Goal: Task Accomplishment & Management: Manage account settings

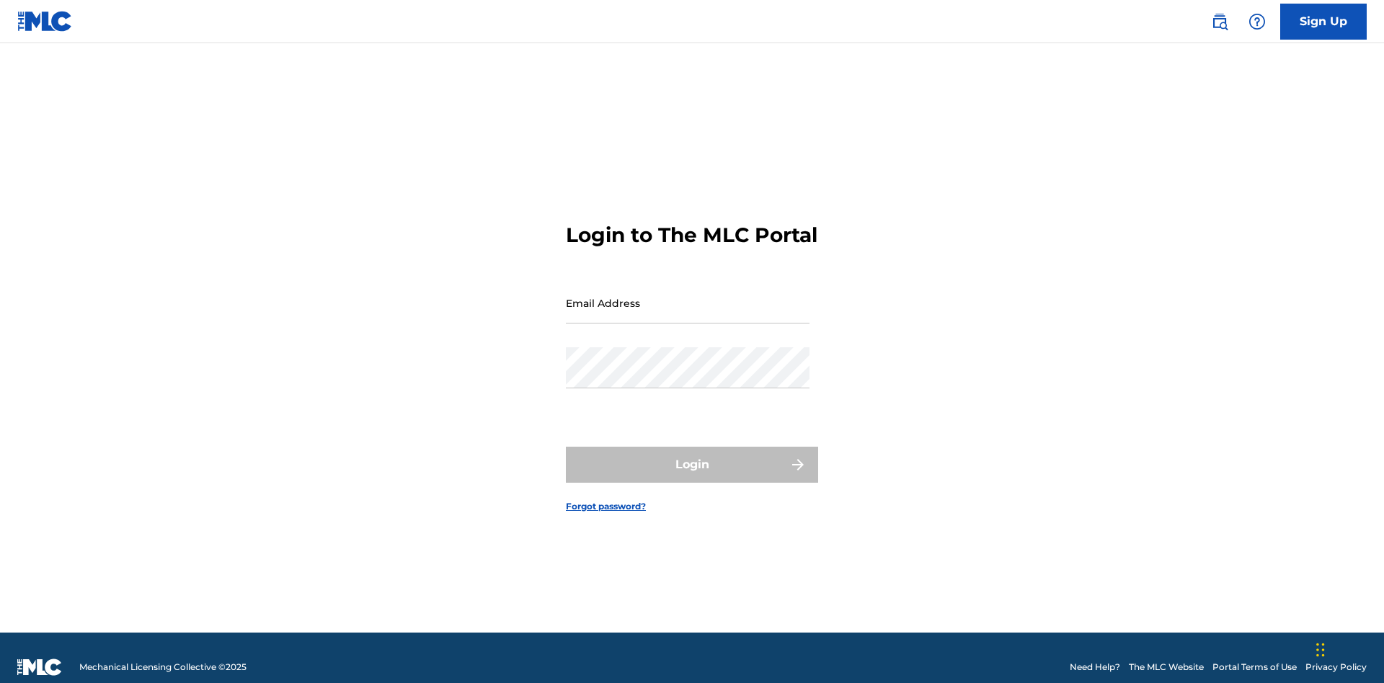
scroll to position [19, 0]
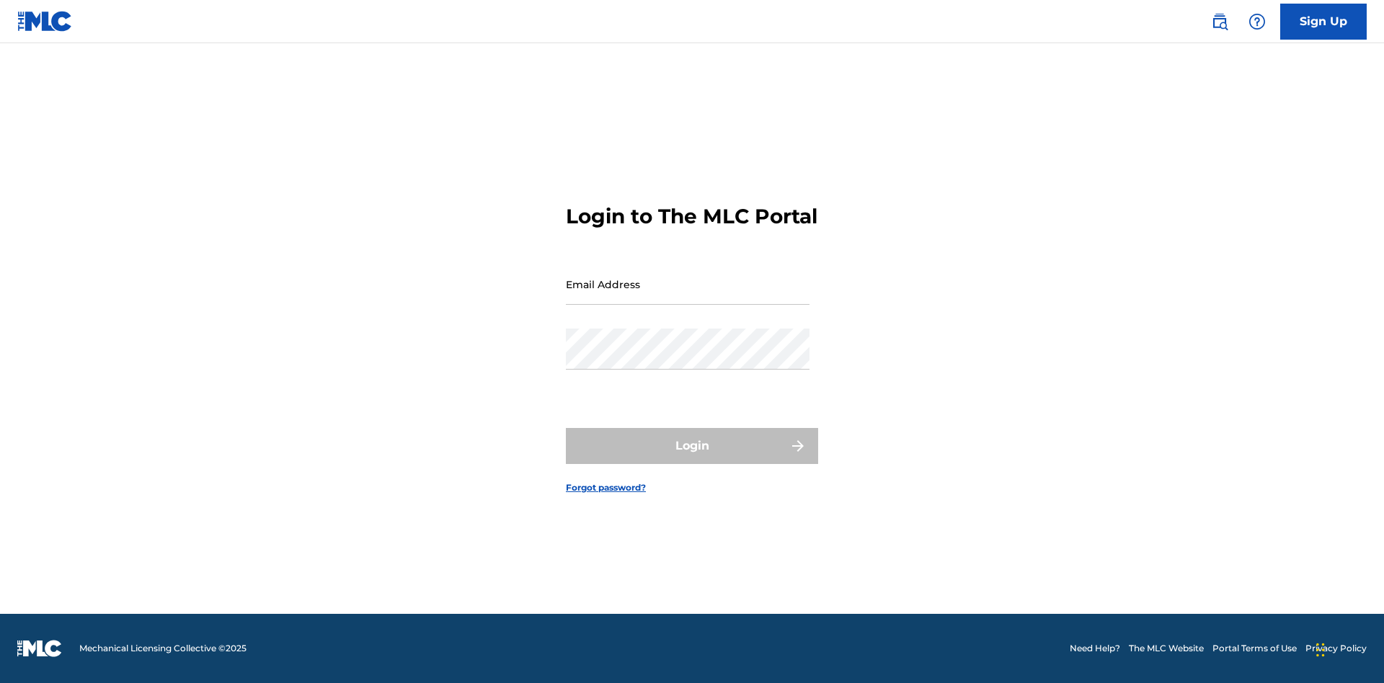
click at [688, 296] on input "Email Address" at bounding box center [688, 284] width 244 height 41
type input "[EMAIL_ADDRESS][DOMAIN_NAME]"
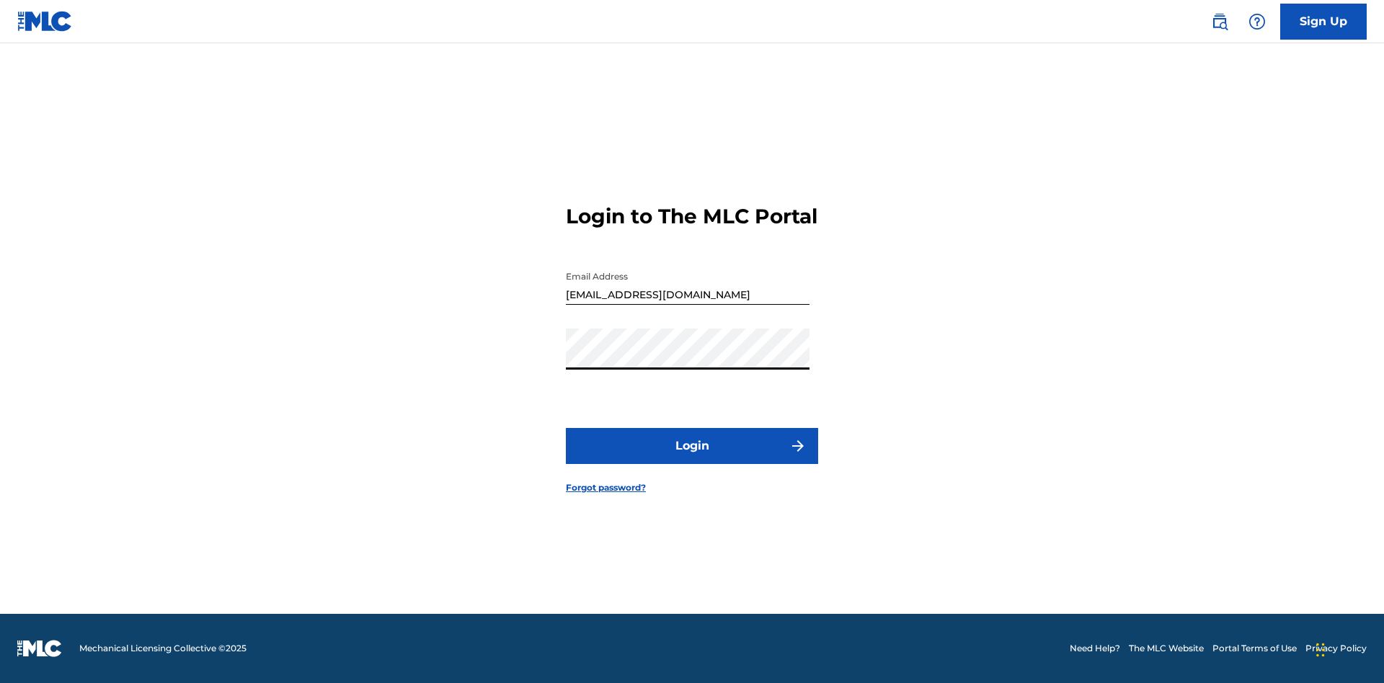
click at [692, 458] on button "Login" at bounding box center [692, 446] width 252 height 36
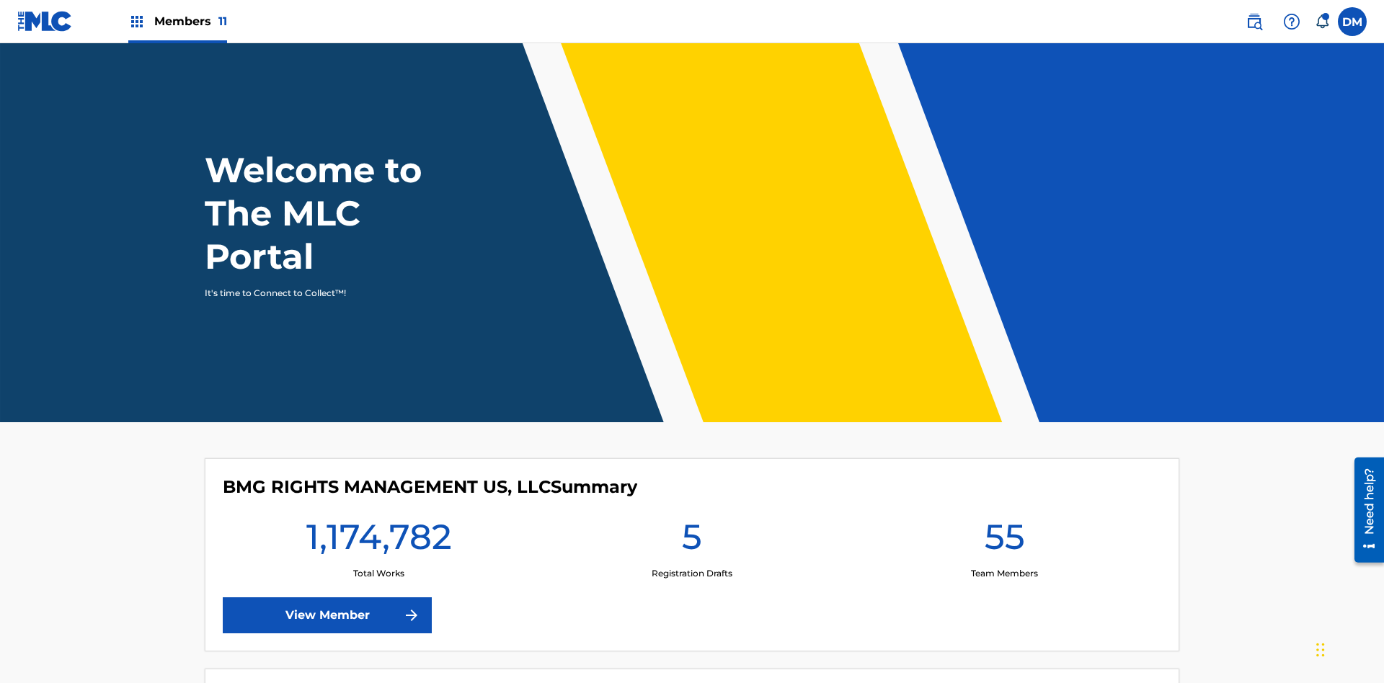
scroll to position [62, 0]
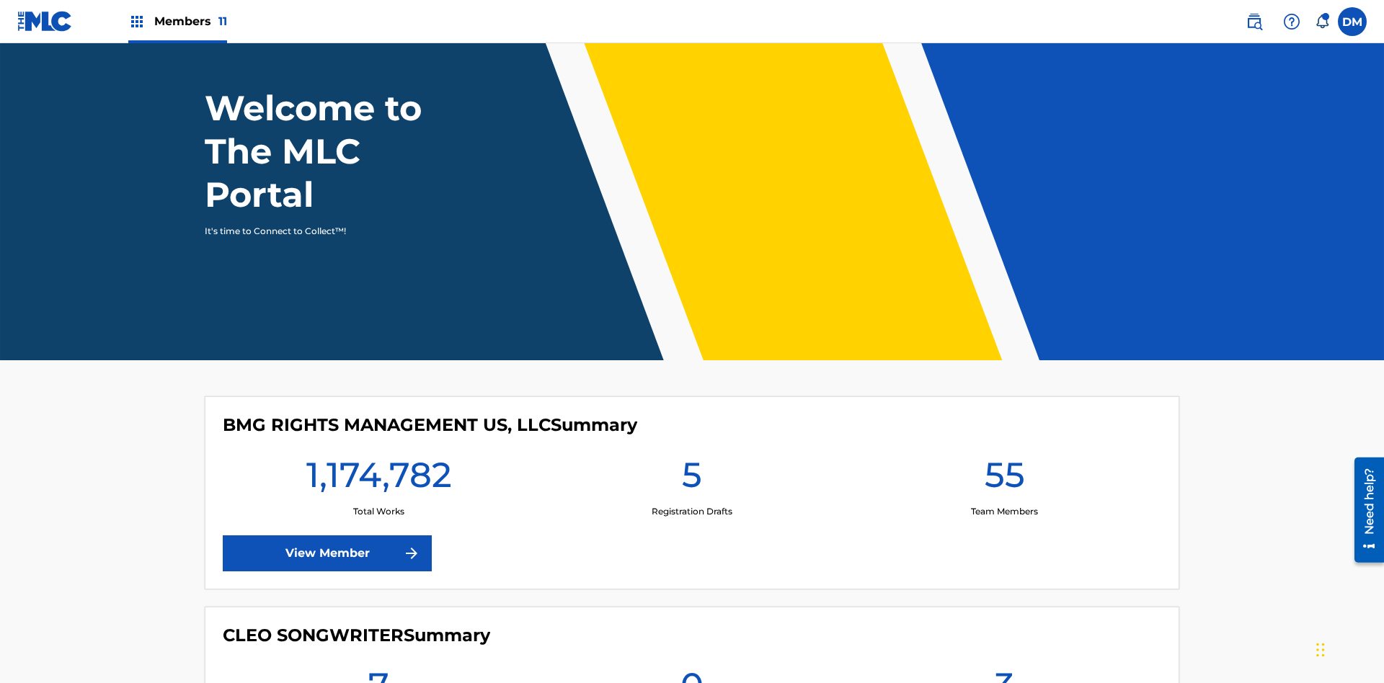
click at [177, 21] on span "Members 11" at bounding box center [190, 21] width 73 height 17
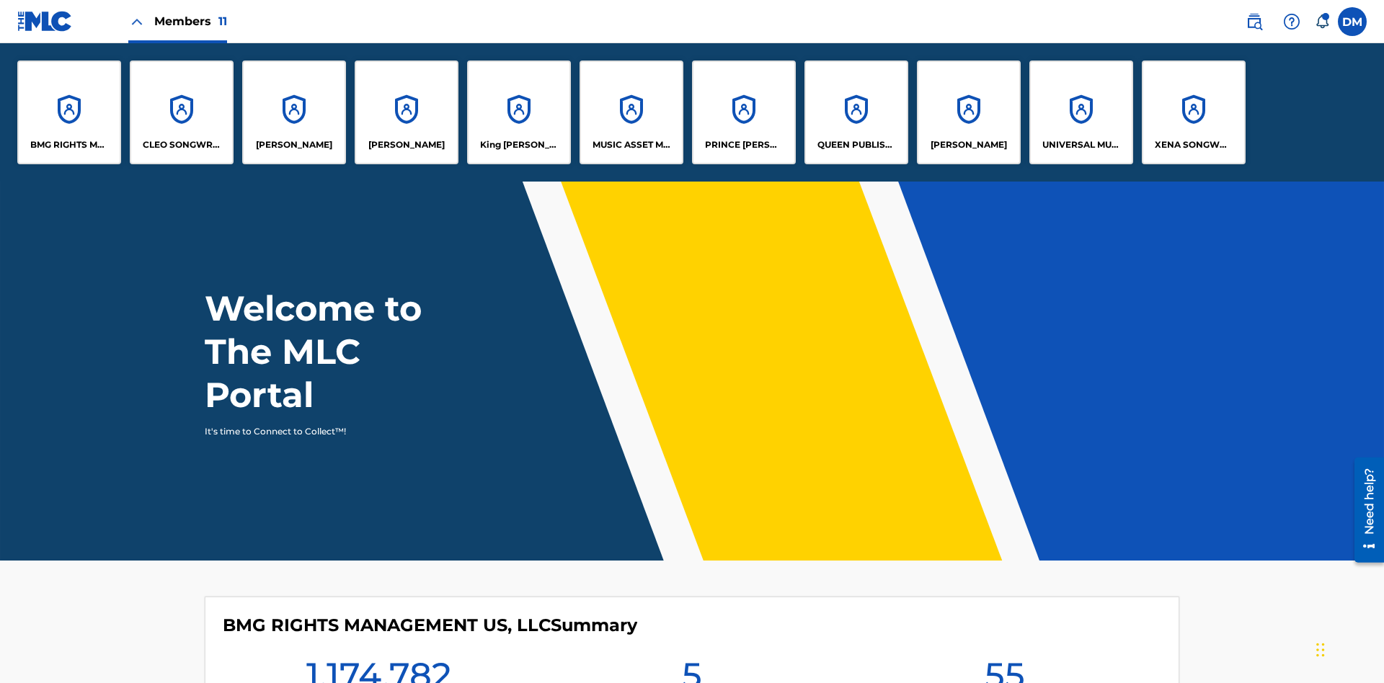
click at [856, 145] on p "QUEEN PUBLISHA" at bounding box center [856, 144] width 79 height 13
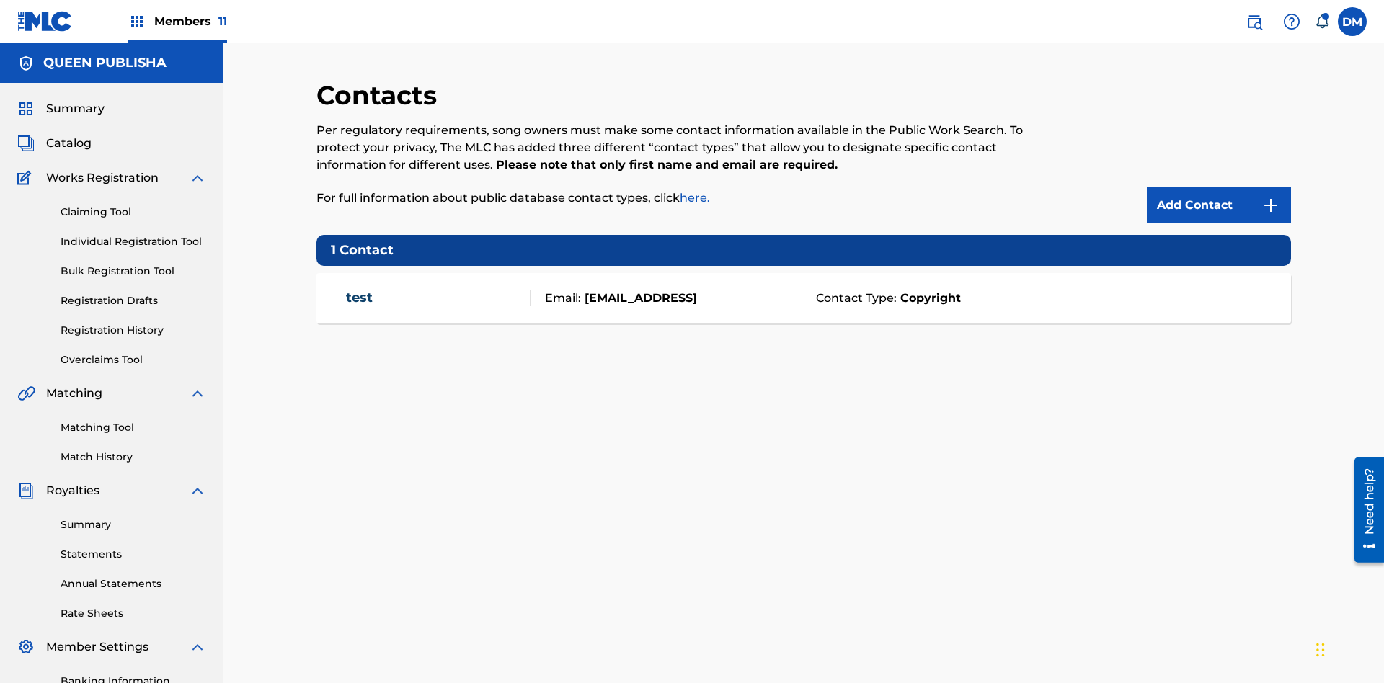
click at [177, 21] on span "Members 11" at bounding box center [190, 21] width 73 height 17
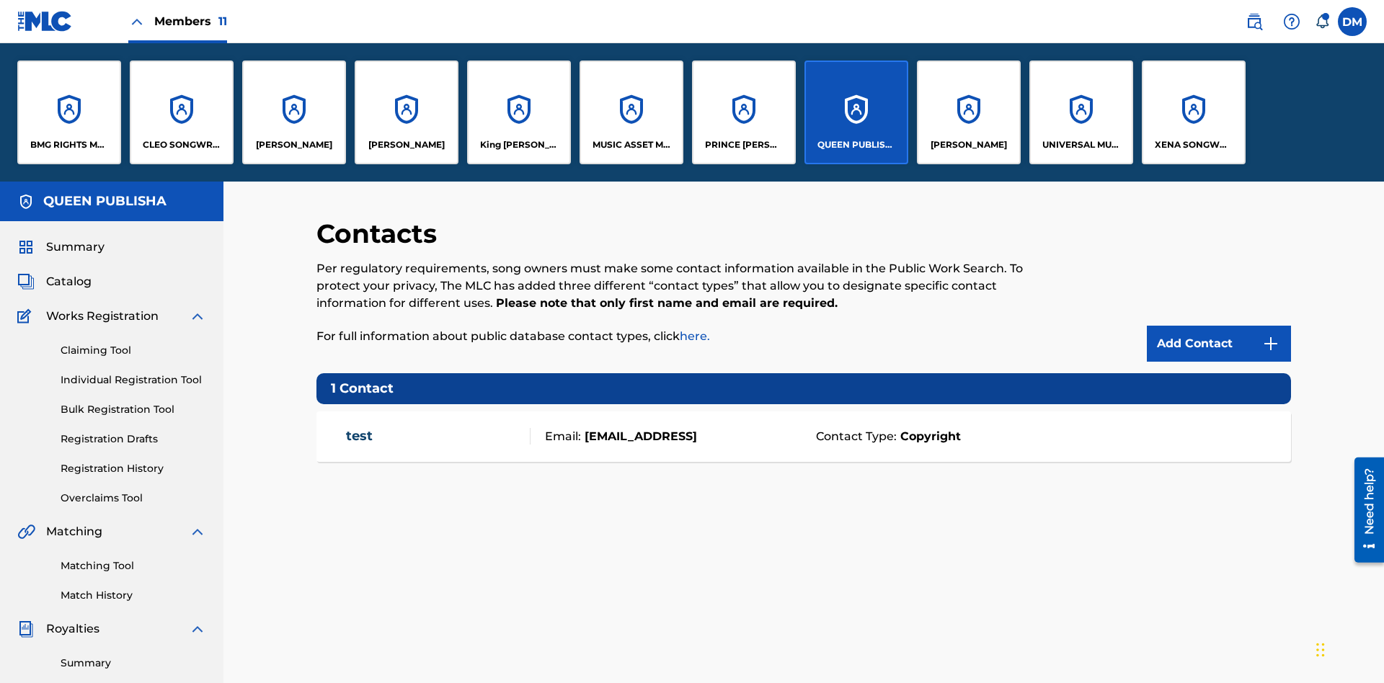
click at [293, 145] on p "[PERSON_NAME]" at bounding box center [294, 144] width 76 height 13
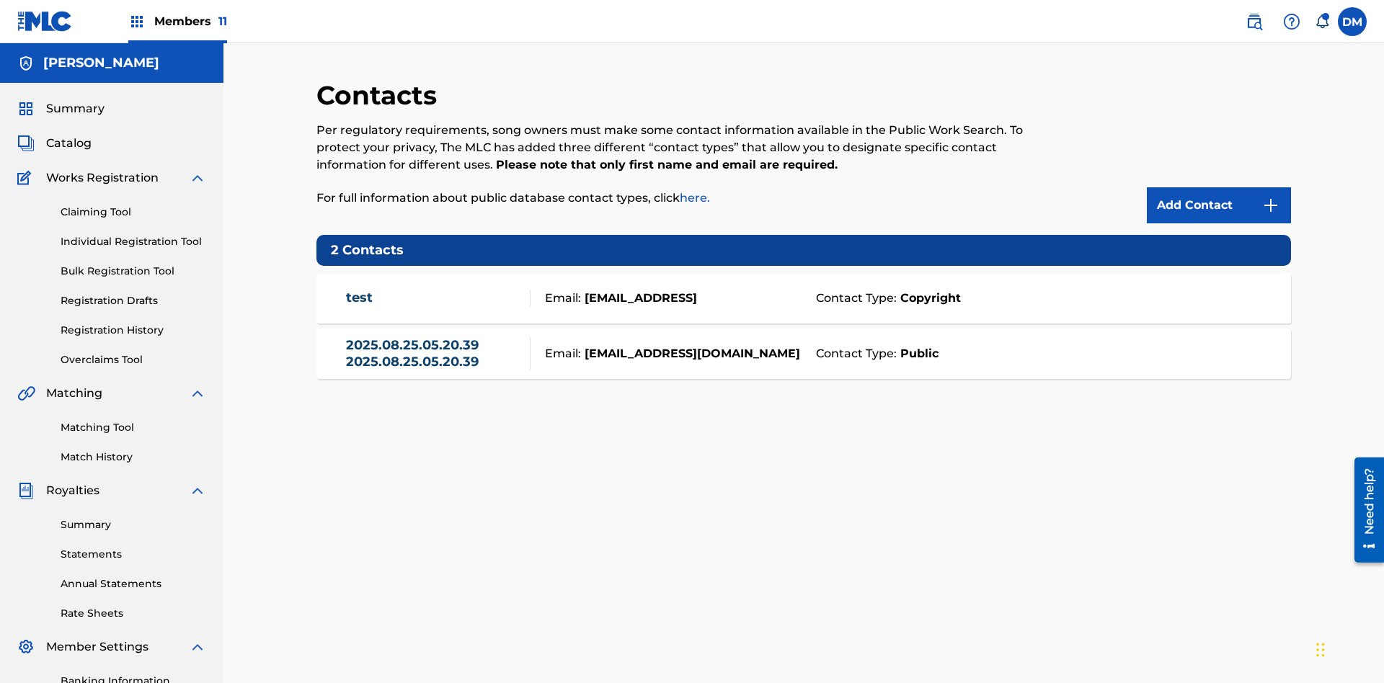
scroll to position [211, 0]
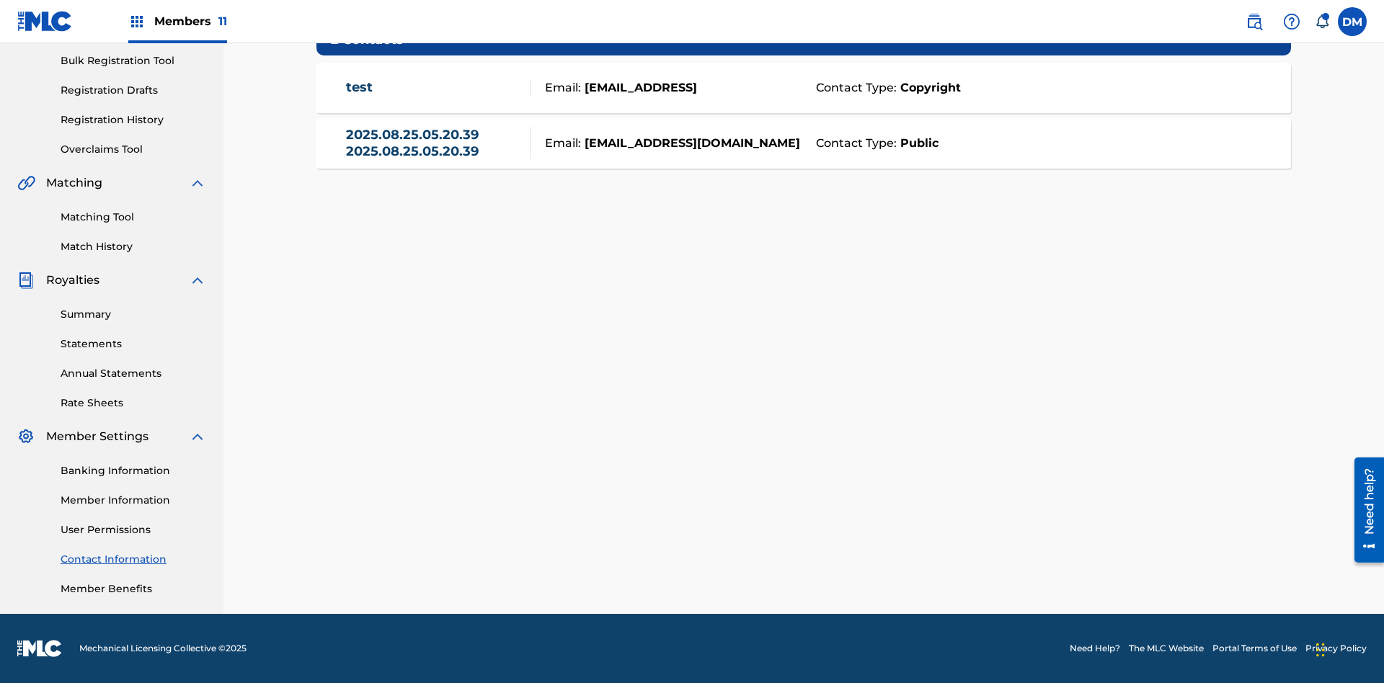
click at [916, 143] on strong "Public" at bounding box center [918, 143] width 42 height 17
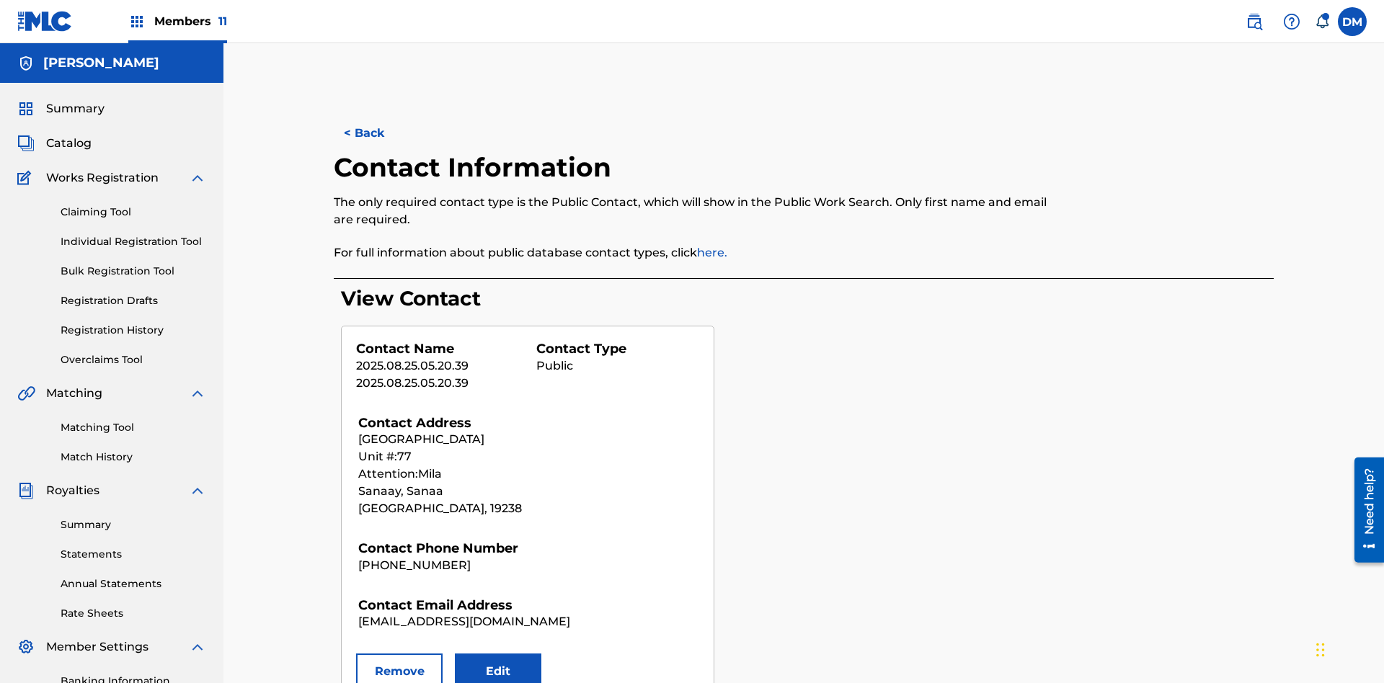
scroll to position [211, 0]
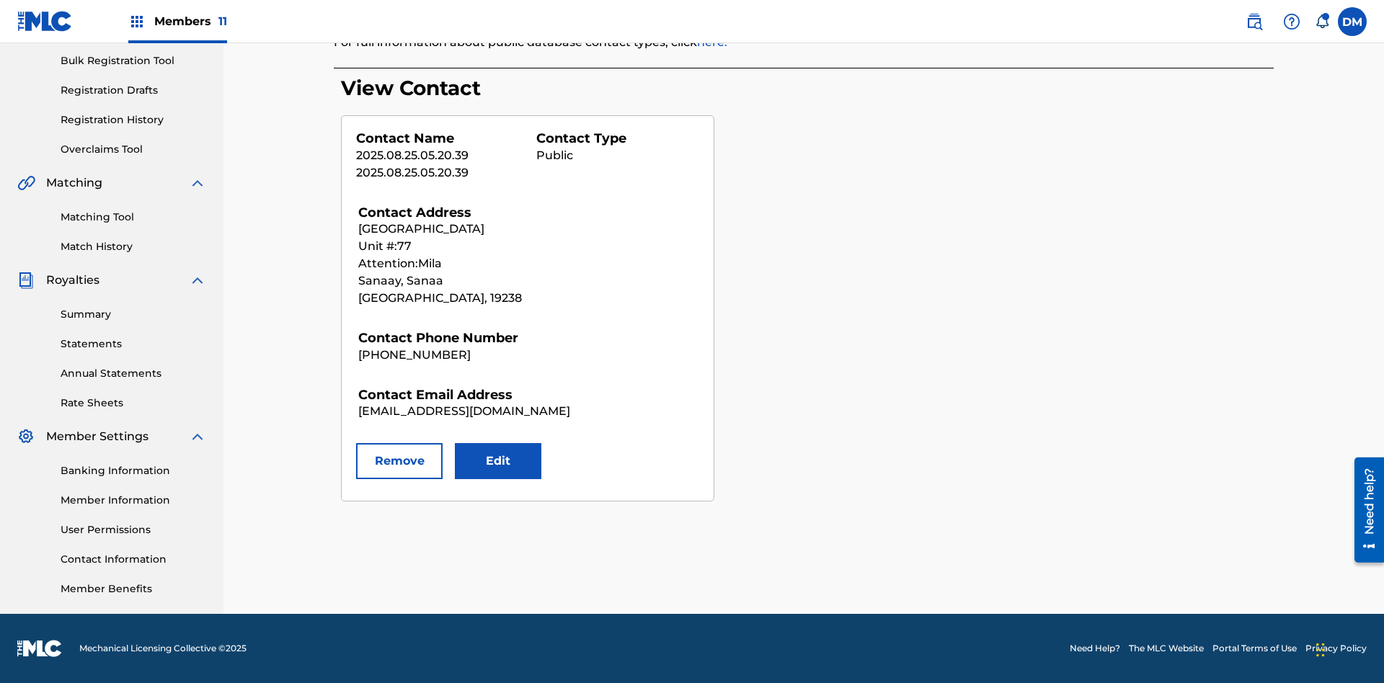
click at [399, 461] on button "Remove" at bounding box center [399, 461] width 87 height 36
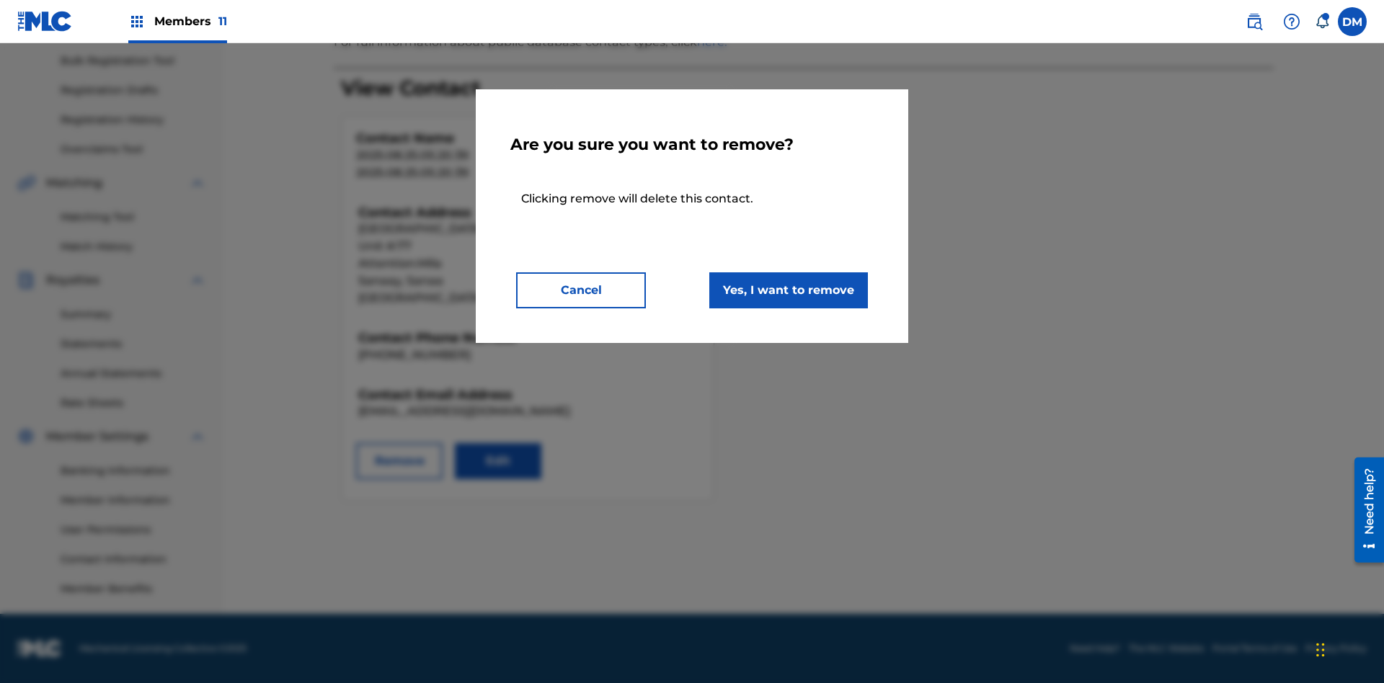
click at [789, 290] on button "Yes, I want to remove" at bounding box center [788, 290] width 159 height 36
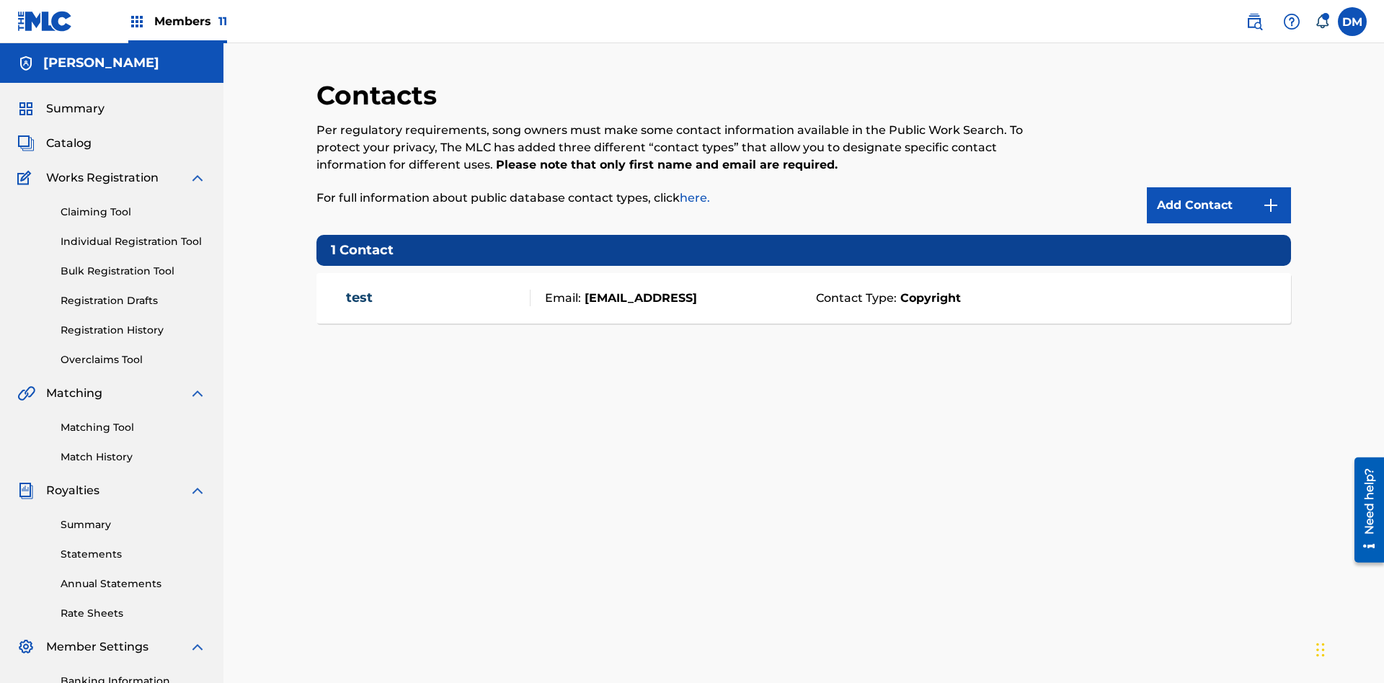
click at [177, 21] on span "Members 11" at bounding box center [190, 21] width 73 height 17
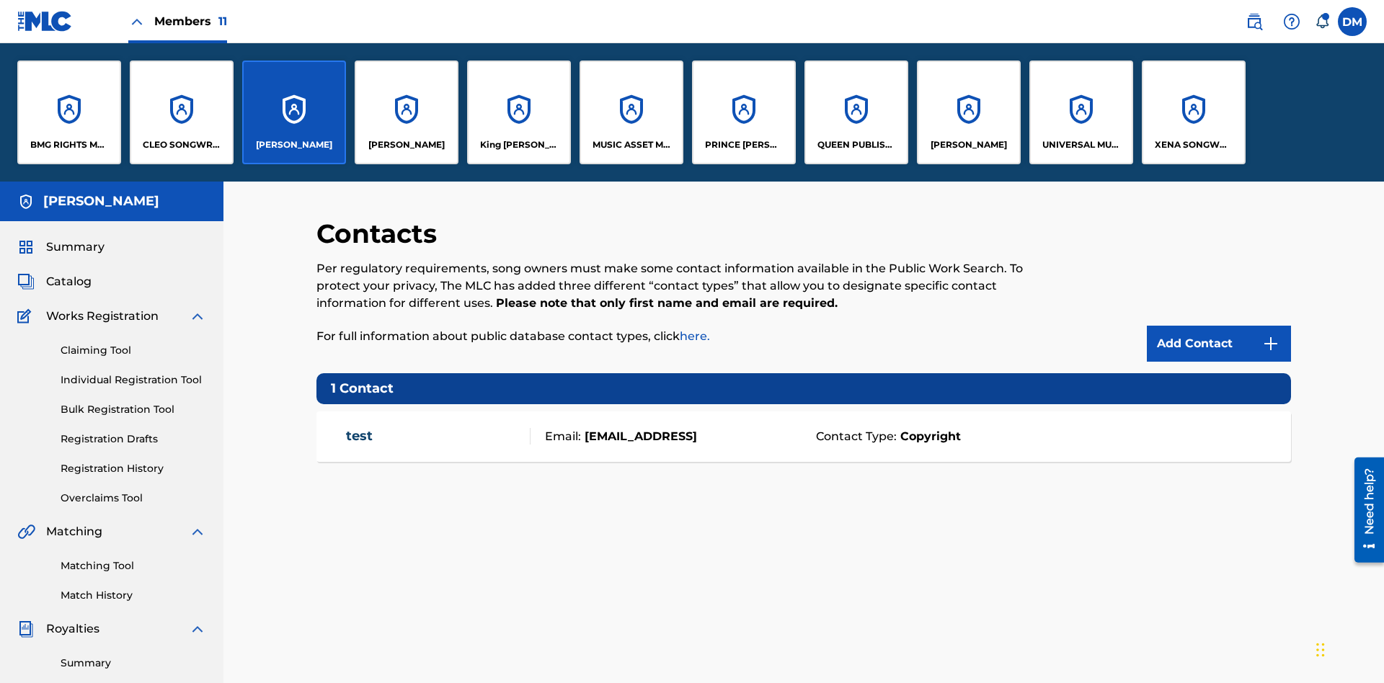
click at [856, 145] on p "QUEEN PUBLISHA" at bounding box center [856, 144] width 79 height 13
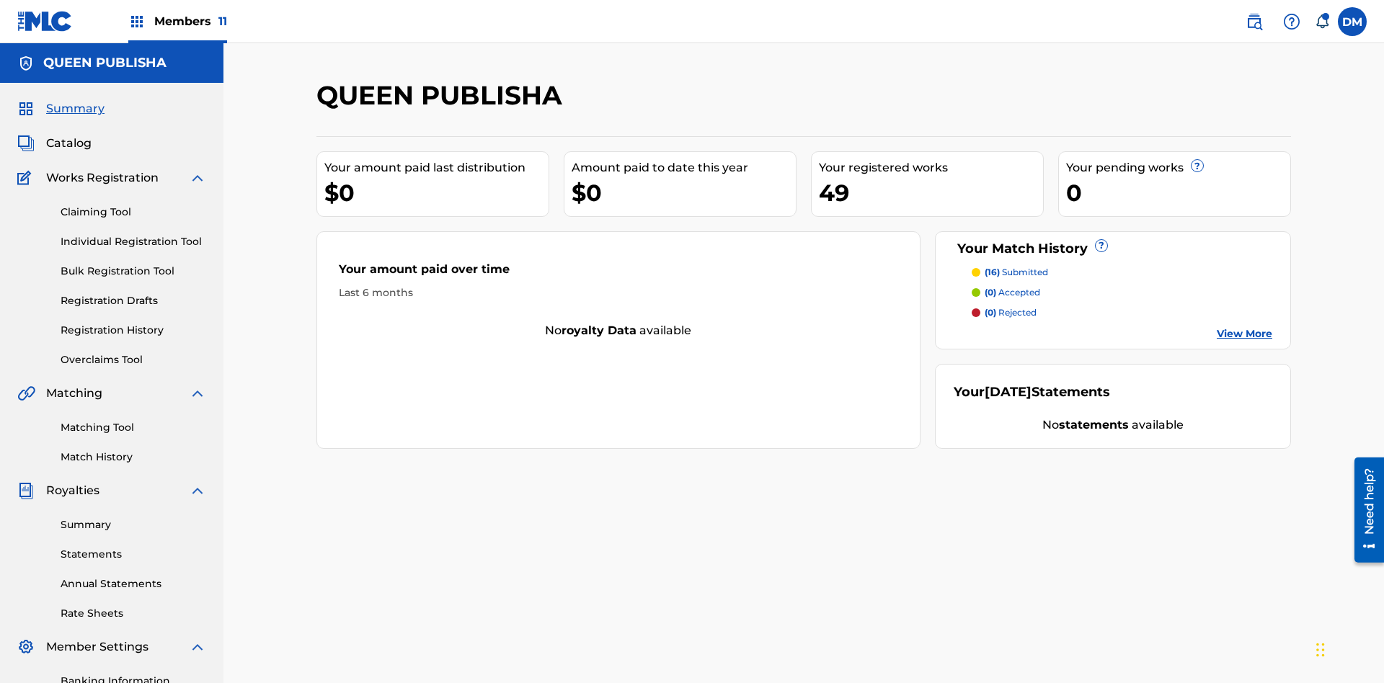
click at [68, 135] on span "Catalog" at bounding box center [68, 143] width 45 height 17
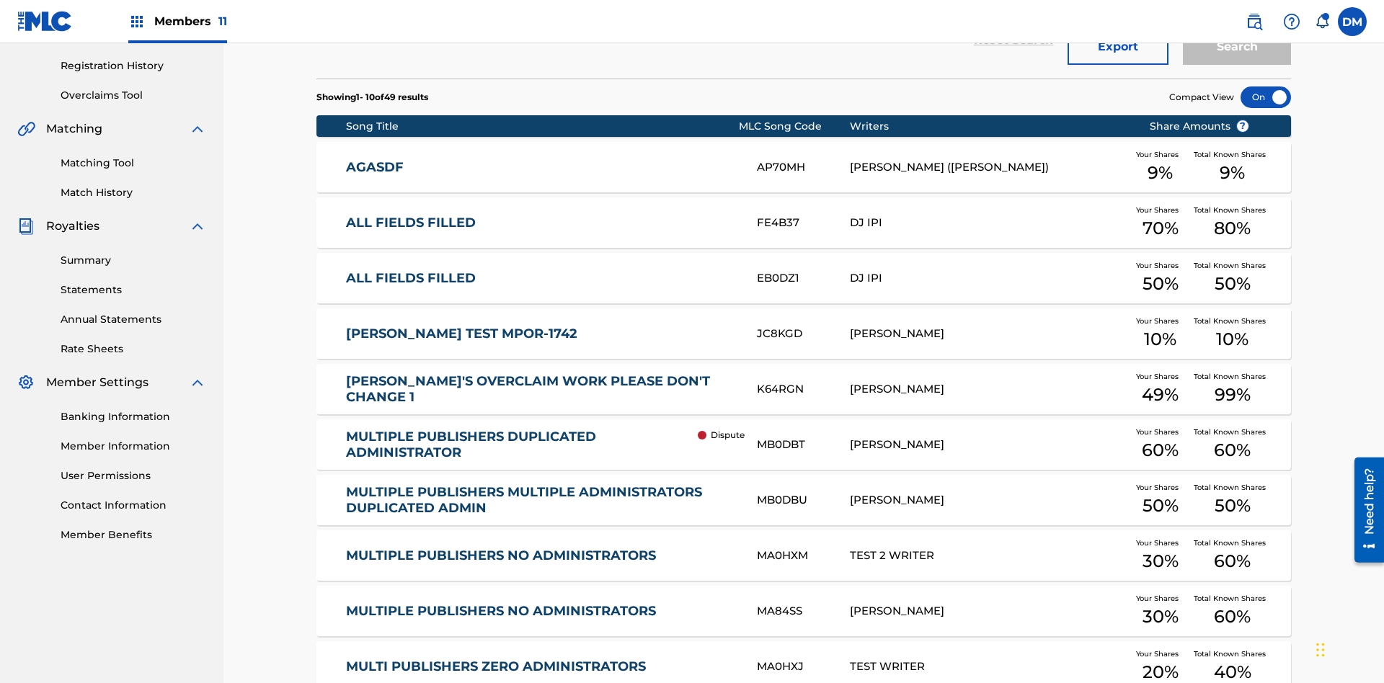
click at [1266, 97] on div at bounding box center [1266, 98] width 50 height 22
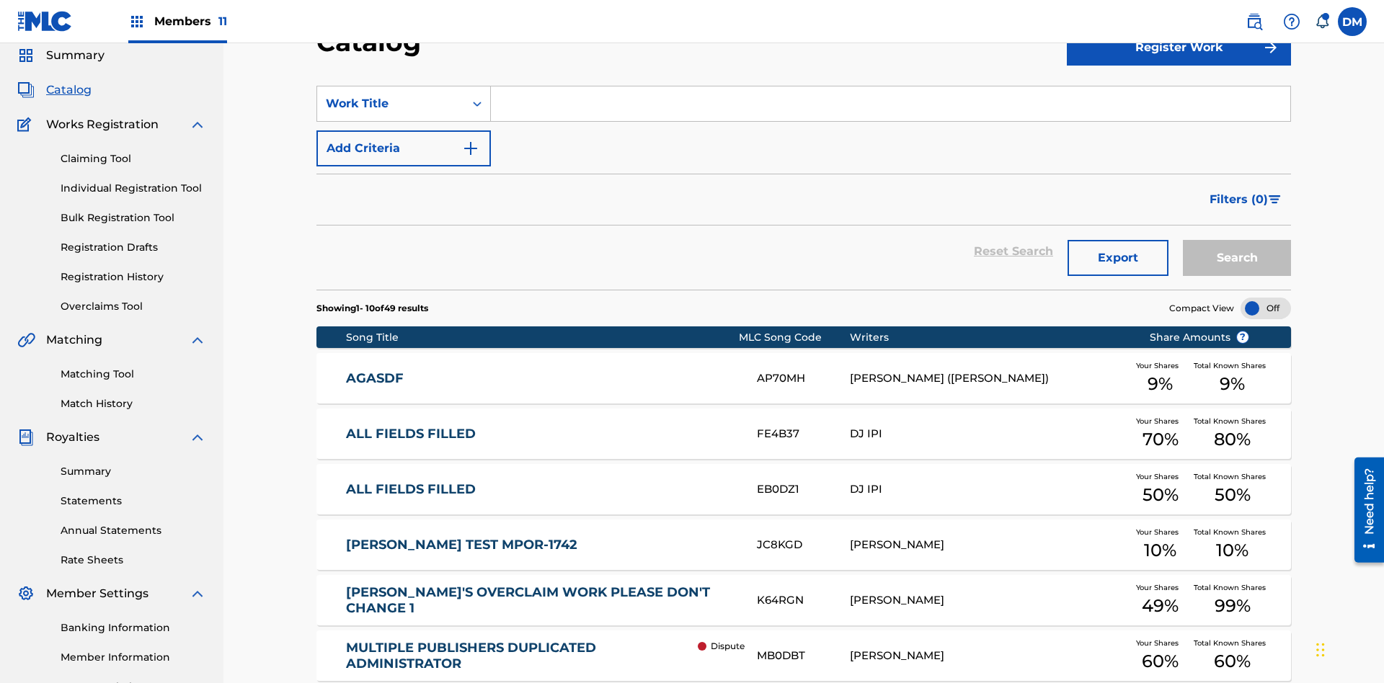
click at [890, 104] on input "Search Form" at bounding box center [890, 104] width 799 height 35
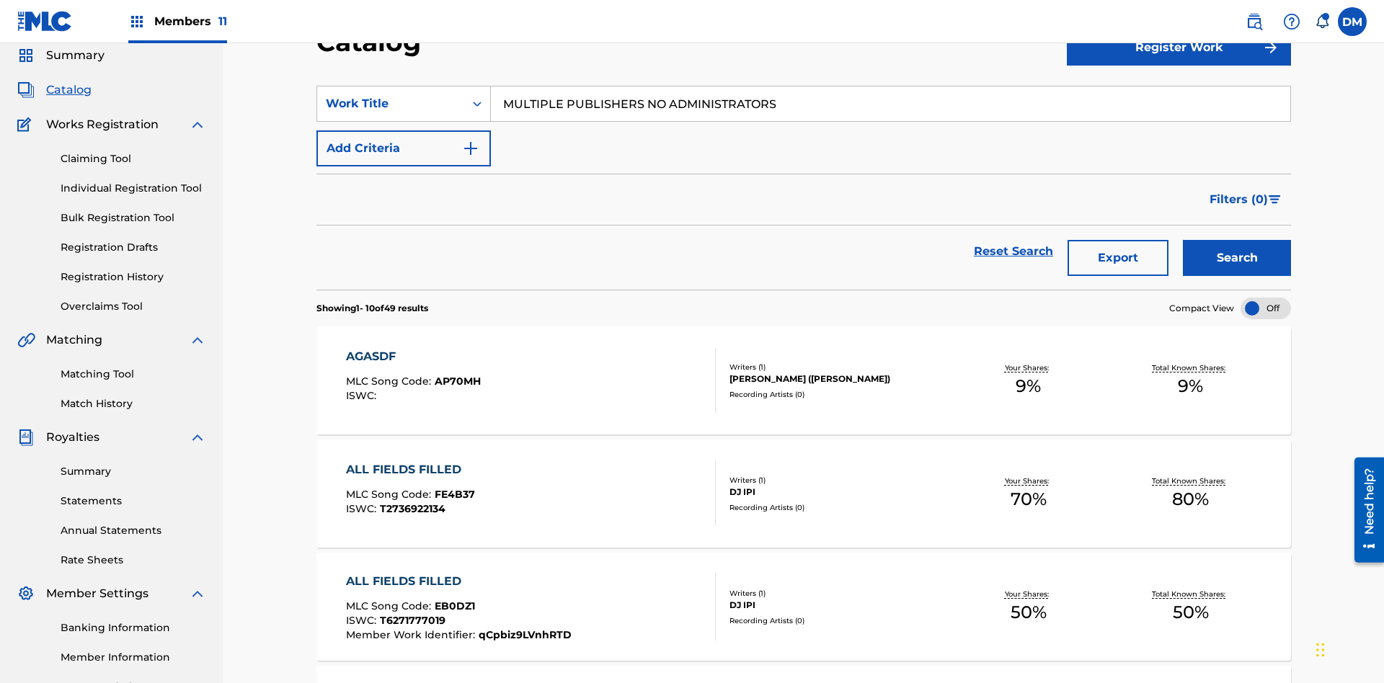
type input "MULTIPLE PUBLISHERS NO ADMINISTRATORS"
click at [1237, 240] on button "Search" at bounding box center [1237, 258] width 108 height 36
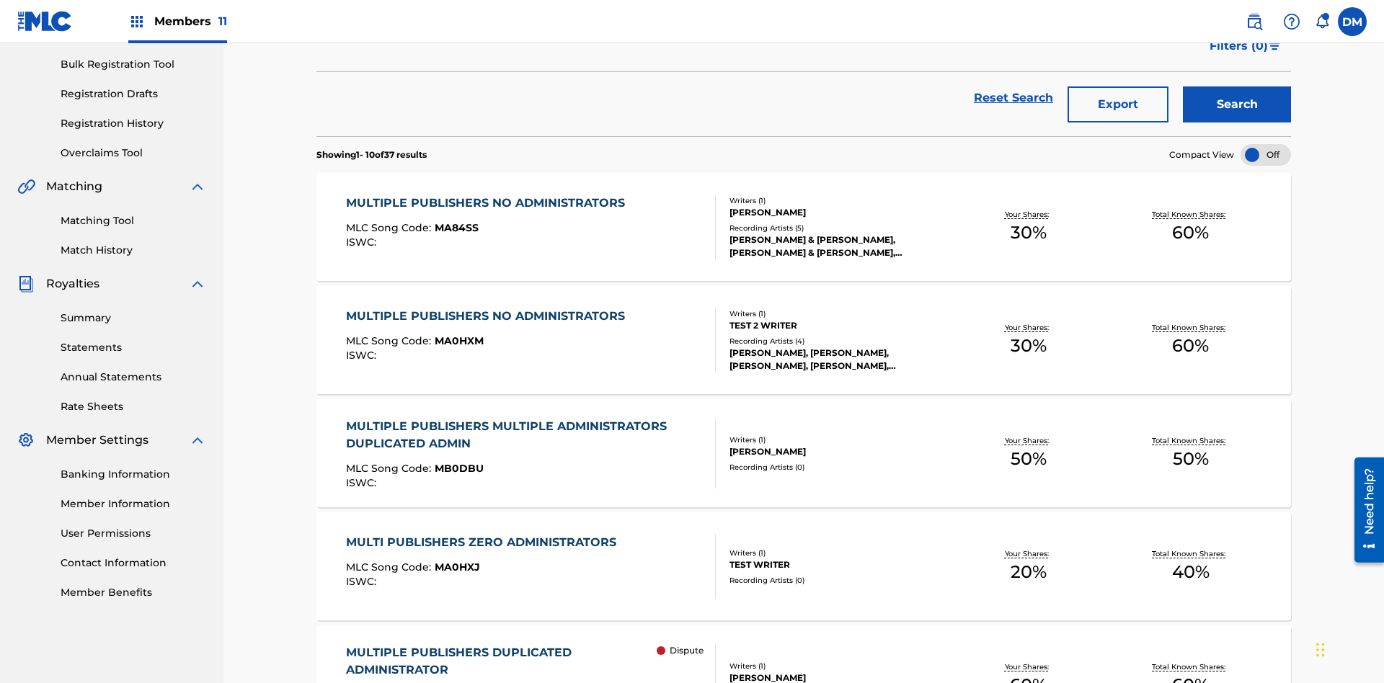
scroll to position [0, 0]
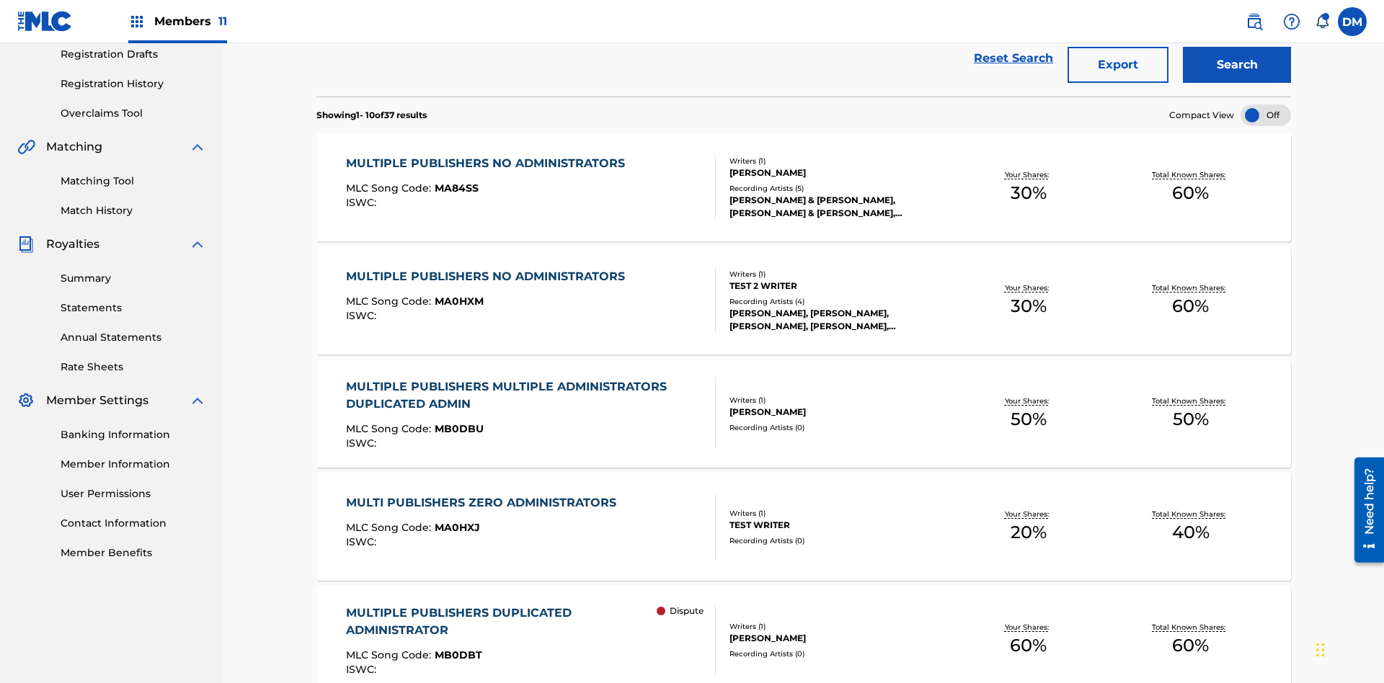
click at [454, 182] on span "MA84SS" at bounding box center [457, 188] width 44 height 13
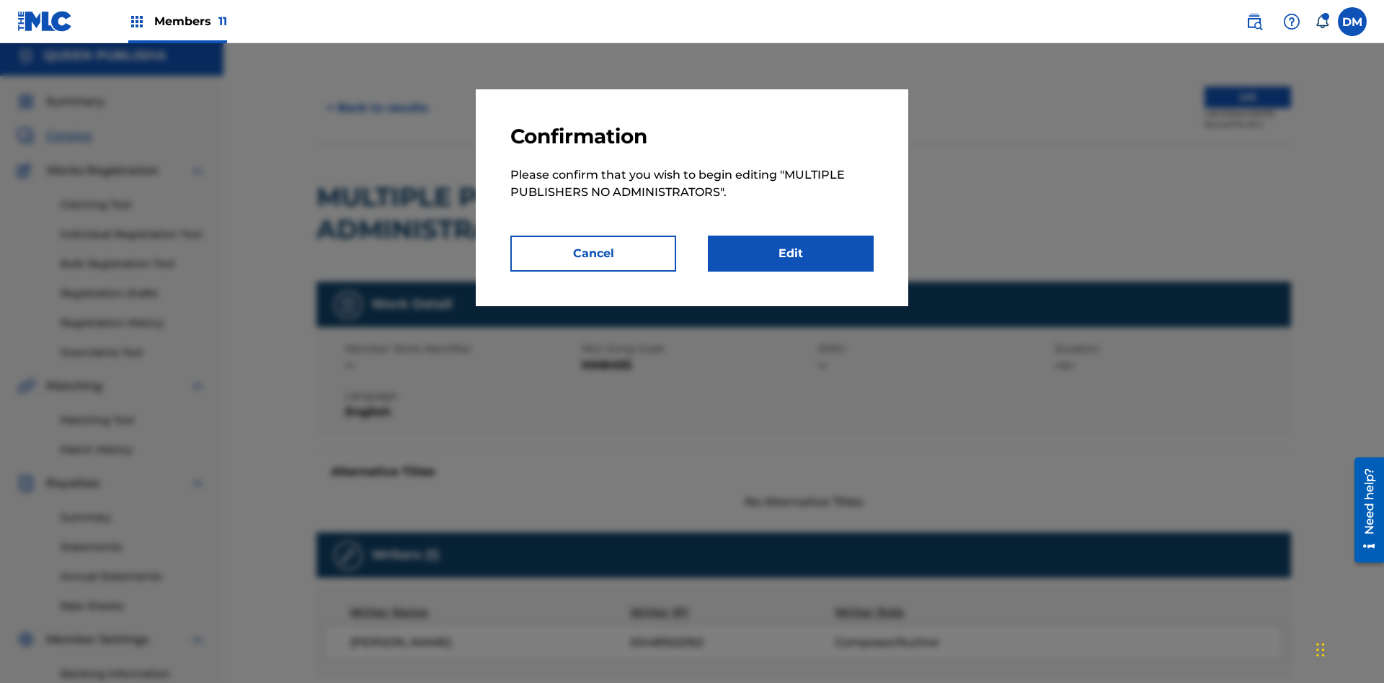
click at [791, 254] on link "Edit" at bounding box center [791, 254] width 166 height 36
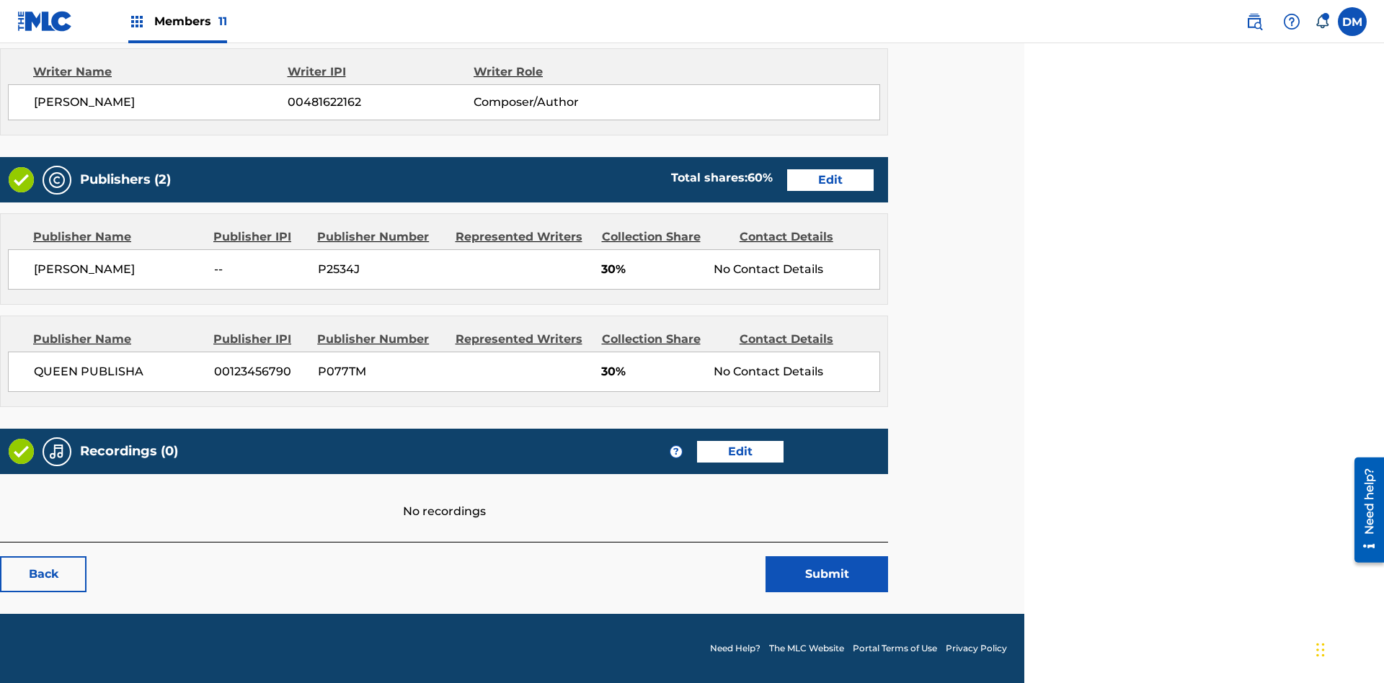
scroll to position [549, 360]
click at [177, 21] on span "Members 11" at bounding box center [190, 21] width 73 height 17
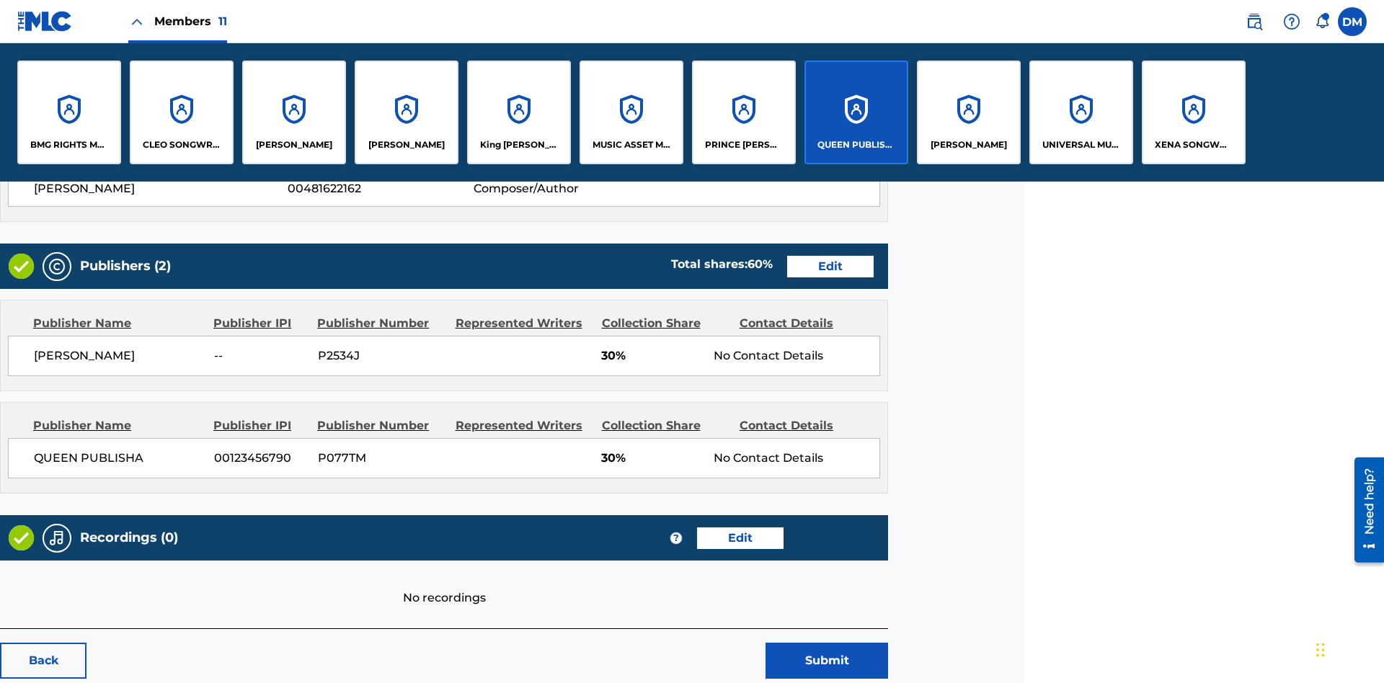
click at [856, 145] on p "QUEEN PUBLISHA" at bounding box center [856, 144] width 79 height 13
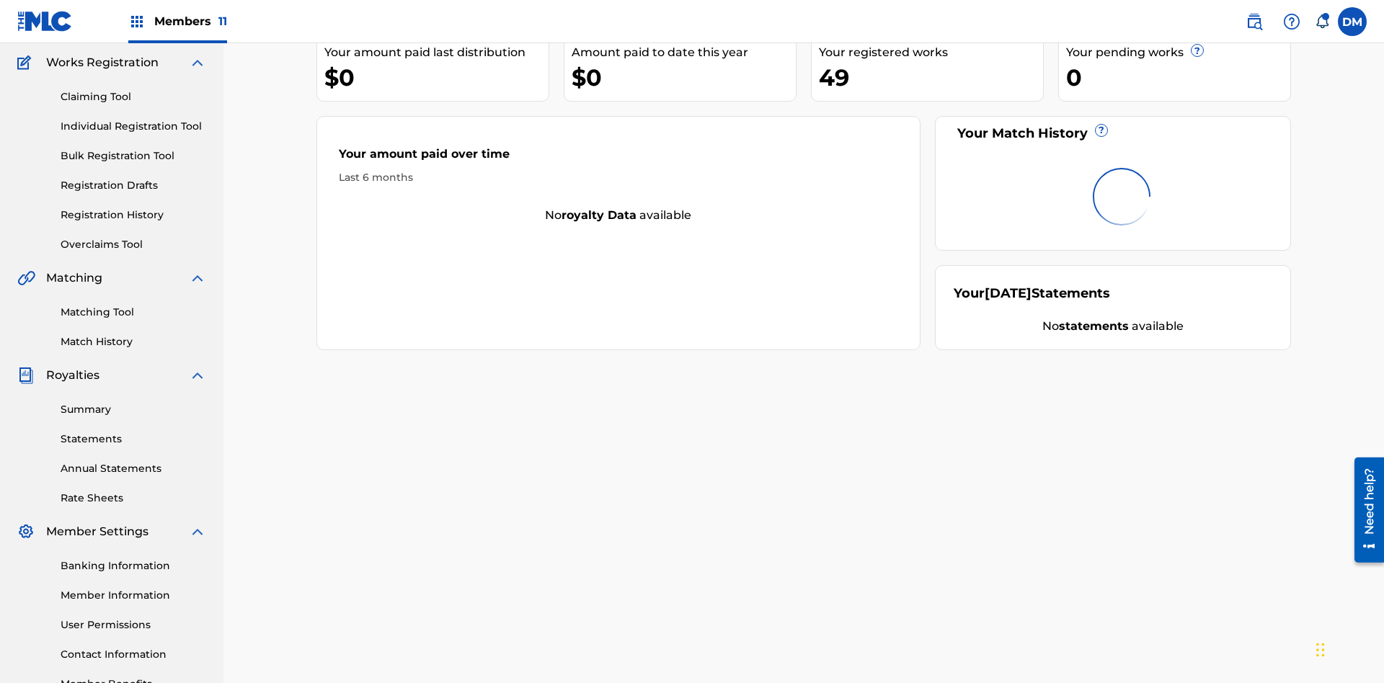
click at [133, 647] on link "Contact Information" at bounding box center [134, 654] width 146 height 15
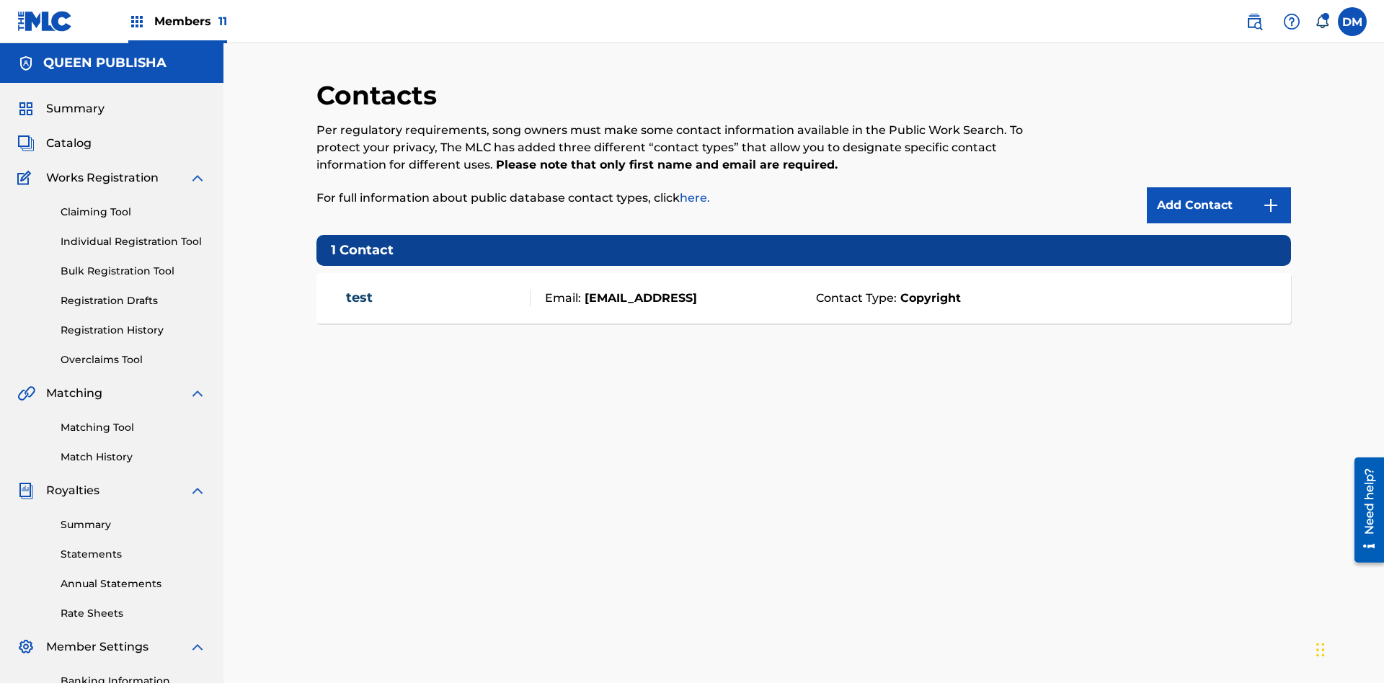
click at [1271, 197] on img at bounding box center [1270, 205] width 17 height 17
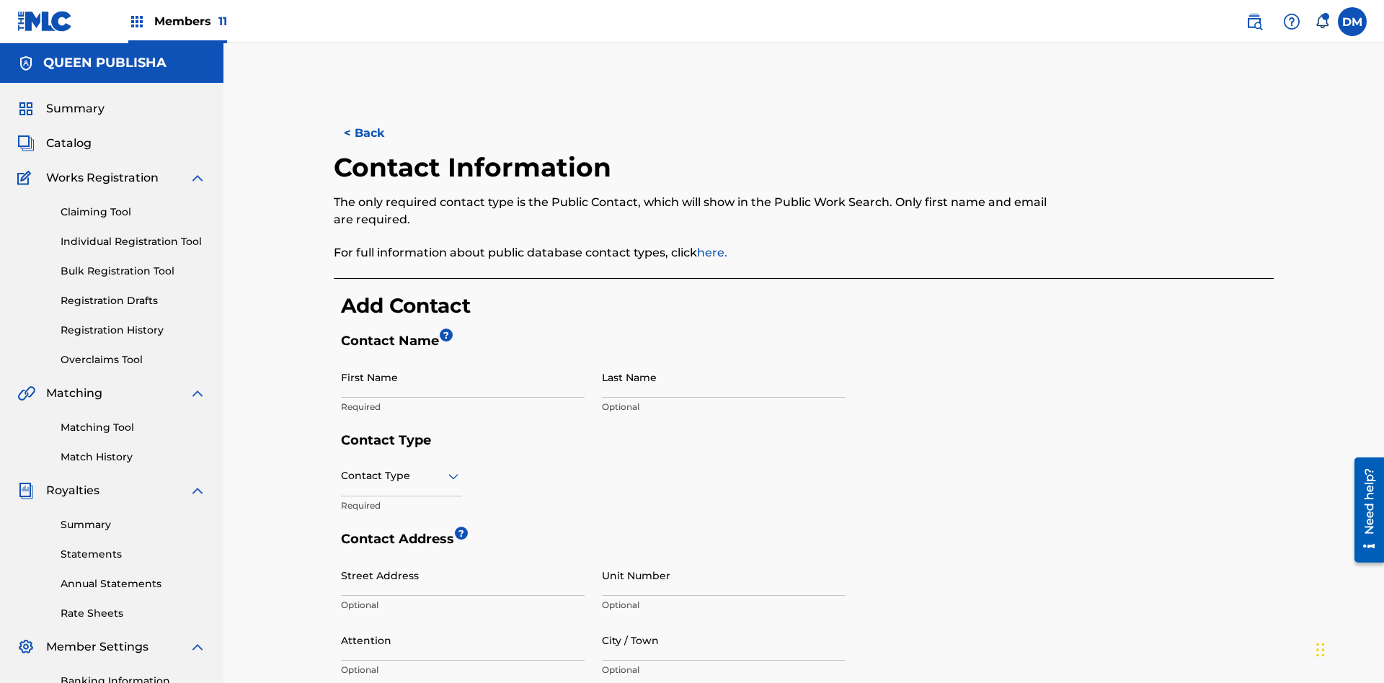
click at [463, 357] on input "First Name" at bounding box center [463, 377] width 244 height 41
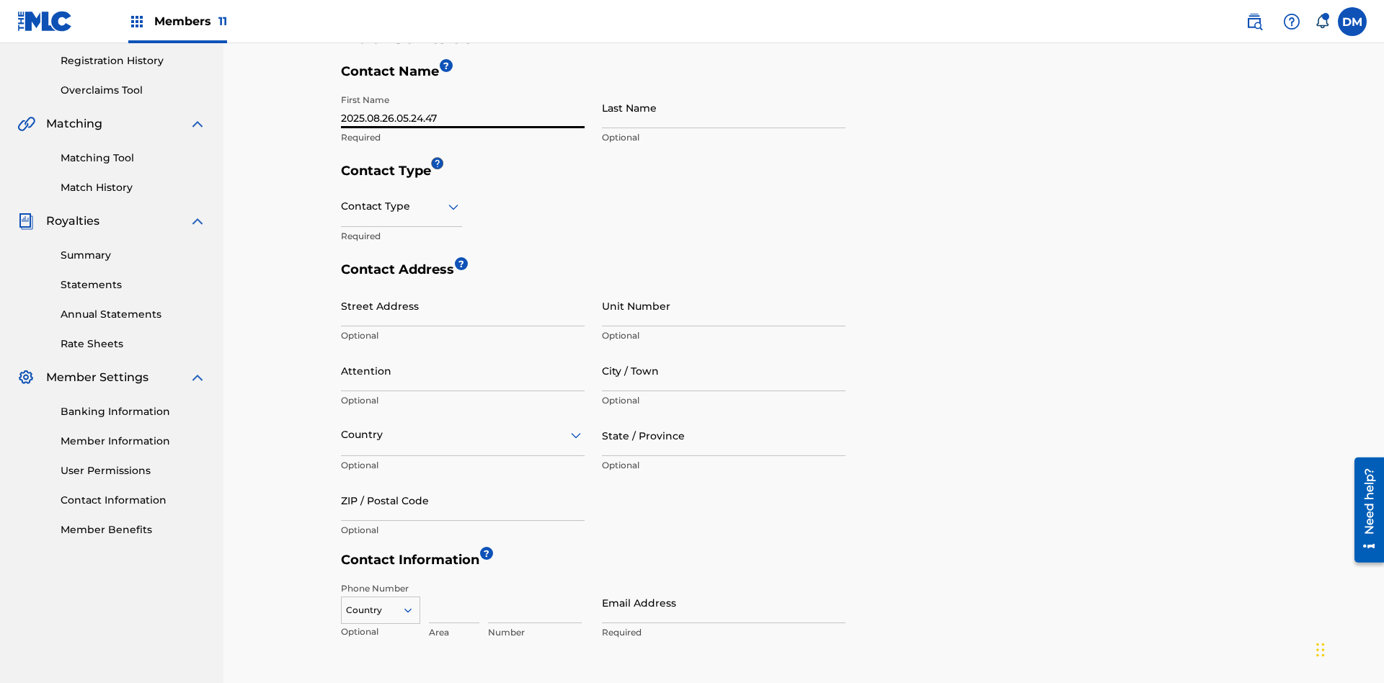
type input "2025.08.26.05.24.47"
click at [724, 107] on input "Last Name" at bounding box center [724, 107] width 244 height 41
type input "2025.08.26.05.24.47"
click at [342, 199] on input "text" at bounding box center [342, 206] width 3 height 15
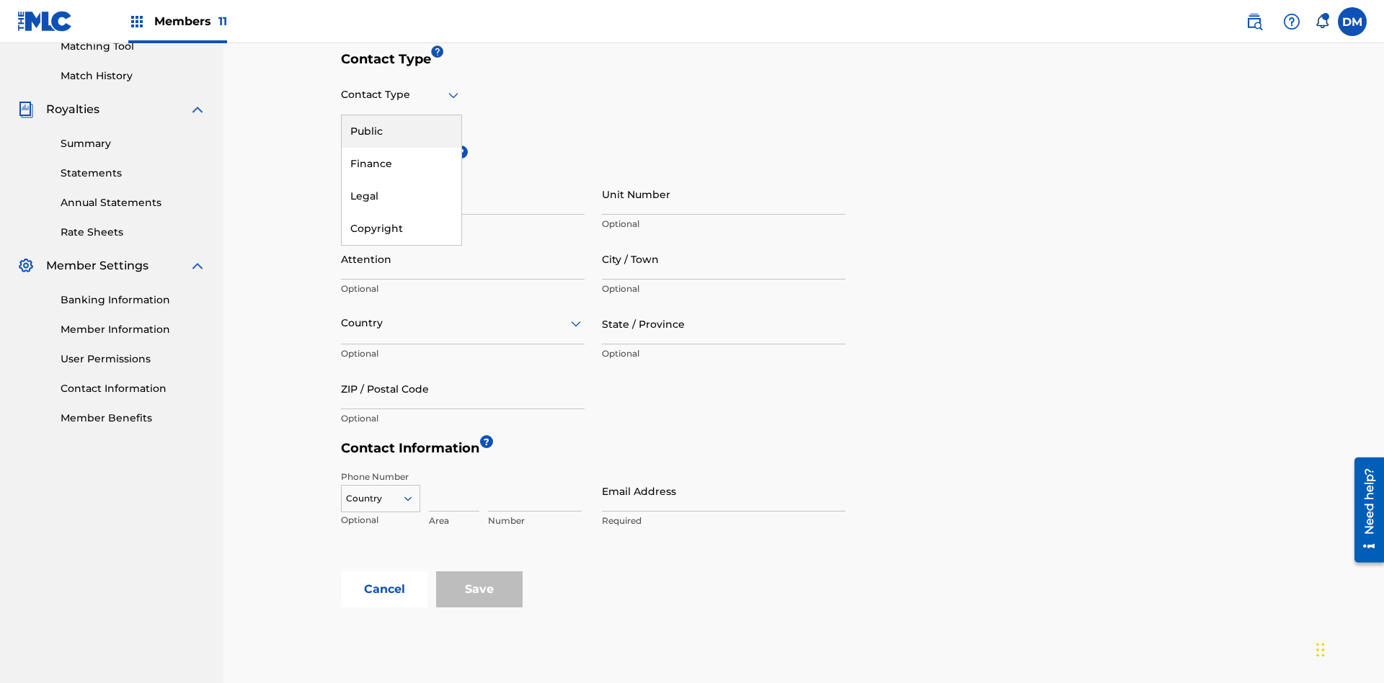
click at [402, 131] on div "Public" at bounding box center [402, 131] width 120 height 32
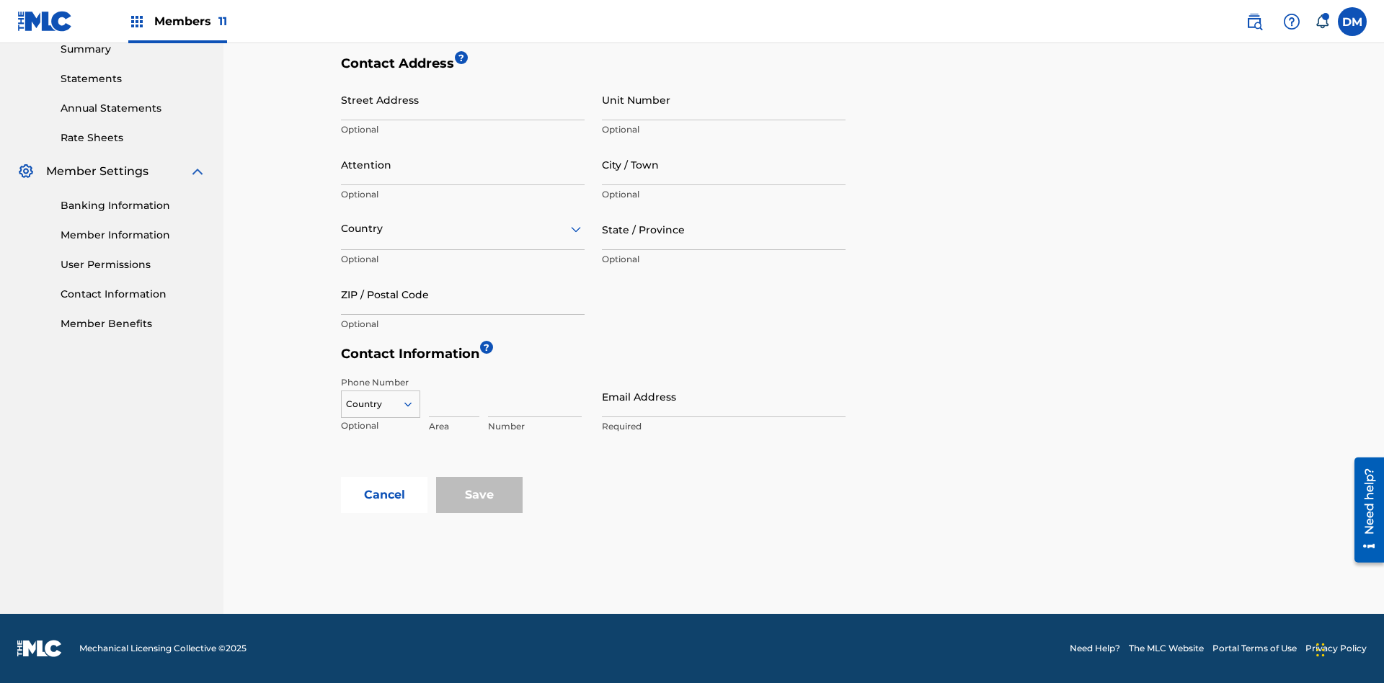
click at [724, 164] on input "City / Town" at bounding box center [724, 164] width 244 height 41
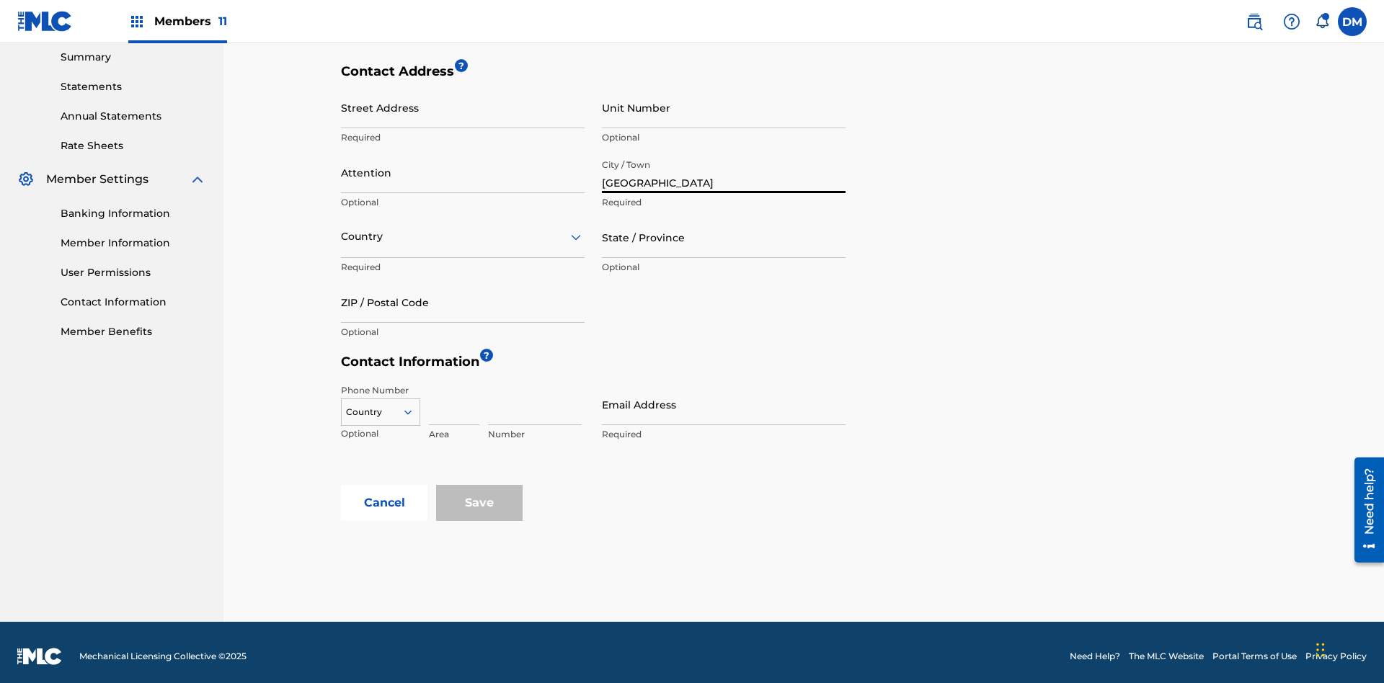
type input "[GEOGRAPHIC_DATA]"
click at [463, 107] on input "Street Address" at bounding box center [463, 107] width 244 height 41
type input "[PERSON_NAME] 13"
click at [724, 107] on input "Unit Number" at bounding box center [724, 107] width 244 height 41
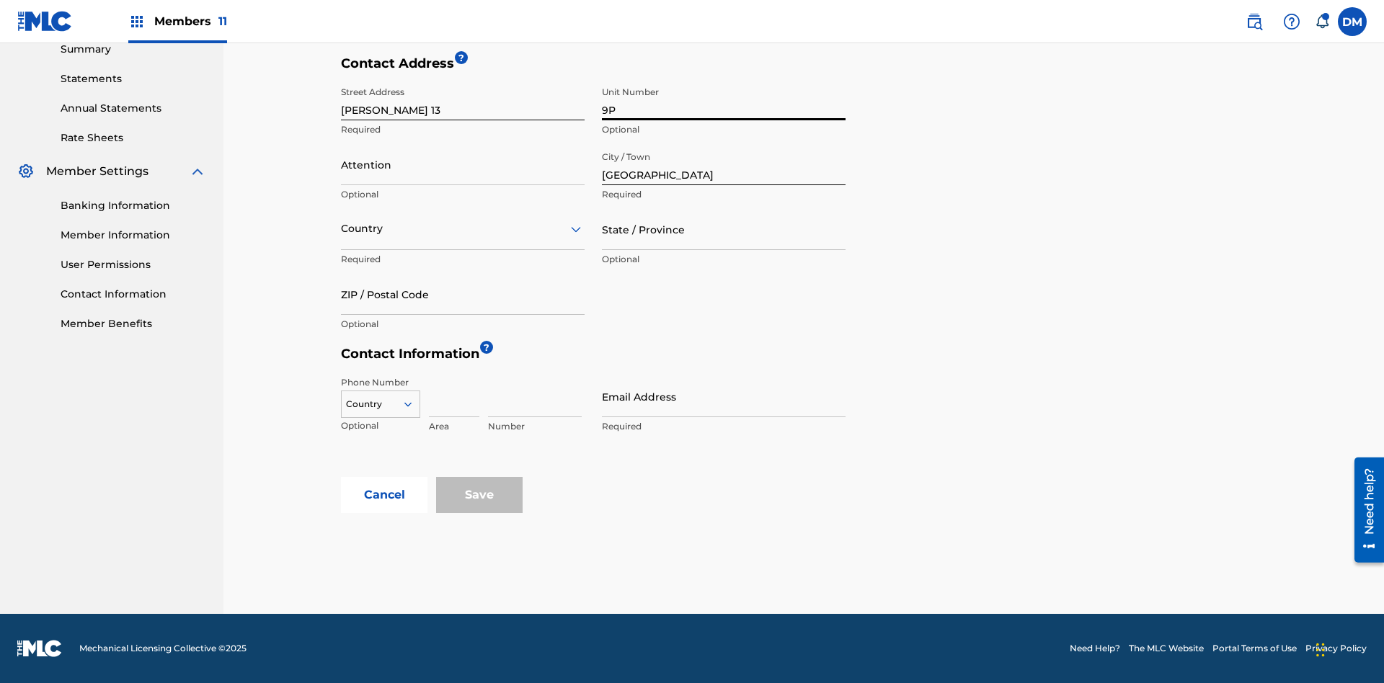
type input "9P"
click at [463, 164] on input "Attention" at bounding box center [463, 164] width 244 height 41
type input "[PERSON_NAME]"
click at [342, 229] on input "text" at bounding box center [342, 228] width 3 height 15
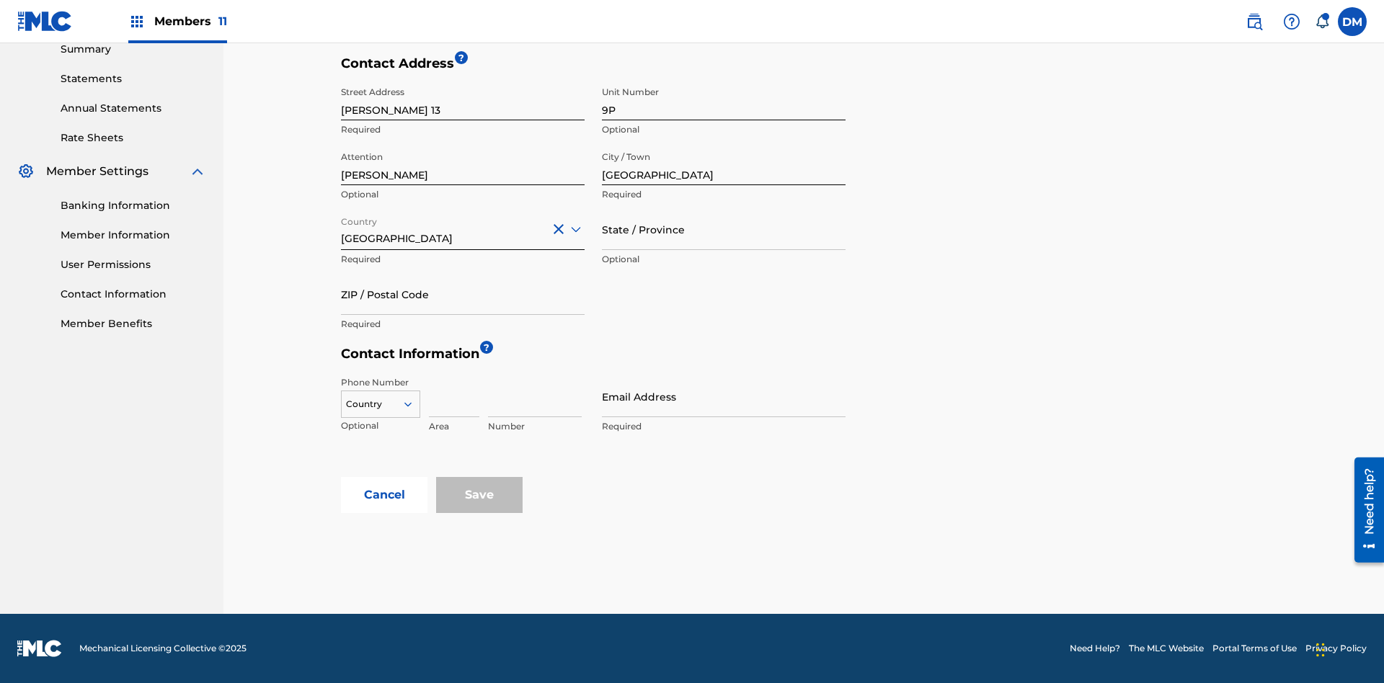
click at [724, 229] on input "State / Province" at bounding box center [724, 229] width 244 height 41
type input "[GEOGRAPHIC_DATA]"
click at [463, 294] on input "ZIP / Postal Code" at bounding box center [463, 294] width 244 height 41
type input "68080"
click at [414, 404] on icon at bounding box center [408, 404] width 13 height 13
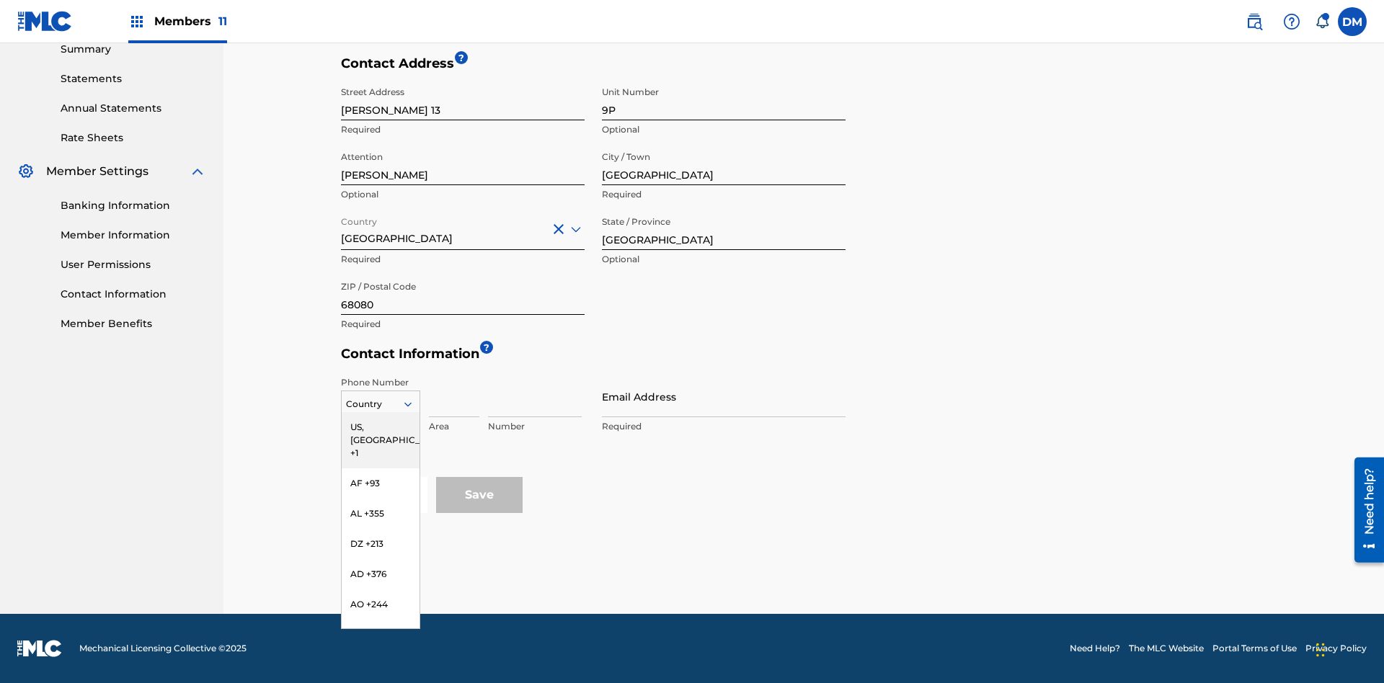
click at [454, 396] on input at bounding box center [454, 396] width 50 height 41
type input "951"
click at [535, 396] on input at bounding box center [535, 396] width 94 height 41
type input "5185312"
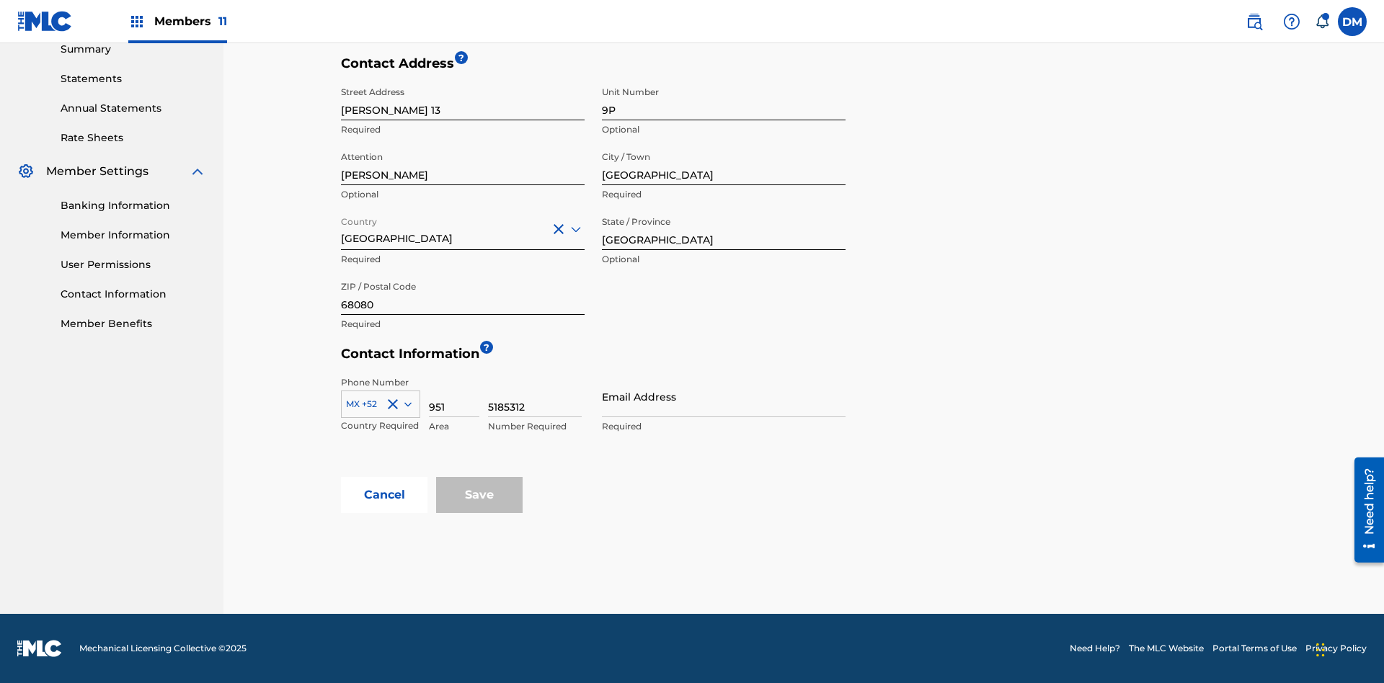
click at [724, 396] on input "Email Address" at bounding box center [724, 396] width 244 height 41
type input "[EMAIL_ADDRESS][DOMAIN_NAME]"
click at [479, 495] on input "Save" at bounding box center [479, 495] width 87 height 36
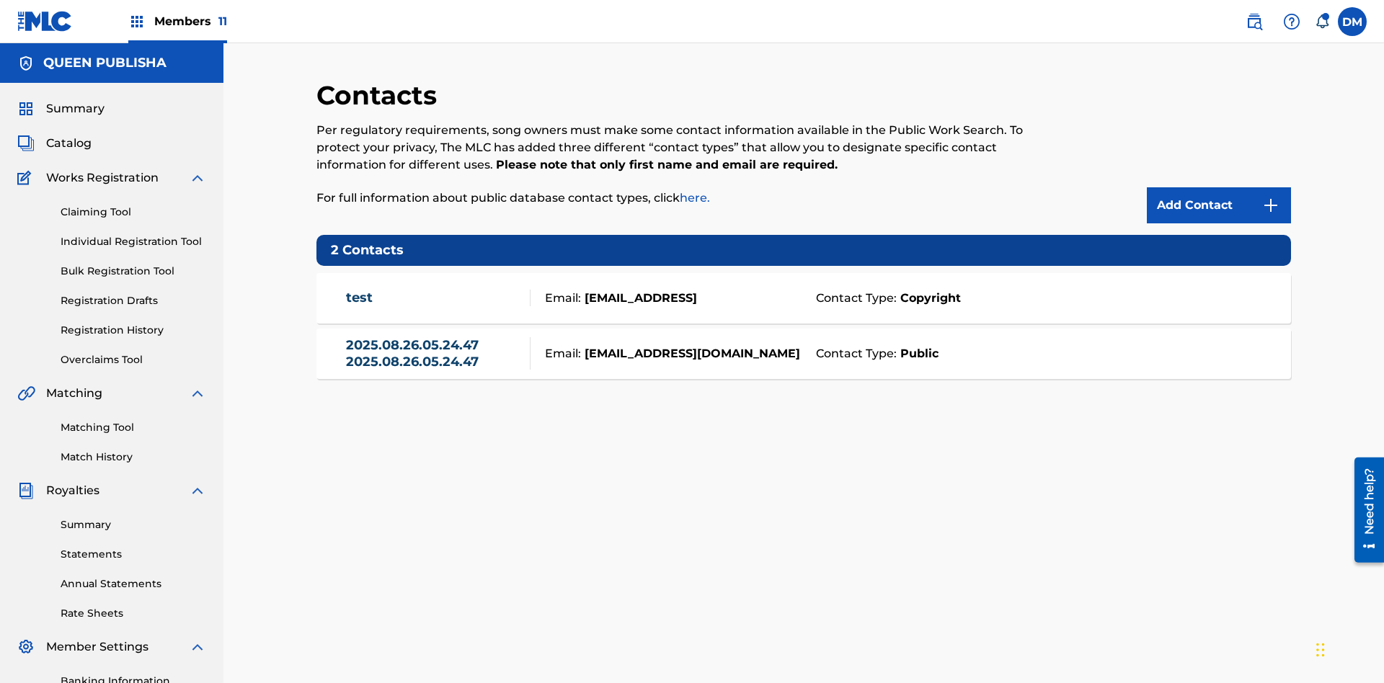
click at [177, 21] on span "Members 11" at bounding box center [190, 21] width 73 height 17
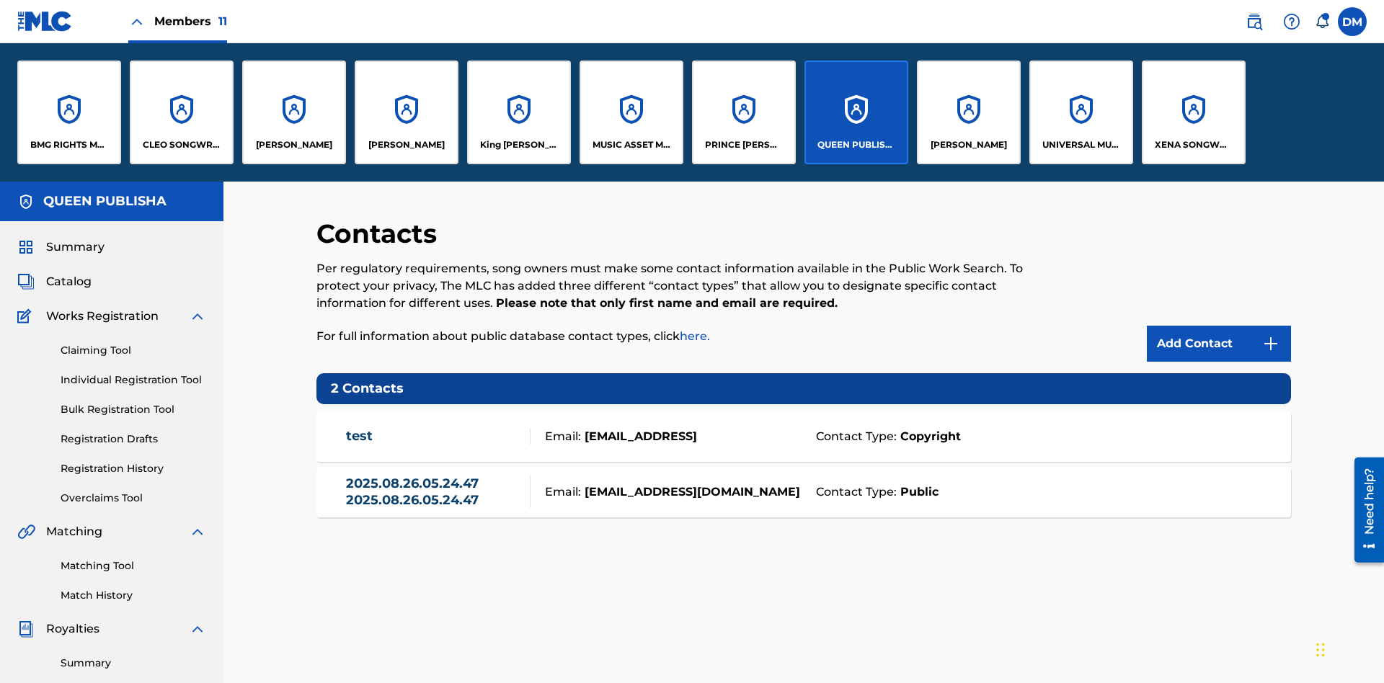
click at [293, 145] on p "[PERSON_NAME]" at bounding box center [294, 144] width 76 height 13
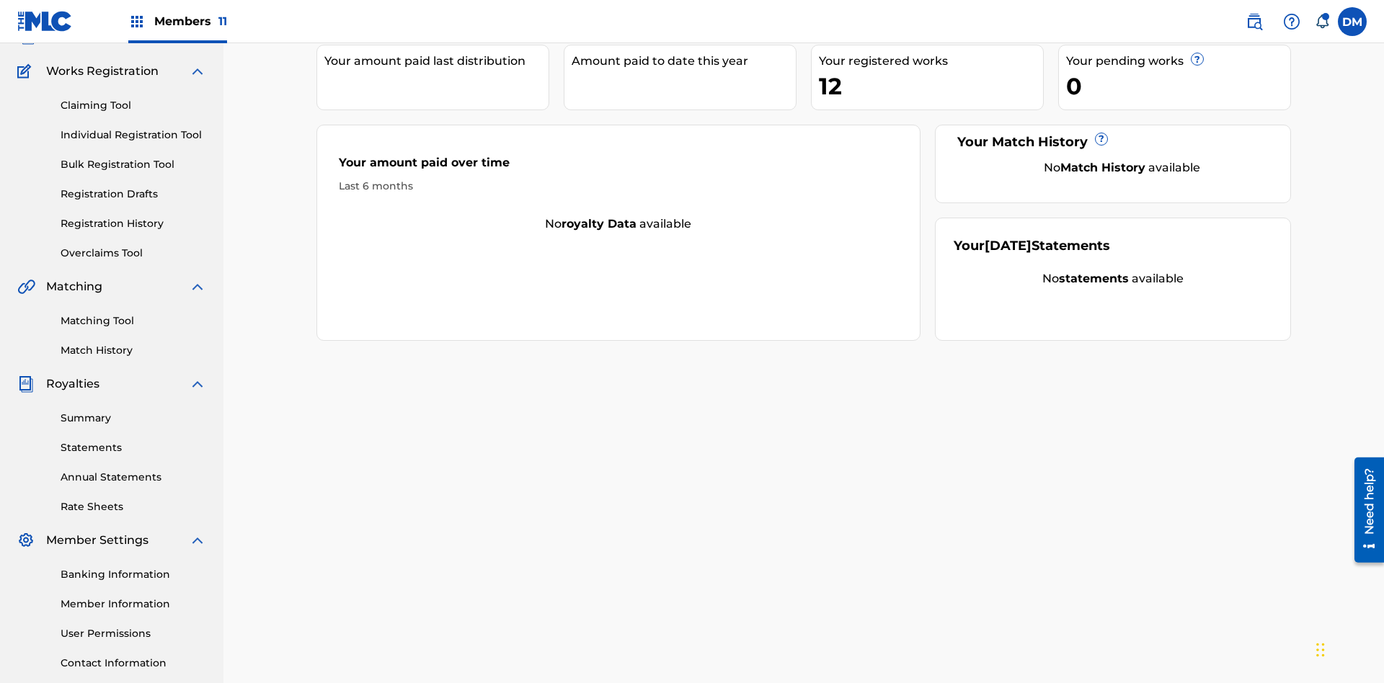
click at [133, 656] on link "Contact Information" at bounding box center [134, 663] width 146 height 15
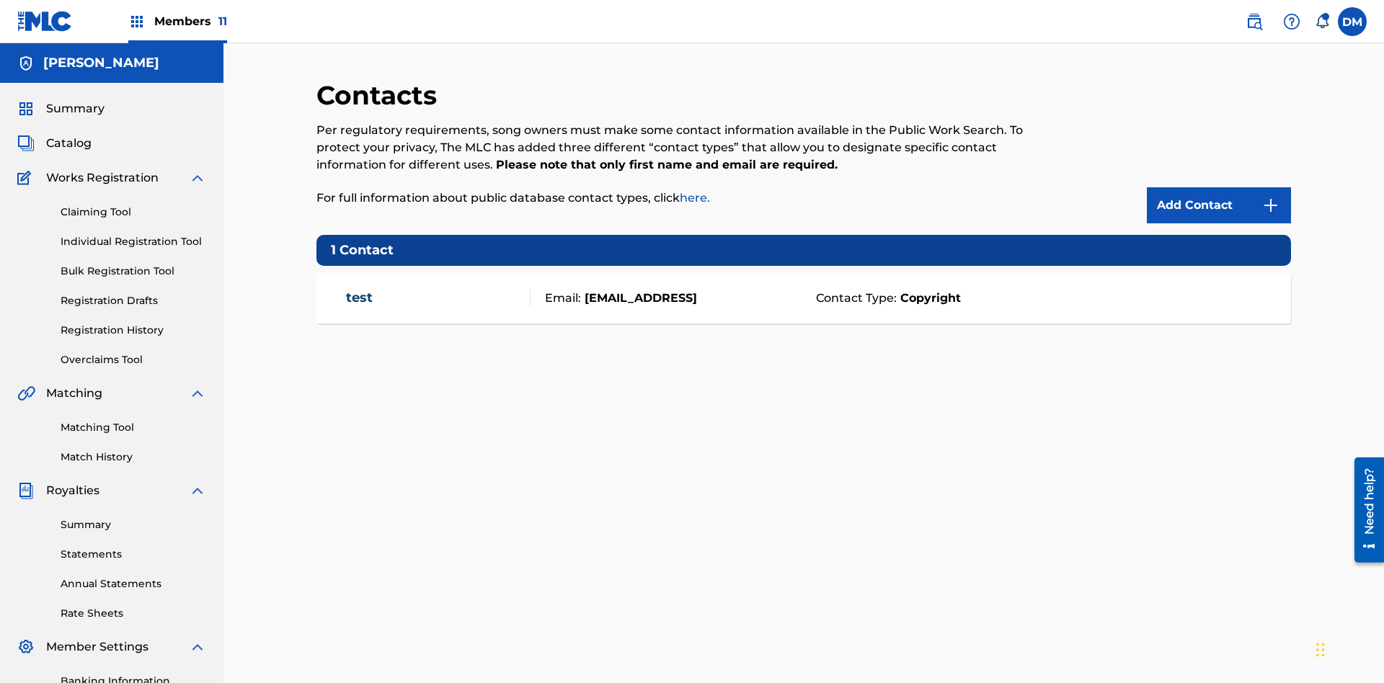
click at [1271, 197] on img at bounding box center [1270, 205] width 17 height 17
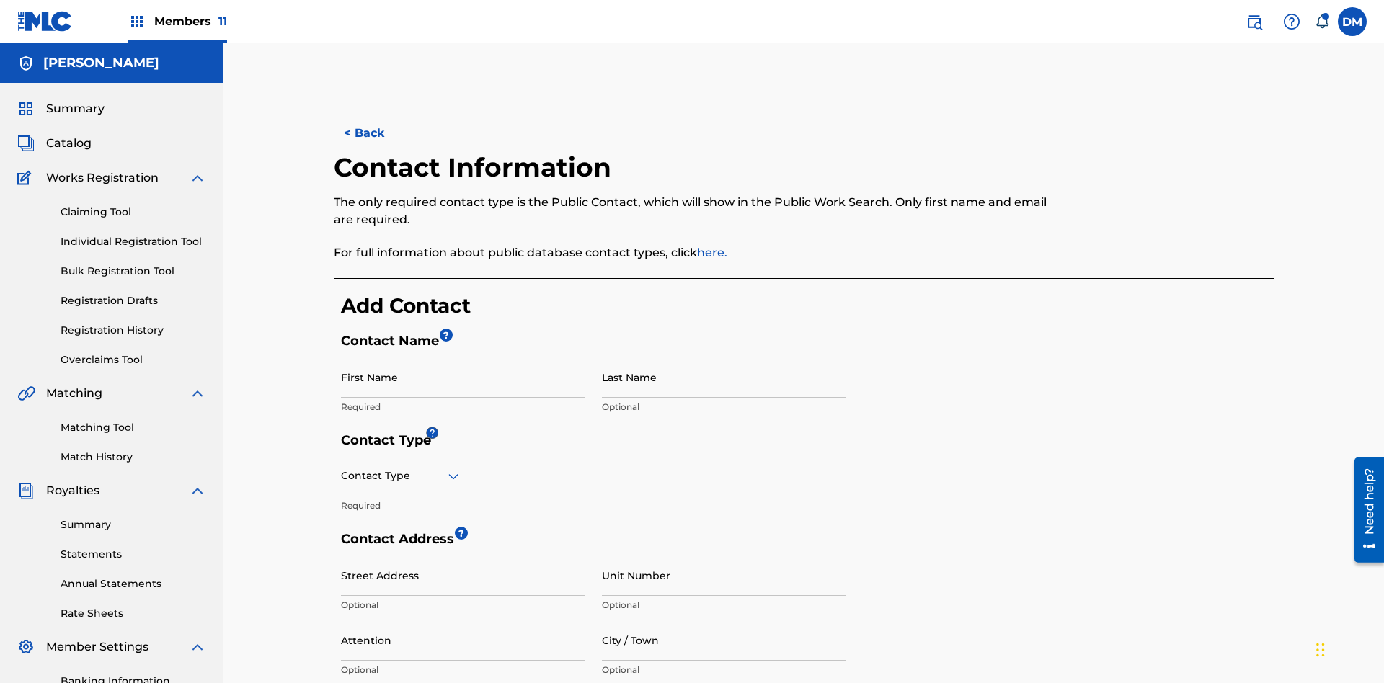
click at [463, 357] on input "First Name" at bounding box center [463, 377] width 244 height 41
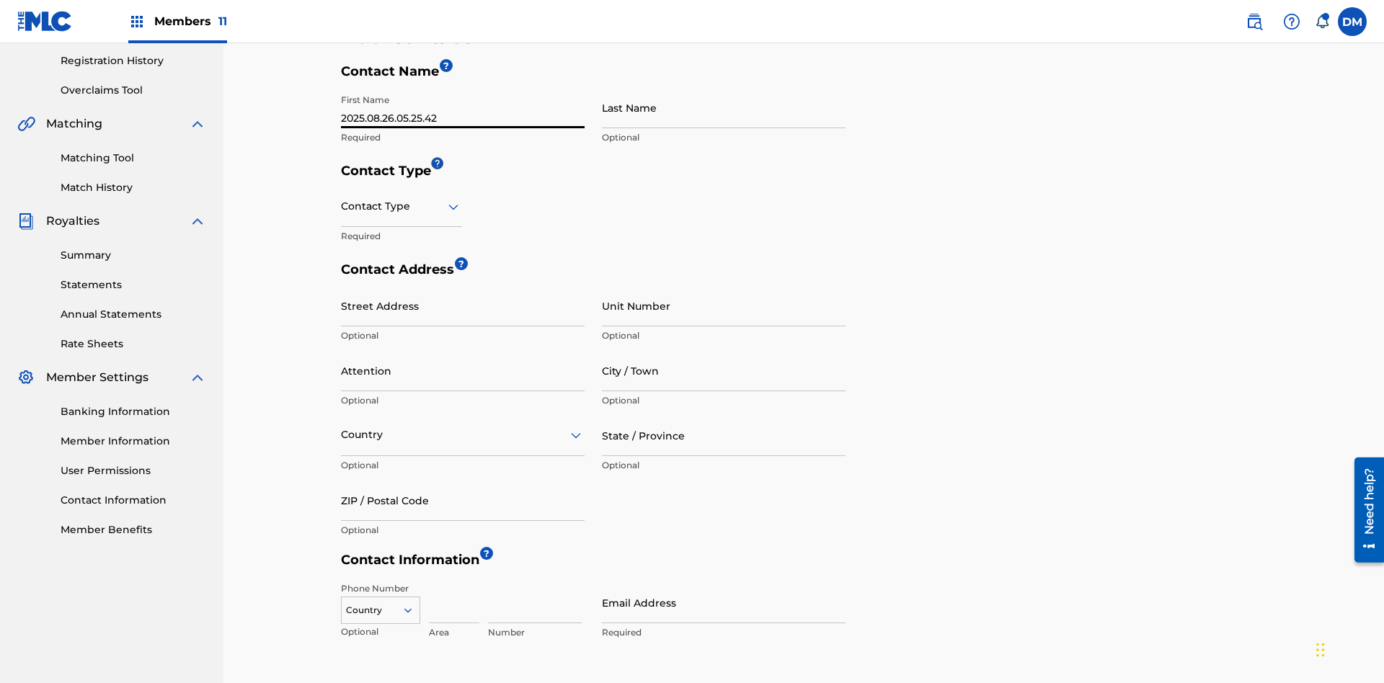
type input "2025.08.26.05.25.42"
click at [724, 107] on input "Last Name" at bounding box center [724, 107] width 244 height 41
type input "2025.08.26.05.25.42"
click at [342, 199] on input "text" at bounding box center [342, 206] width 3 height 15
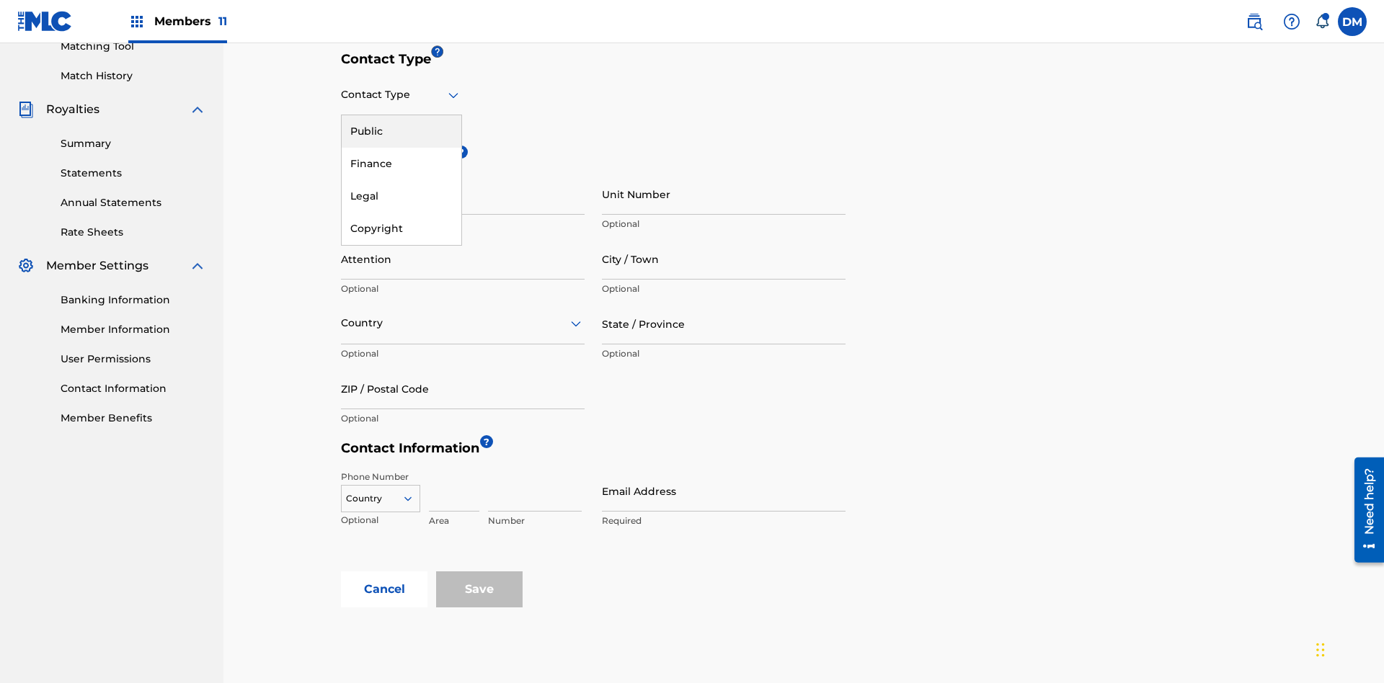
click at [402, 131] on div "Public" at bounding box center [402, 131] width 120 height 32
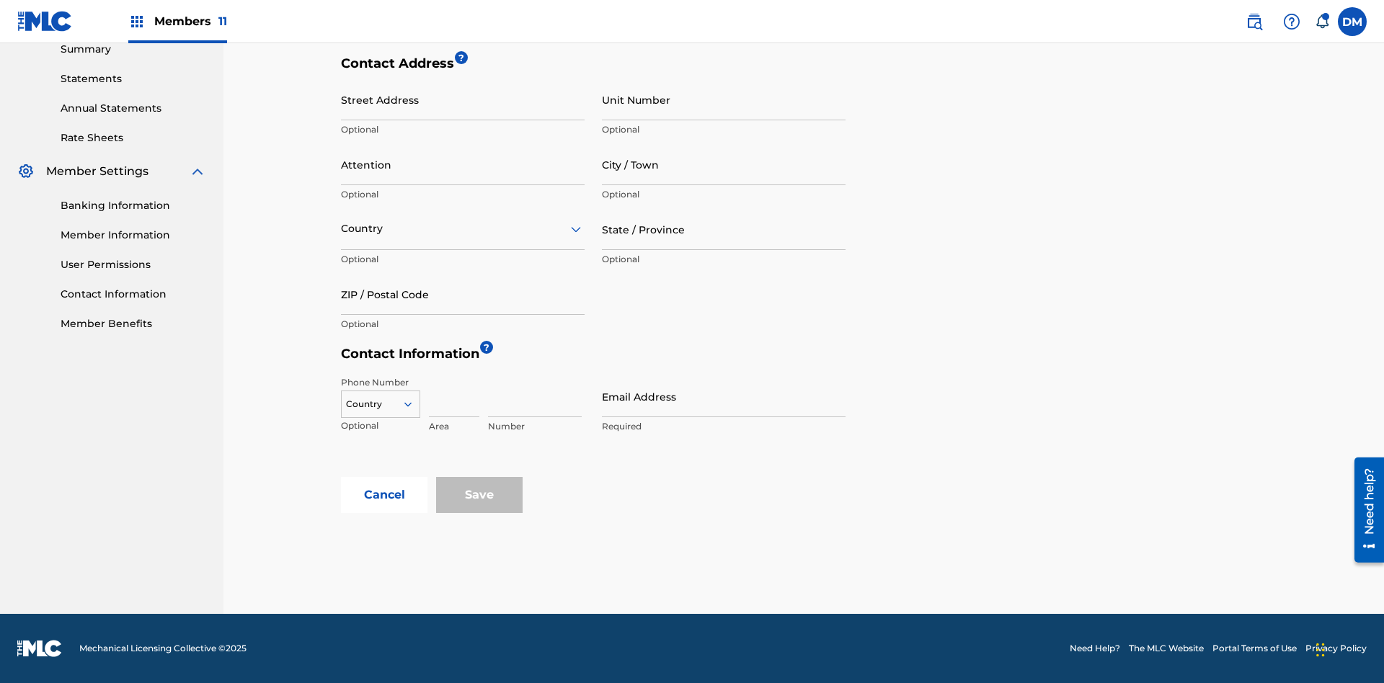
click at [724, 164] on input "City / Town" at bounding box center [724, 164] width 244 height 41
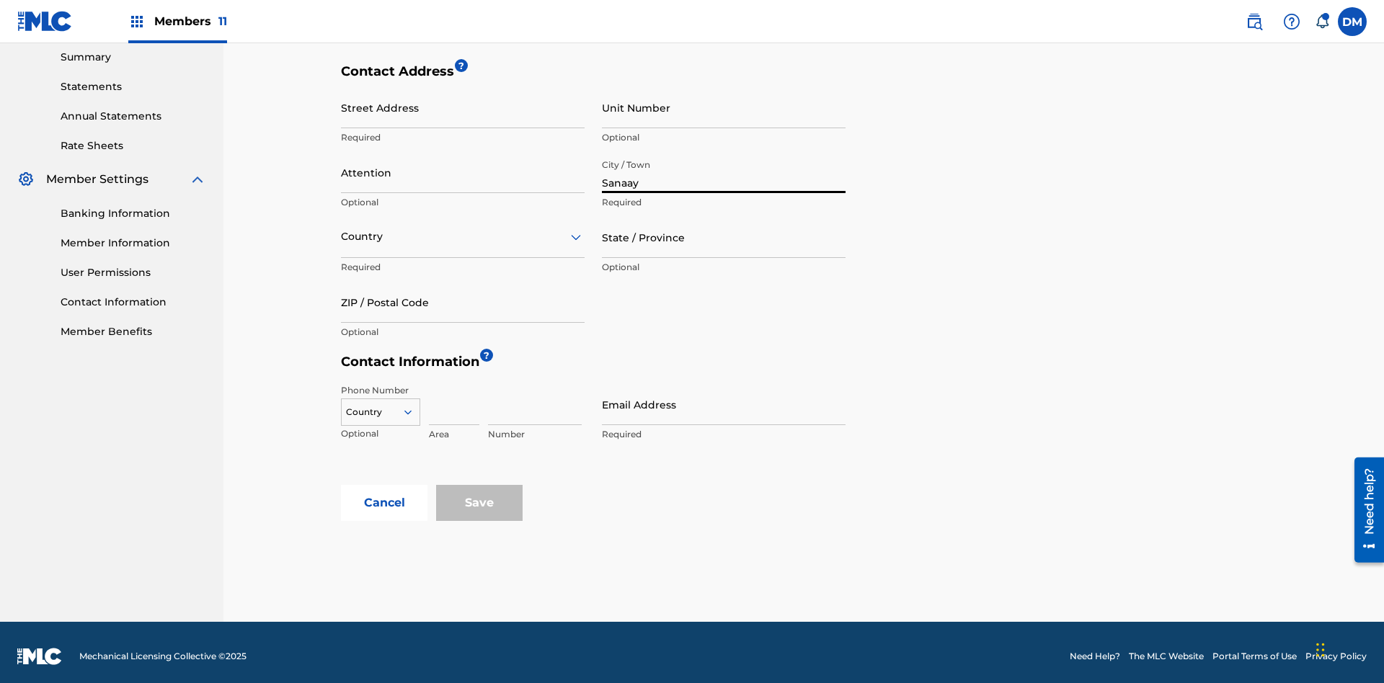
type input "Sanaay"
click at [463, 107] on input "Street Address" at bounding box center [463, 107] width 244 height 41
type input "[GEOGRAPHIC_DATA]"
click at [724, 107] on input "Unit Number" at bounding box center [724, 107] width 244 height 41
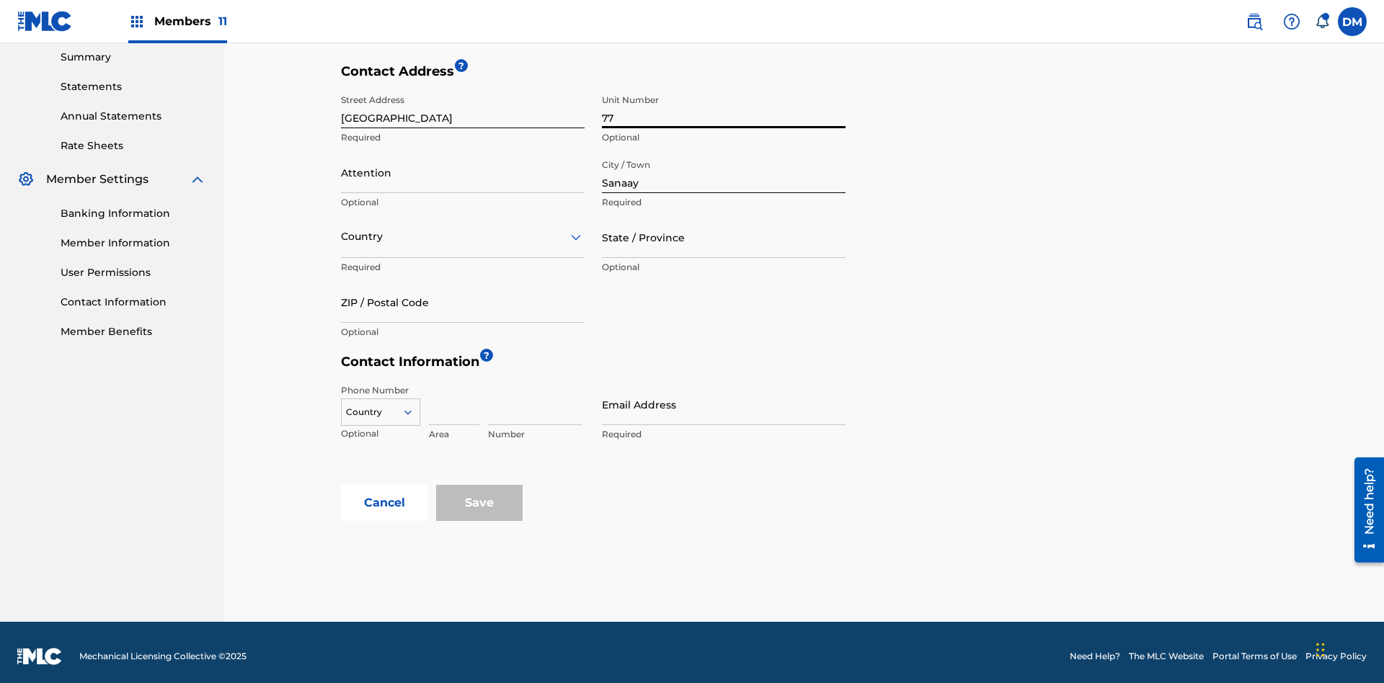
scroll to position [476, 0]
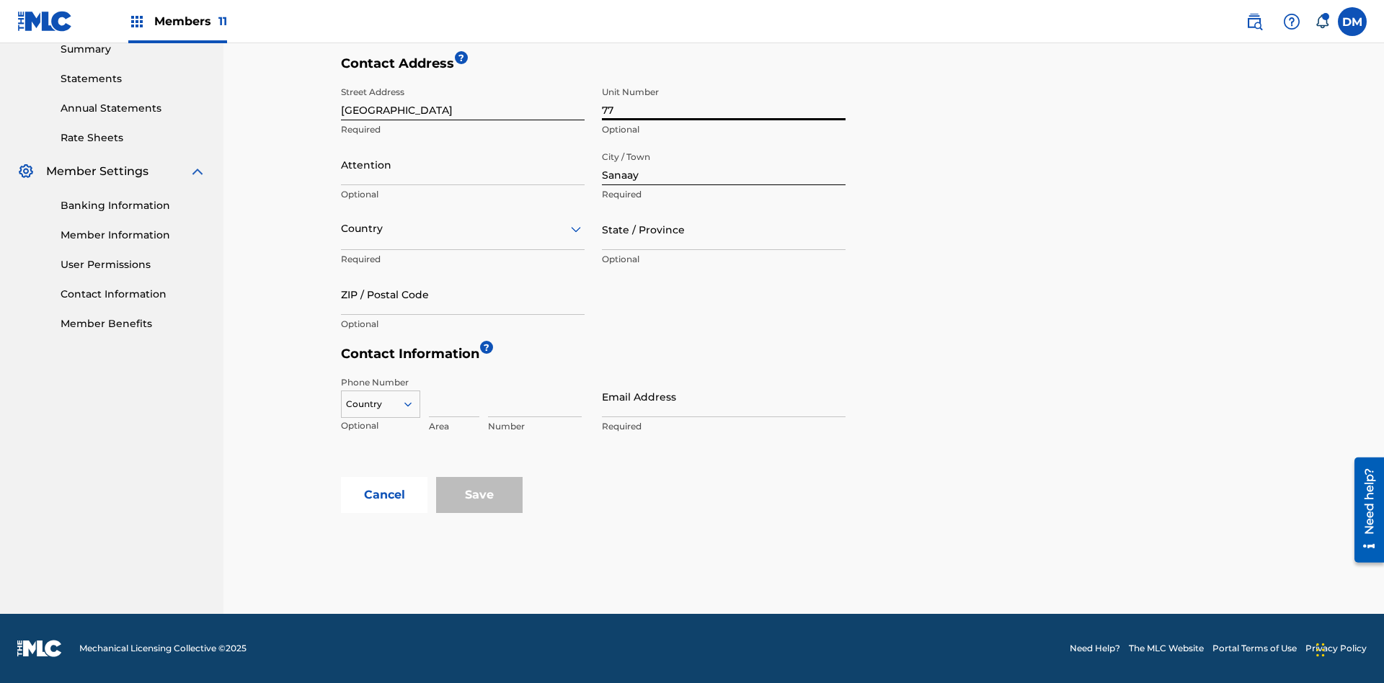
type input "77"
click at [463, 164] on input "Attention" at bounding box center [463, 164] width 244 height 41
type input "Mila"
click at [342, 229] on input "text" at bounding box center [342, 228] width 3 height 15
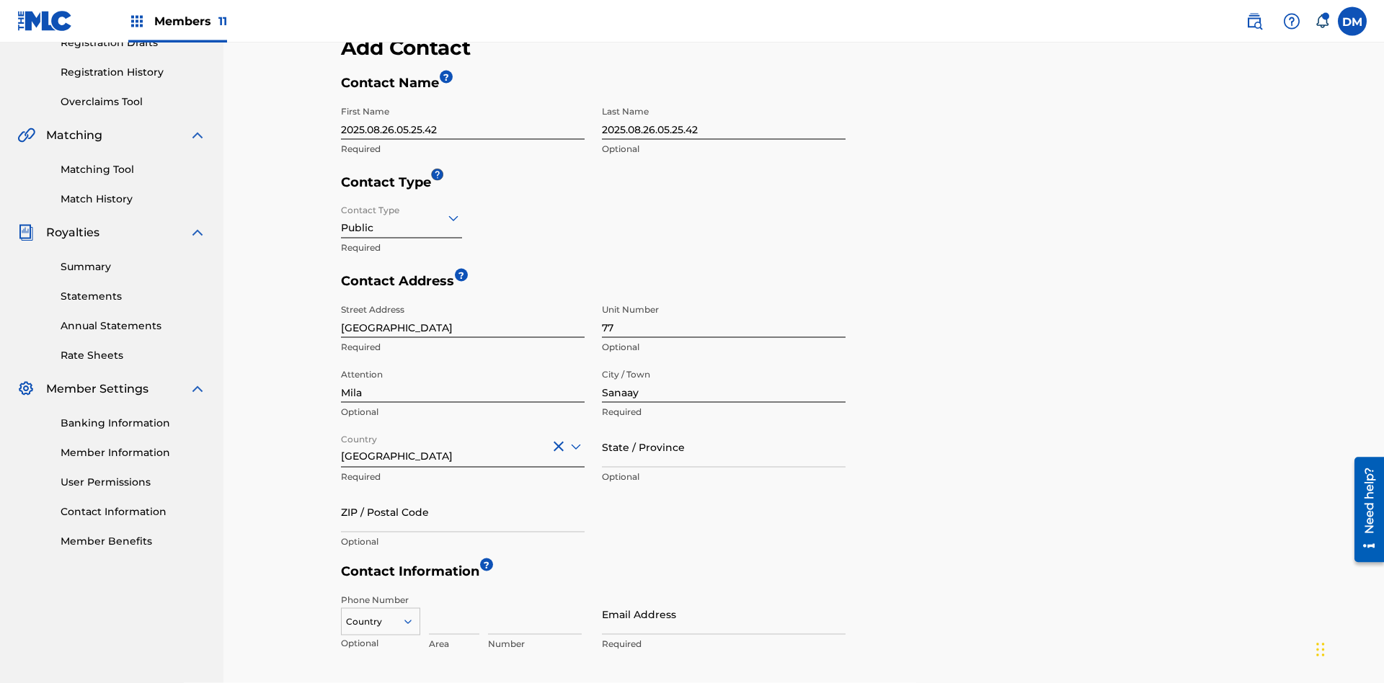
click at [724, 427] on input "State / Province" at bounding box center [724, 447] width 244 height 41
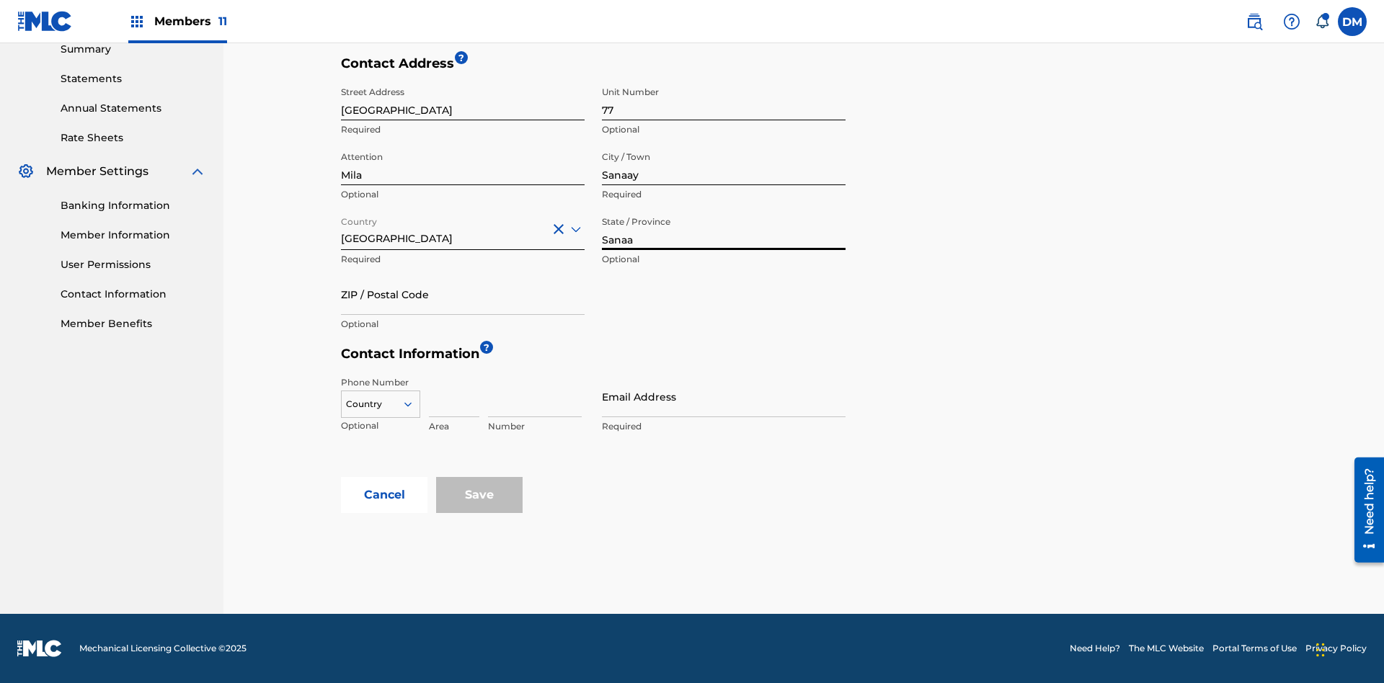
type input "Sanaa"
click at [463, 294] on input "ZIP / Postal Code" at bounding box center [463, 294] width 244 height 41
type input "19238"
click at [414, 404] on icon at bounding box center [408, 404] width 13 height 13
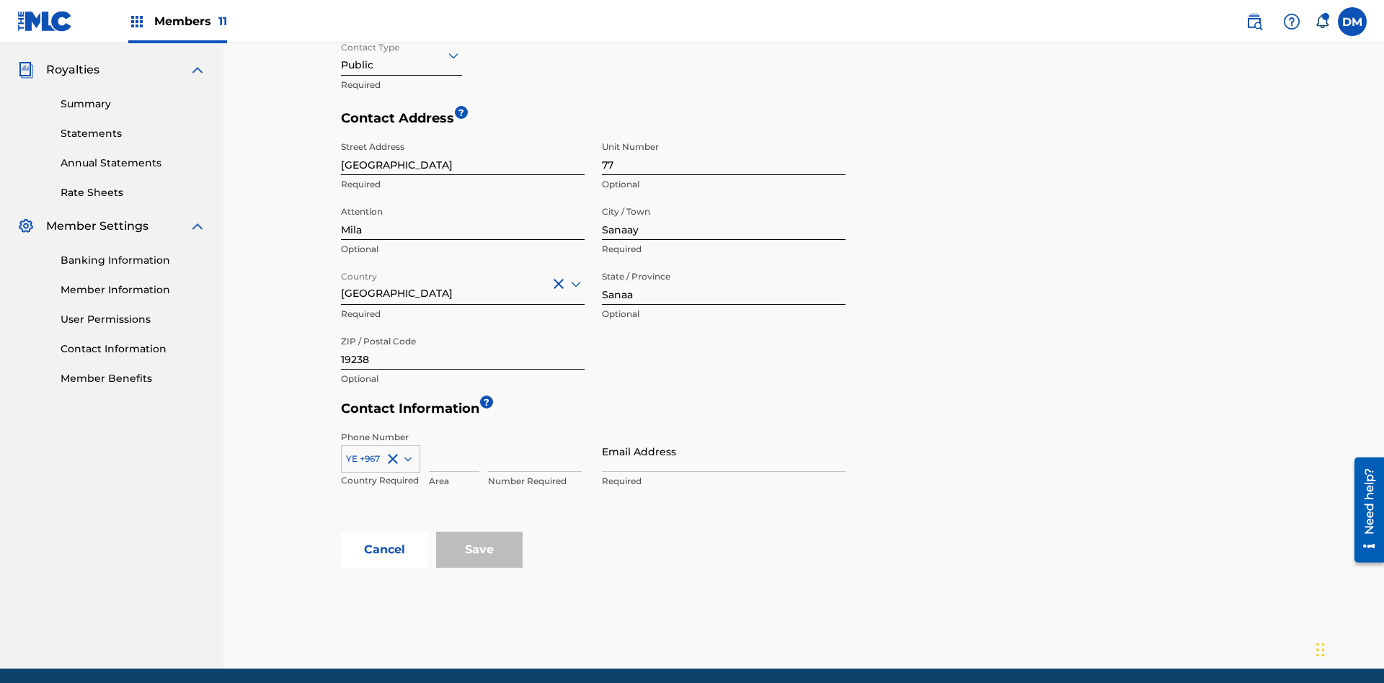
click at [454, 431] on input at bounding box center [454, 451] width 50 height 41
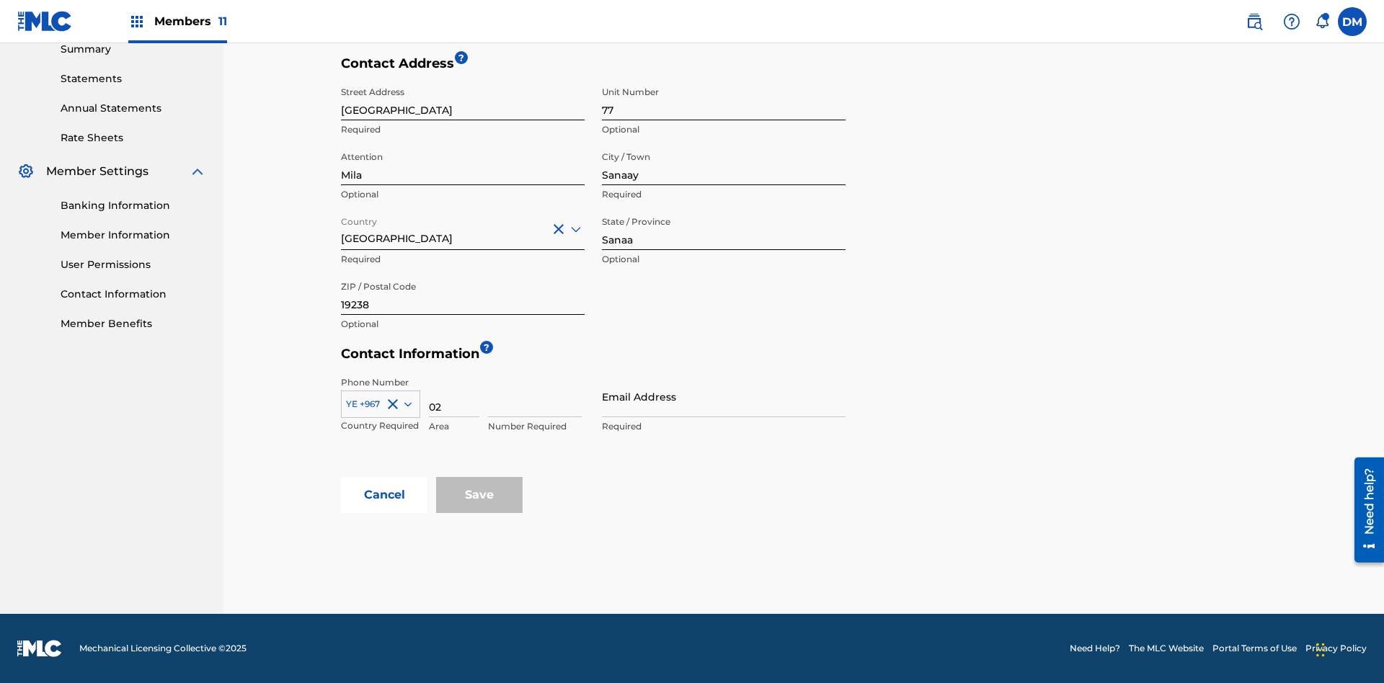
type input "02"
click at [535, 396] on input at bounding box center [535, 396] width 94 height 41
type input "255435"
click at [724, 396] on input "Email Address" at bounding box center [724, 396] width 244 height 41
type input "[EMAIL_ADDRESS][DOMAIN_NAME]"
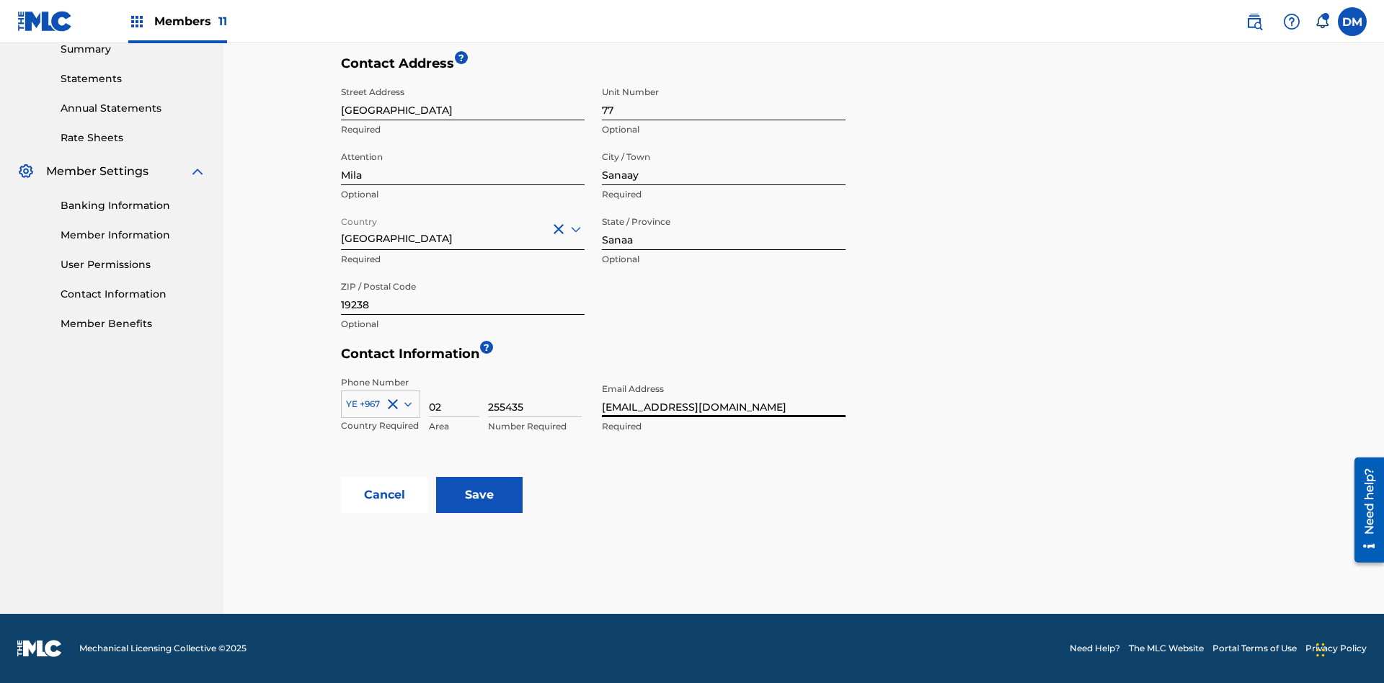
click at [479, 495] on input "Save" at bounding box center [479, 495] width 87 height 36
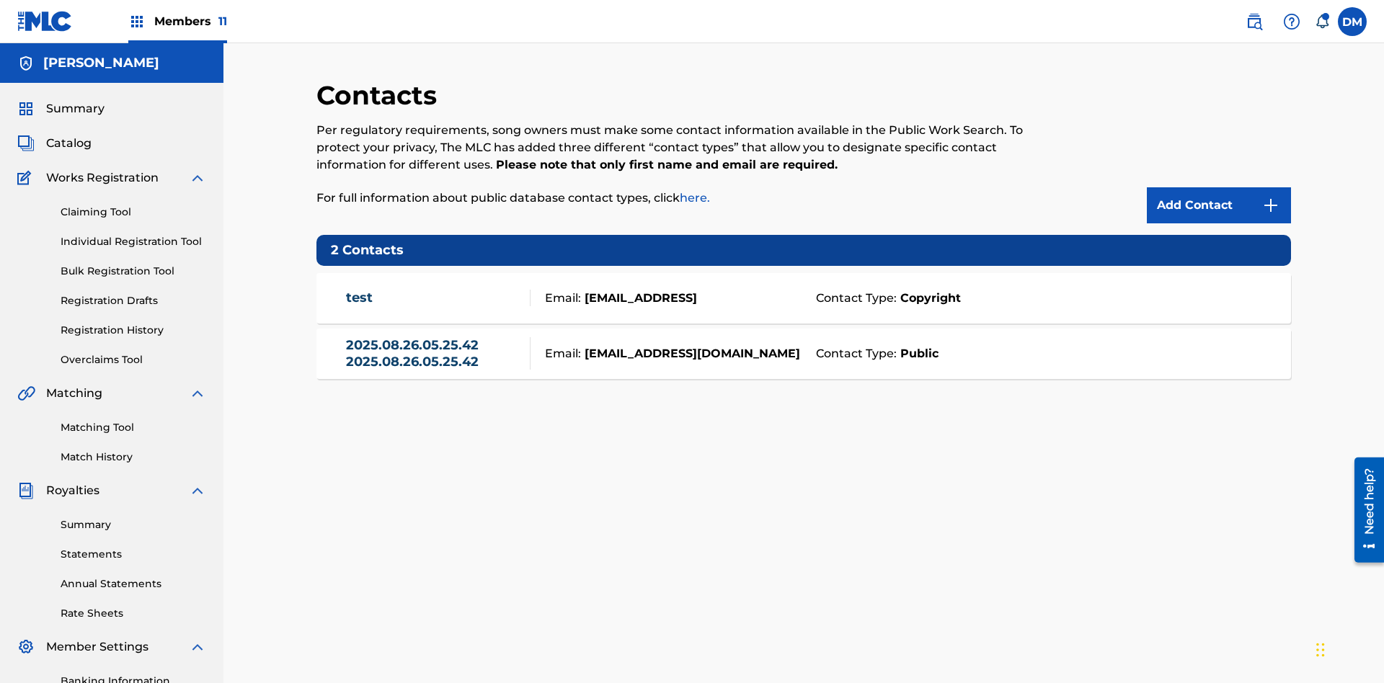
click at [177, 21] on span "Members 11" at bounding box center [190, 21] width 73 height 17
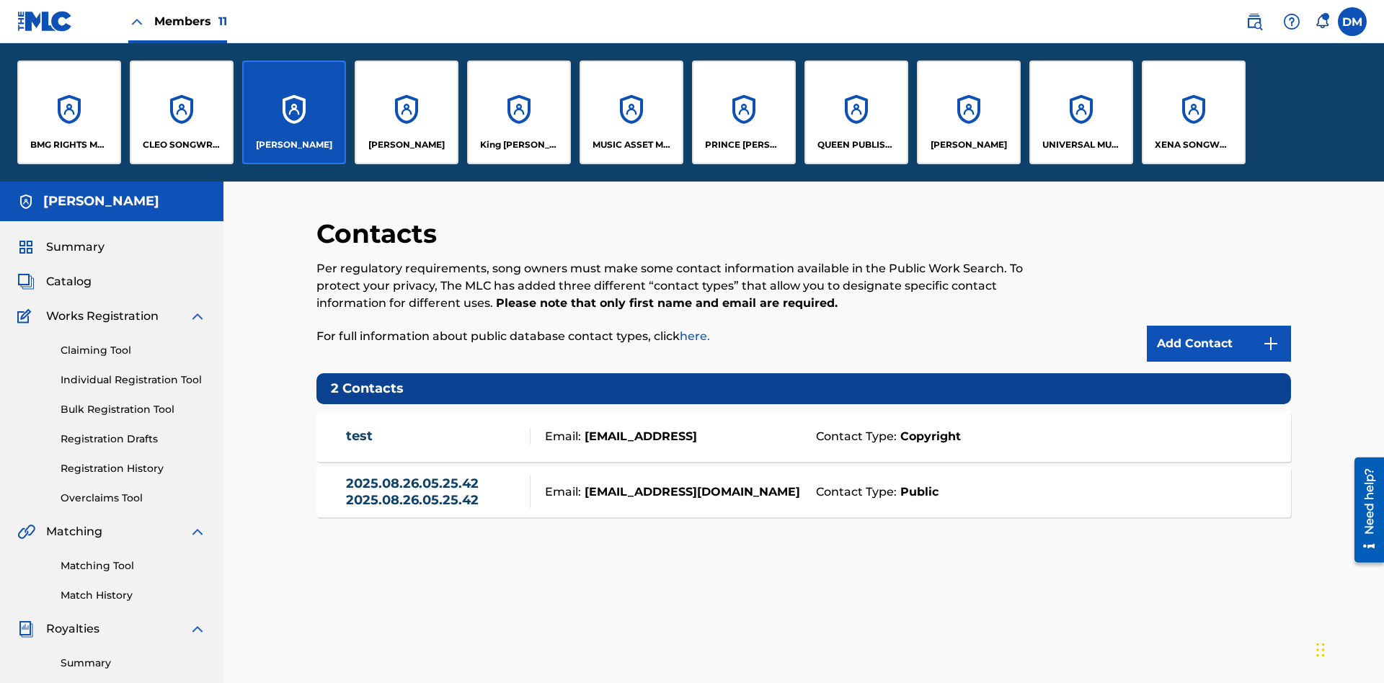
click at [293, 145] on p "[PERSON_NAME]" at bounding box center [294, 144] width 76 height 13
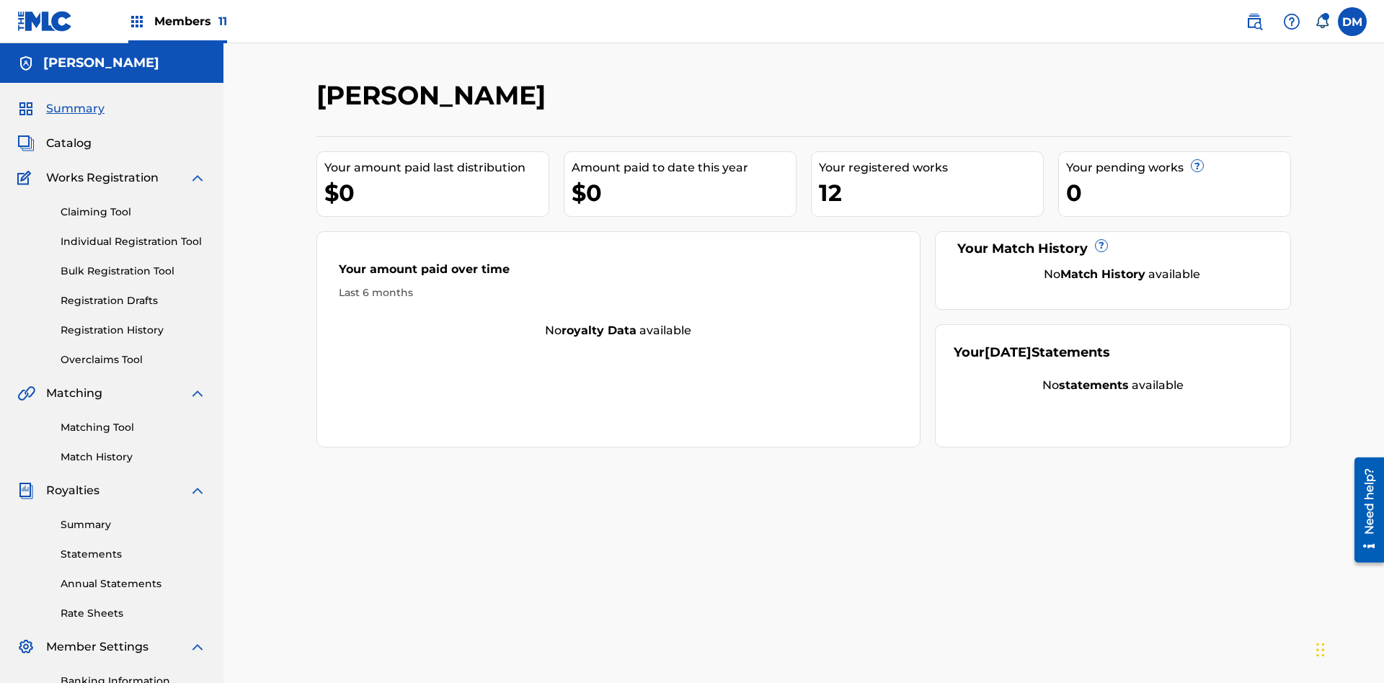
click at [68, 135] on span "Catalog" at bounding box center [68, 143] width 45 height 17
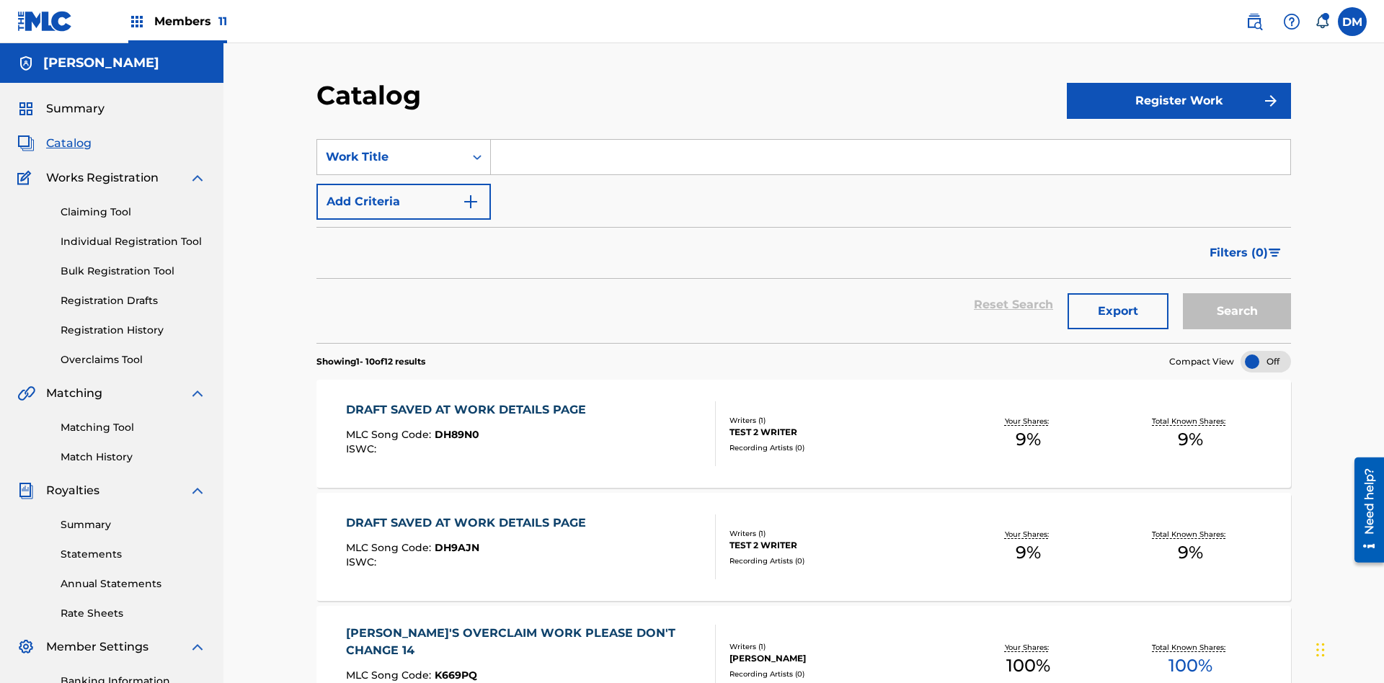
scroll to position [53, 0]
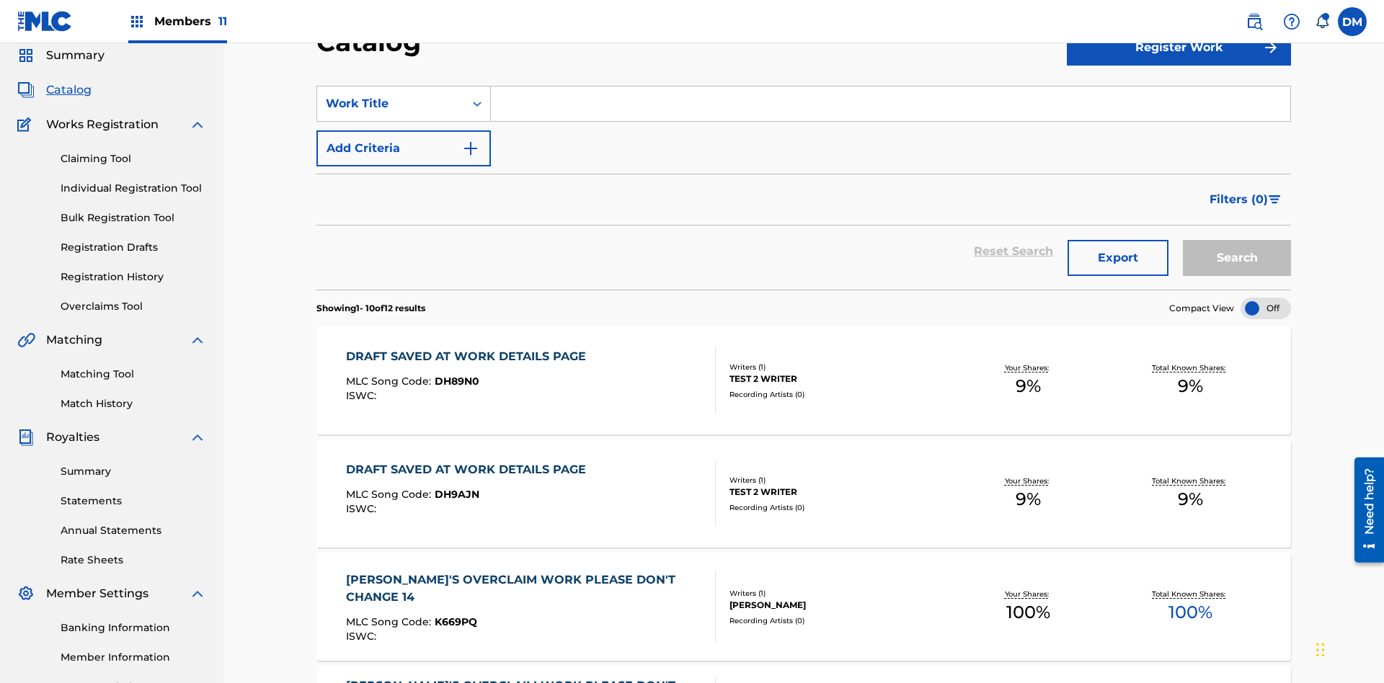
click at [890, 104] on input "Search Form" at bounding box center [890, 104] width 799 height 35
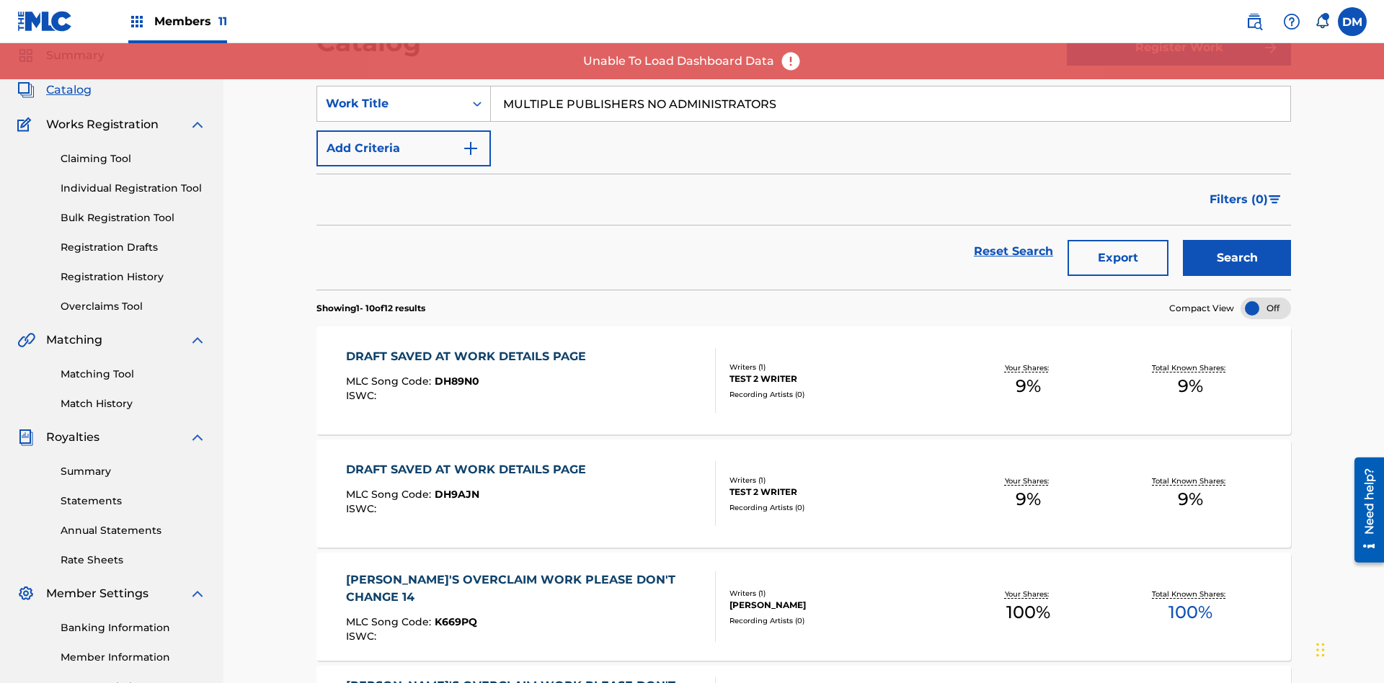
type input "MULTIPLE PUBLISHERS NO ADMINISTRATORS"
click at [1237, 240] on button "Search" at bounding box center [1237, 258] width 108 height 36
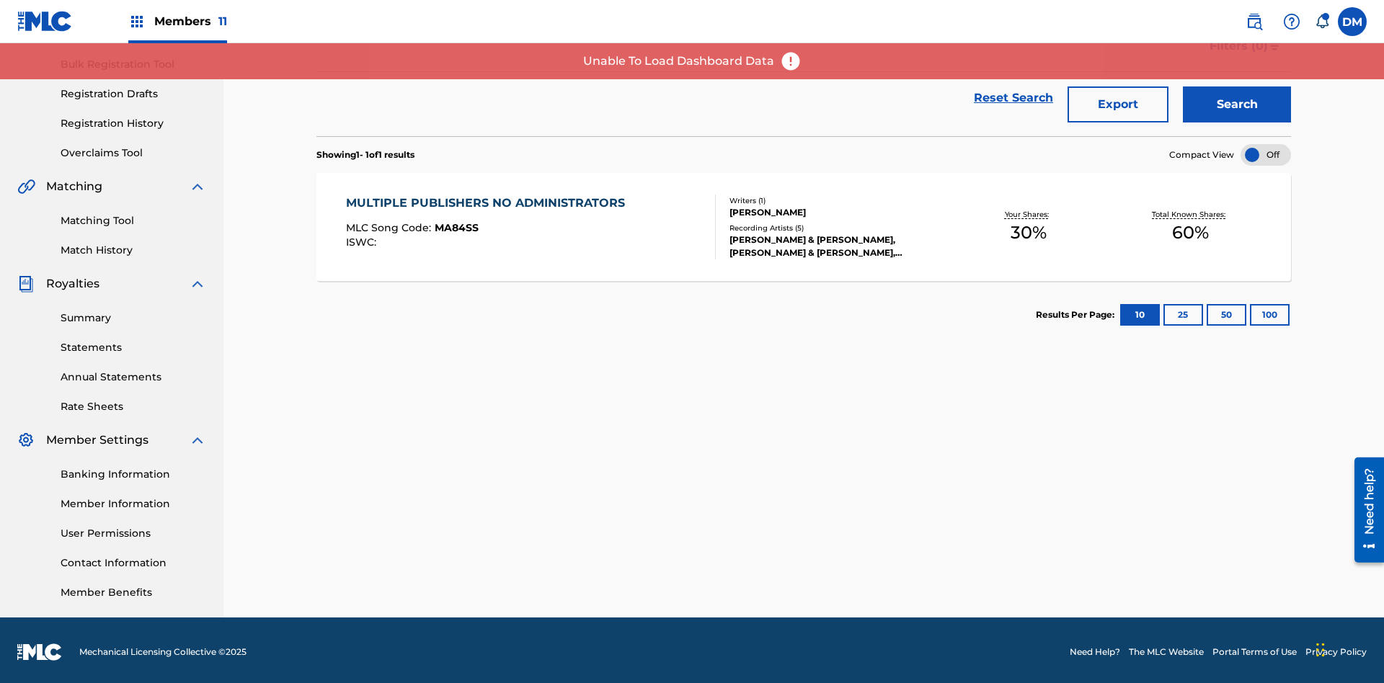
click at [454, 224] on span "MA84SS" at bounding box center [457, 227] width 44 height 13
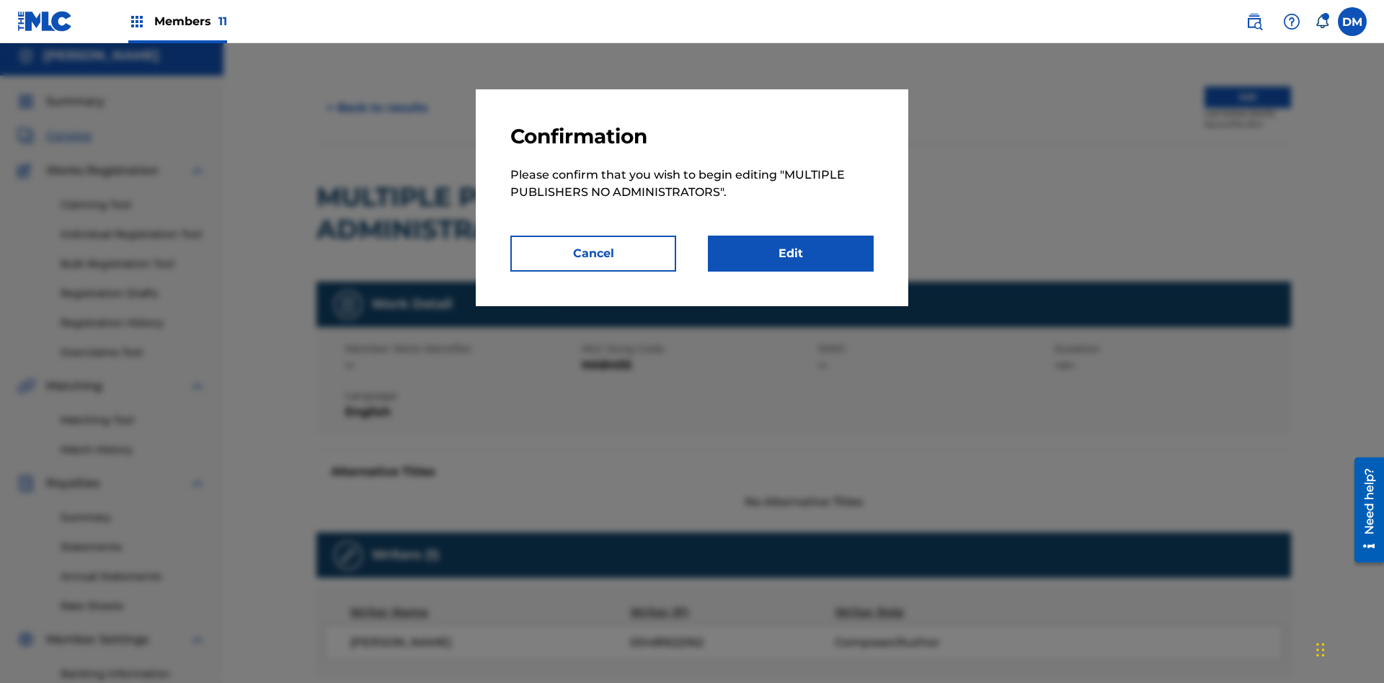
click at [791, 254] on link "Edit" at bounding box center [791, 254] width 166 height 36
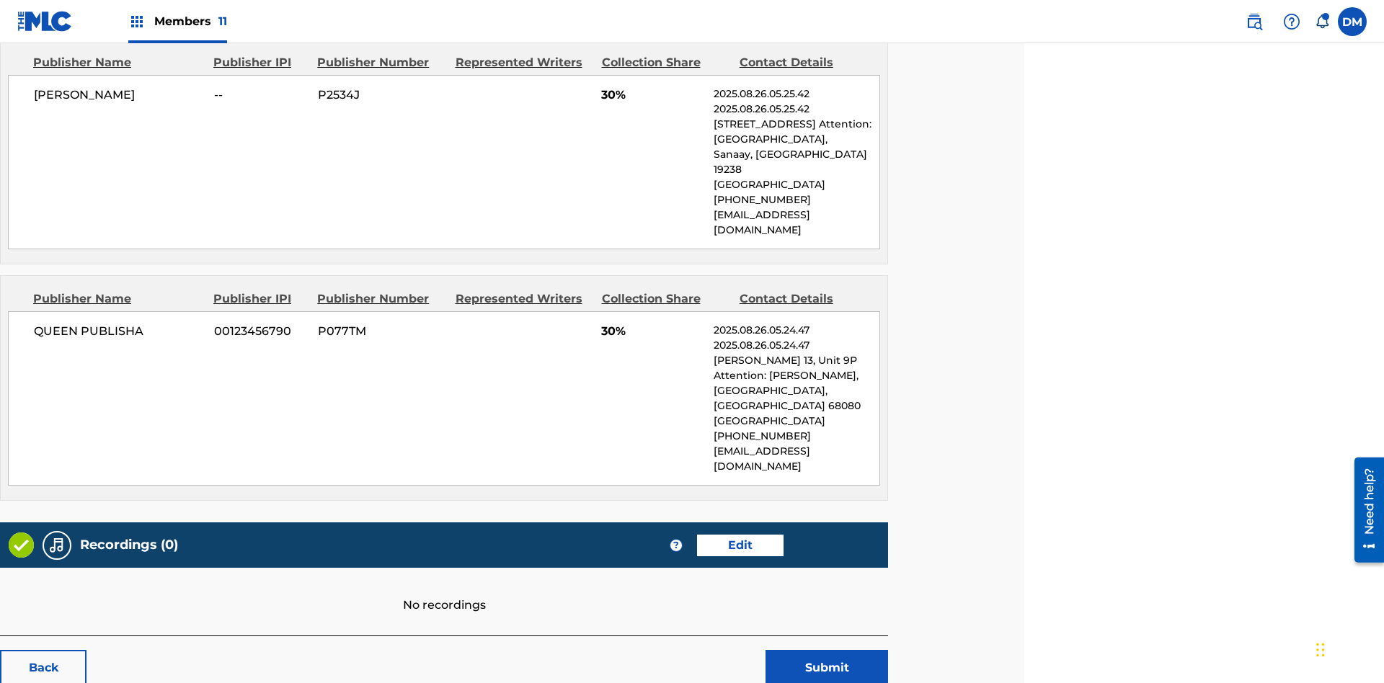
click at [177, 21] on span "Members 11" at bounding box center [190, 21] width 73 height 17
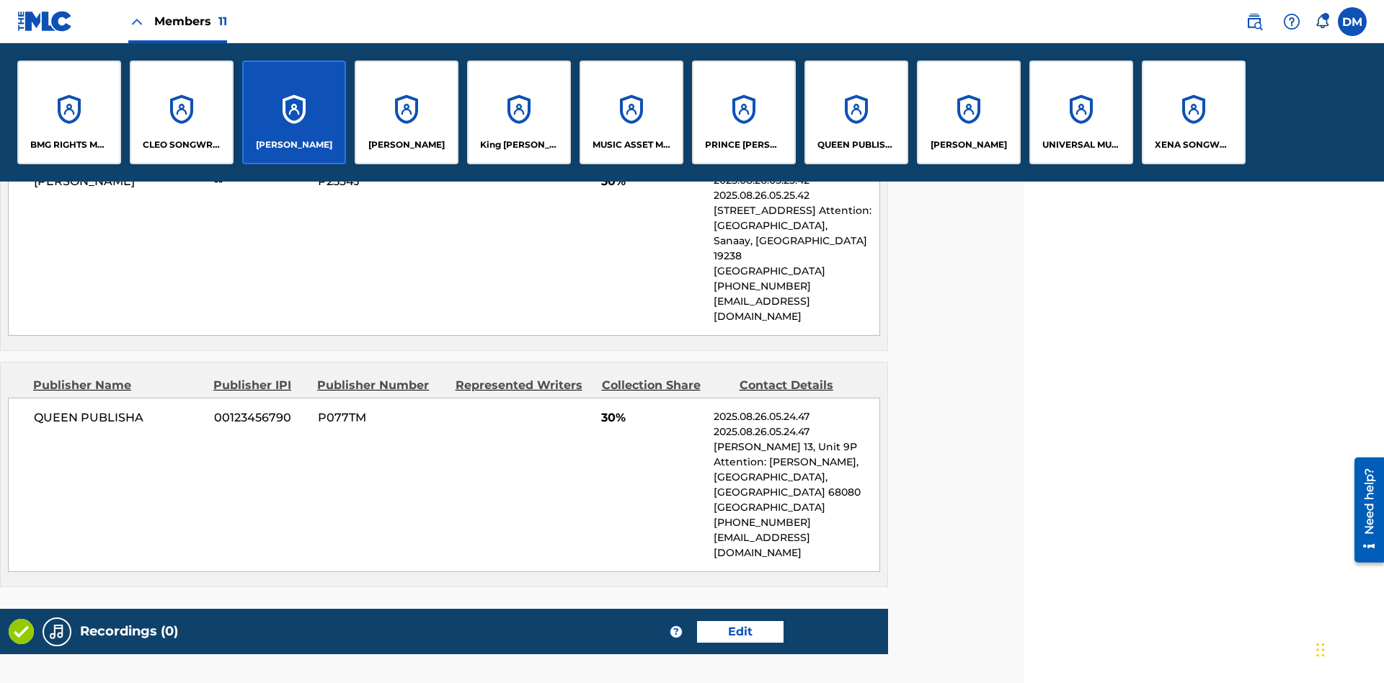
click at [856, 145] on p "QUEEN PUBLISHA" at bounding box center [856, 144] width 79 height 13
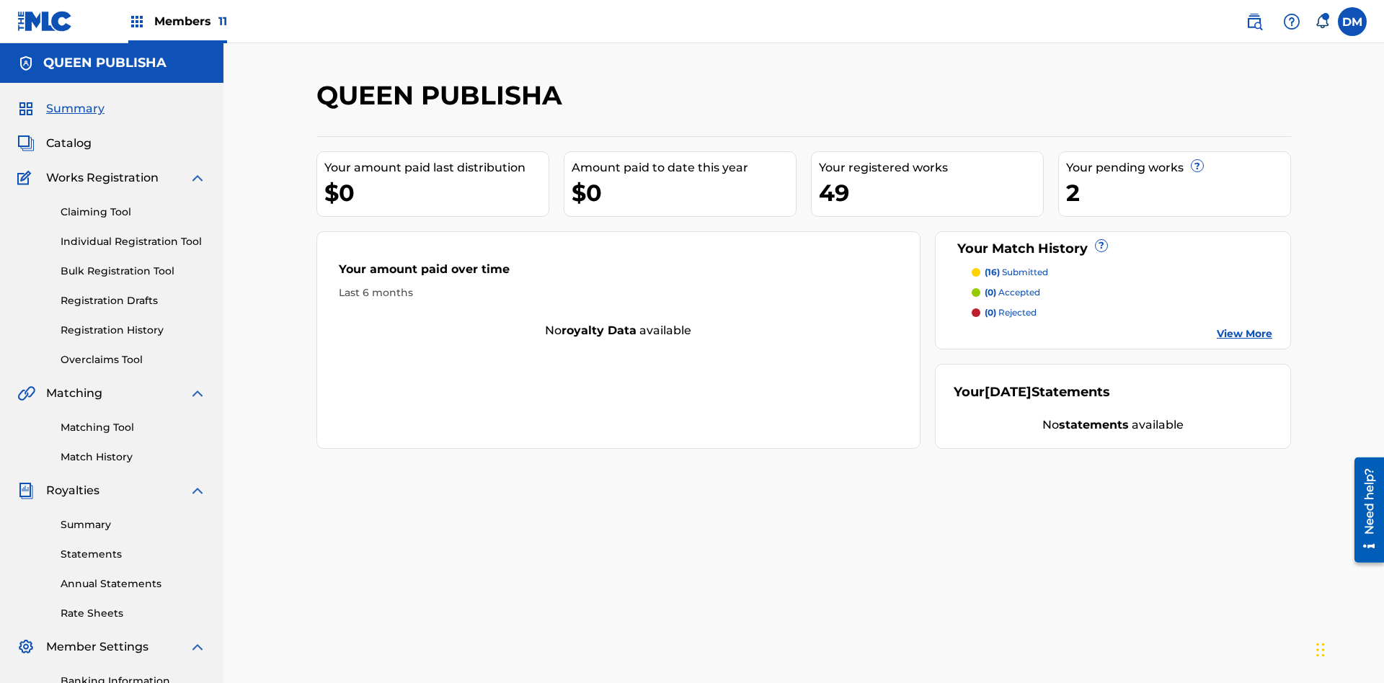
click at [68, 135] on span "Catalog" at bounding box center [68, 143] width 45 height 17
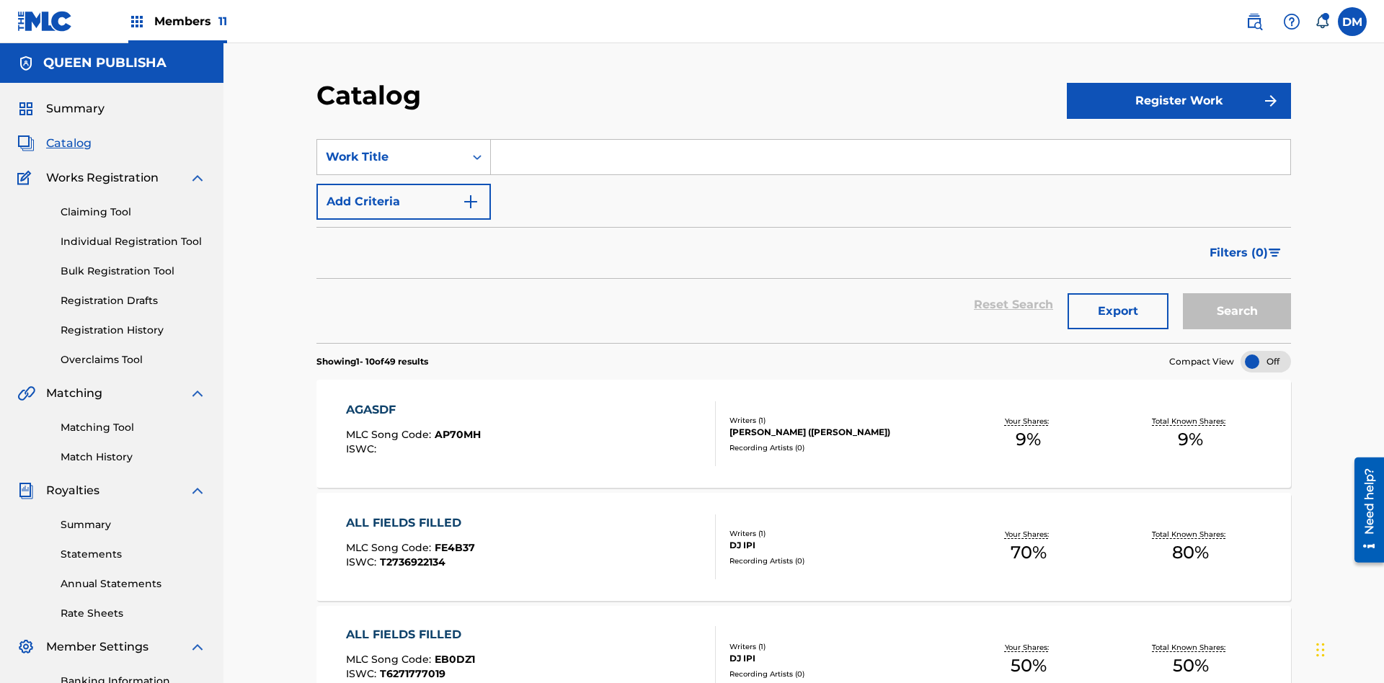
click at [890, 140] on input "Search Form" at bounding box center [890, 157] width 799 height 35
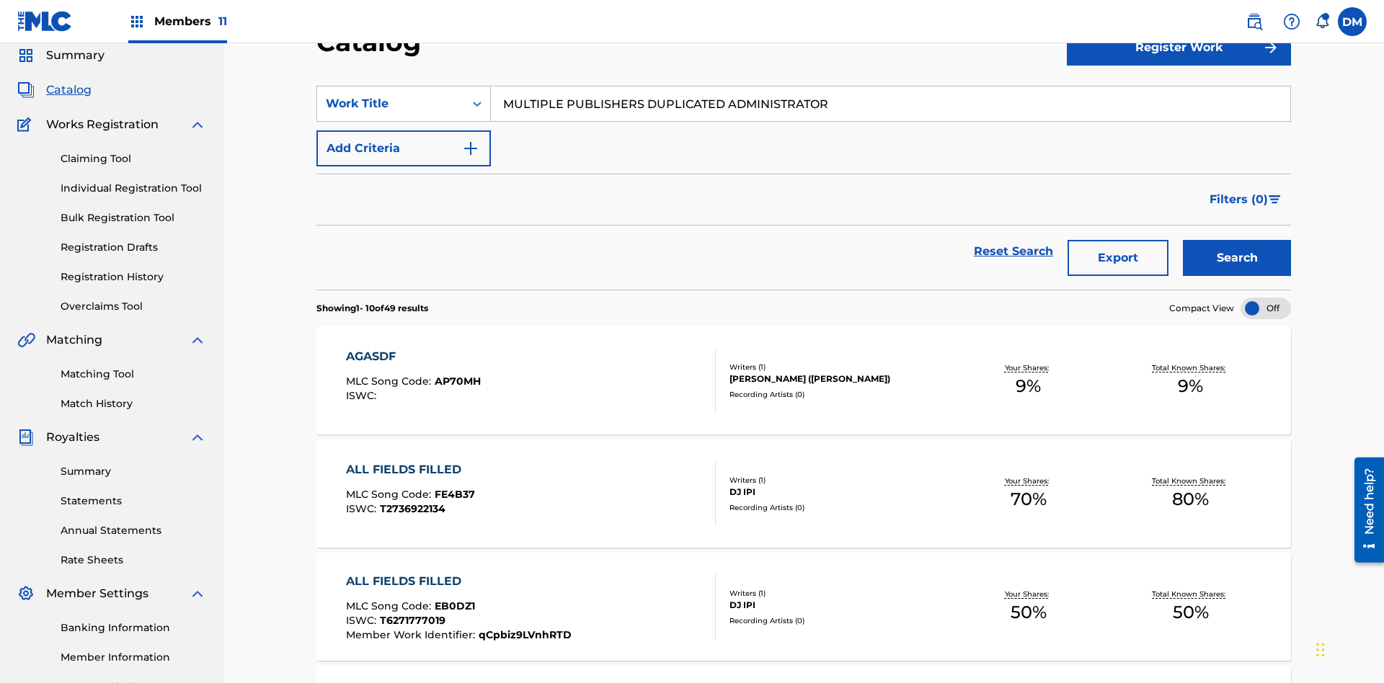
type input "MULTIPLE PUBLISHERS DUPLICATED ADMINISTRATOR"
click at [1237, 240] on button "Search" at bounding box center [1237, 258] width 108 height 36
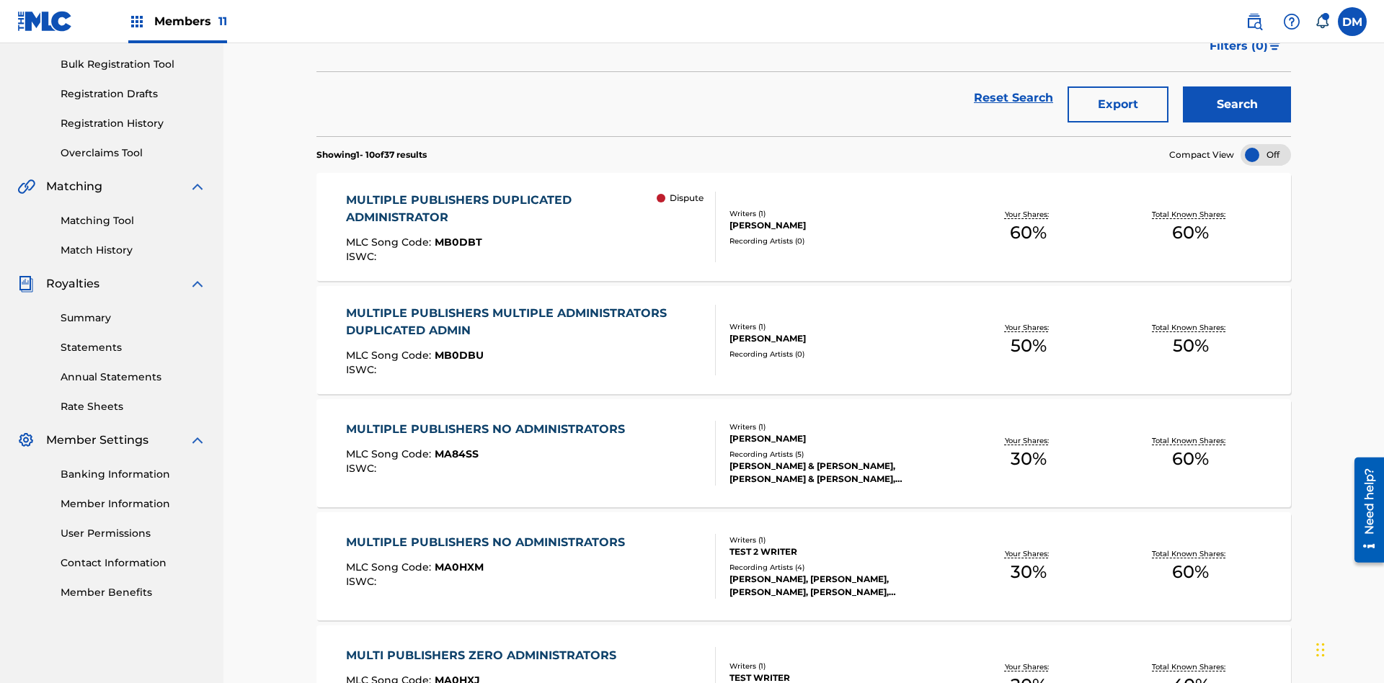
click at [456, 236] on span "MB0DBT" at bounding box center [459, 242] width 48 height 13
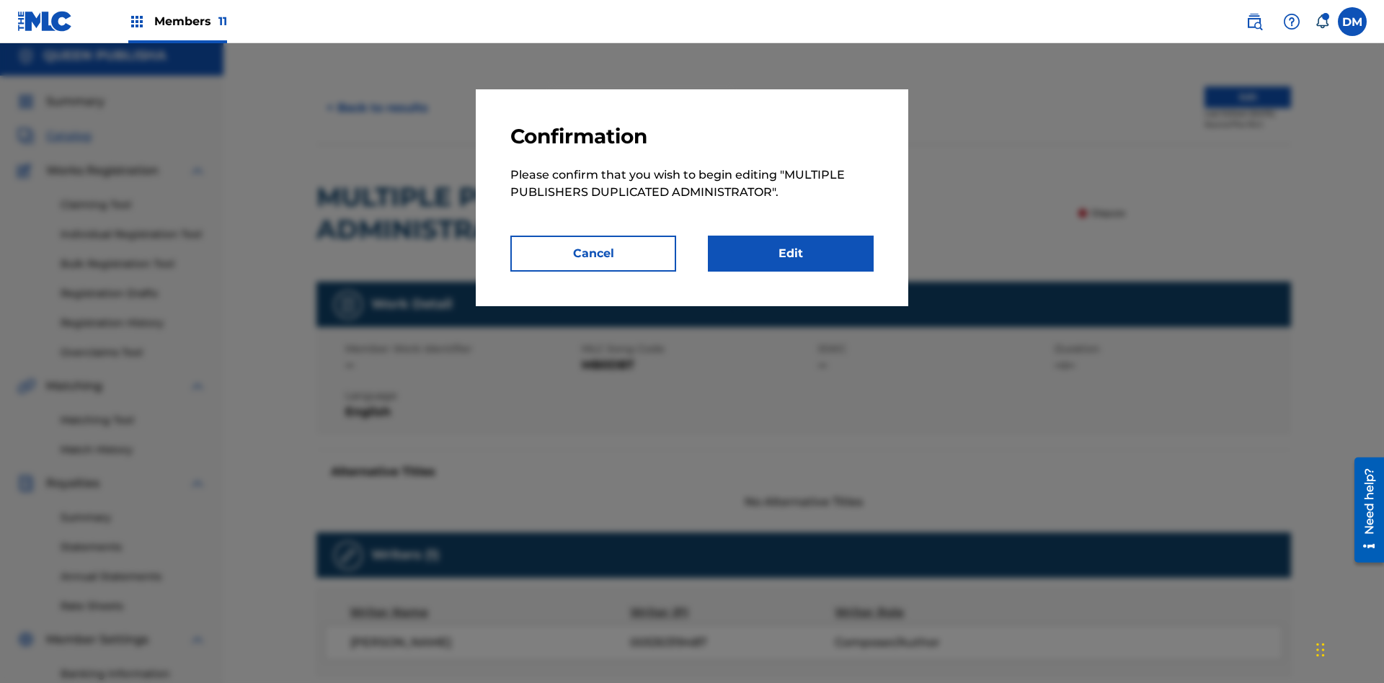
click at [791, 254] on link "Edit" at bounding box center [791, 254] width 166 height 36
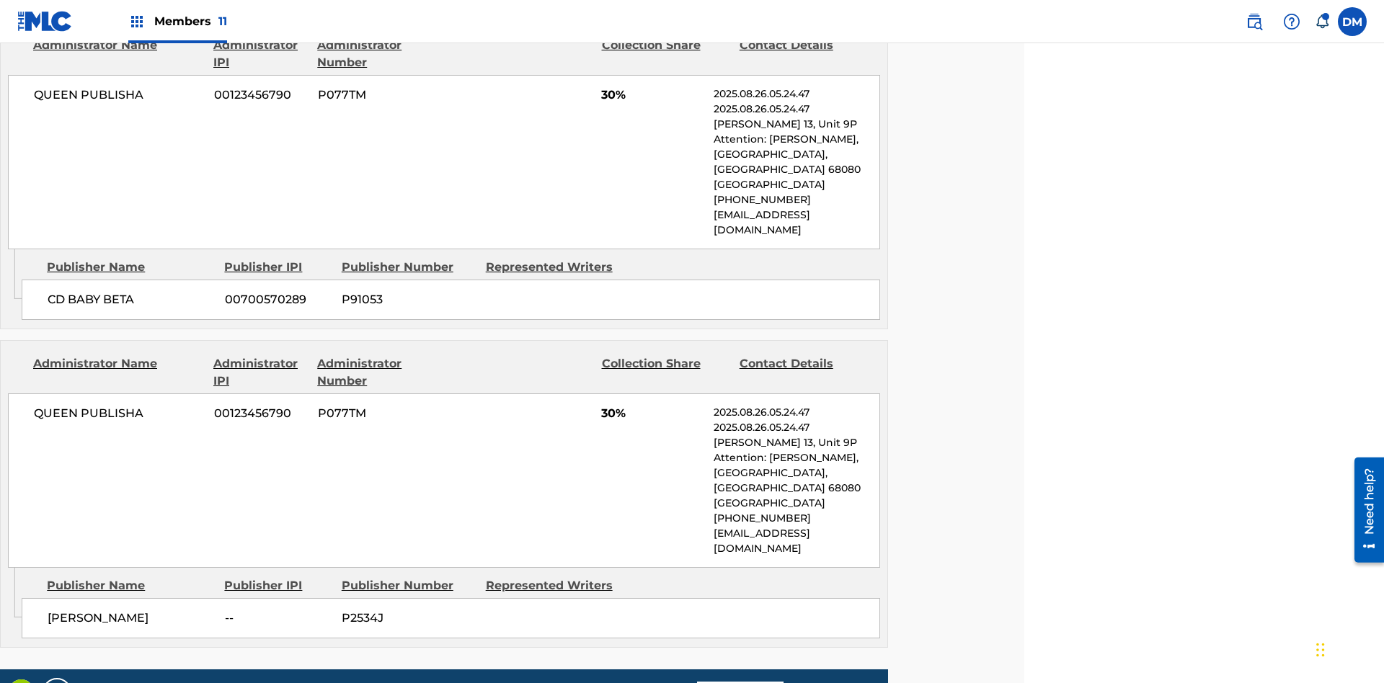
click at [177, 21] on span "Members 11" at bounding box center [190, 21] width 73 height 17
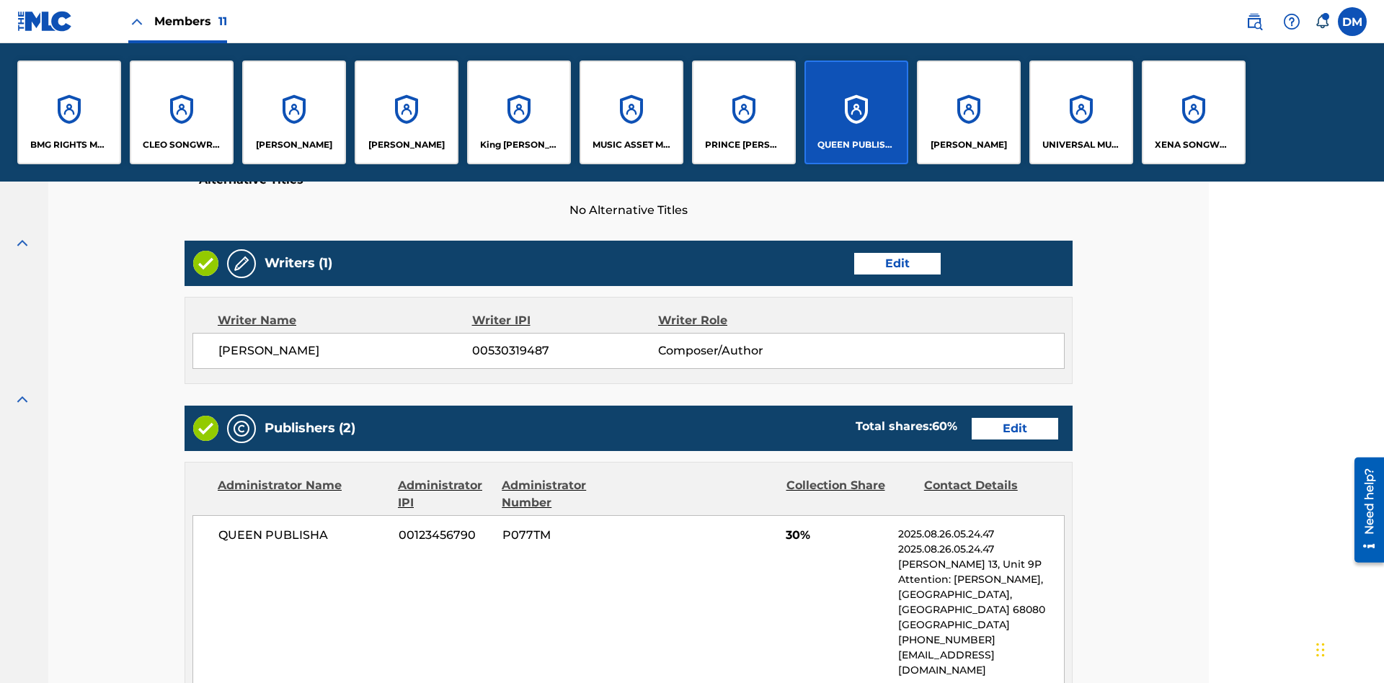
click at [856, 145] on p "QUEEN PUBLISHA" at bounding box center [856, 144] width 79 height 13
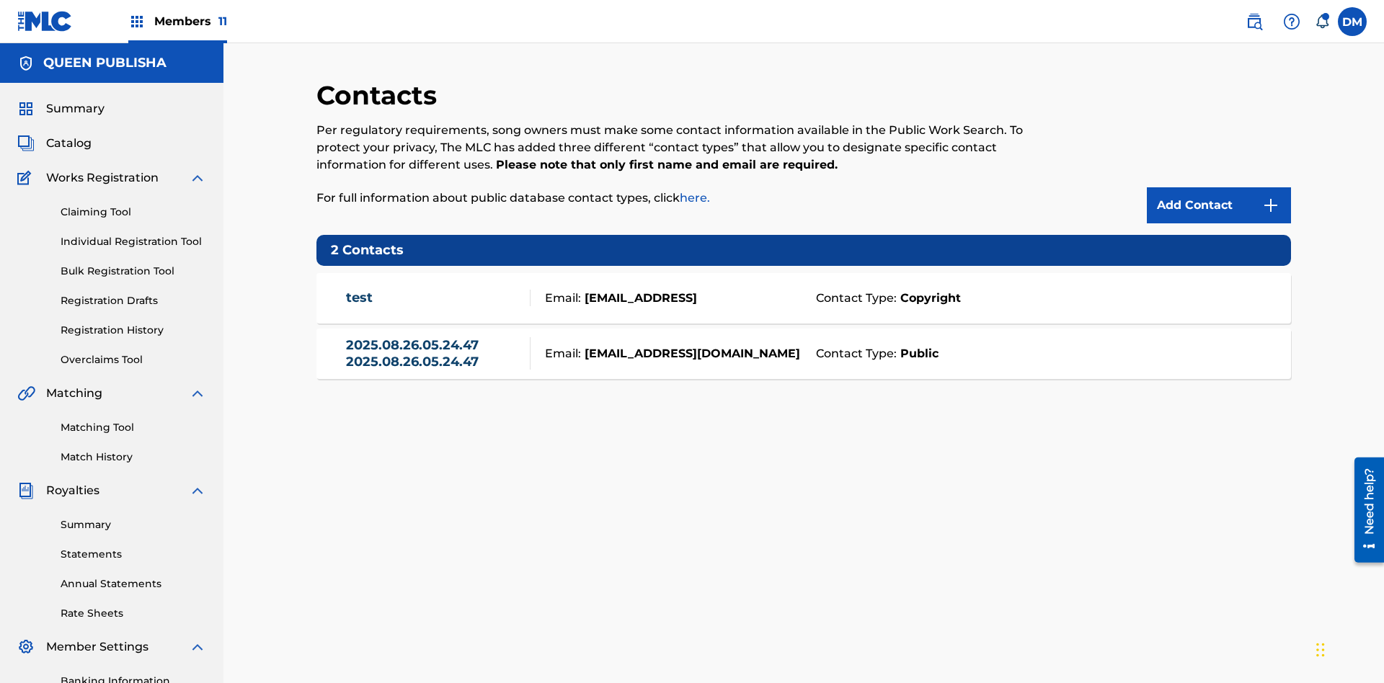
scroll to position [211, 0]
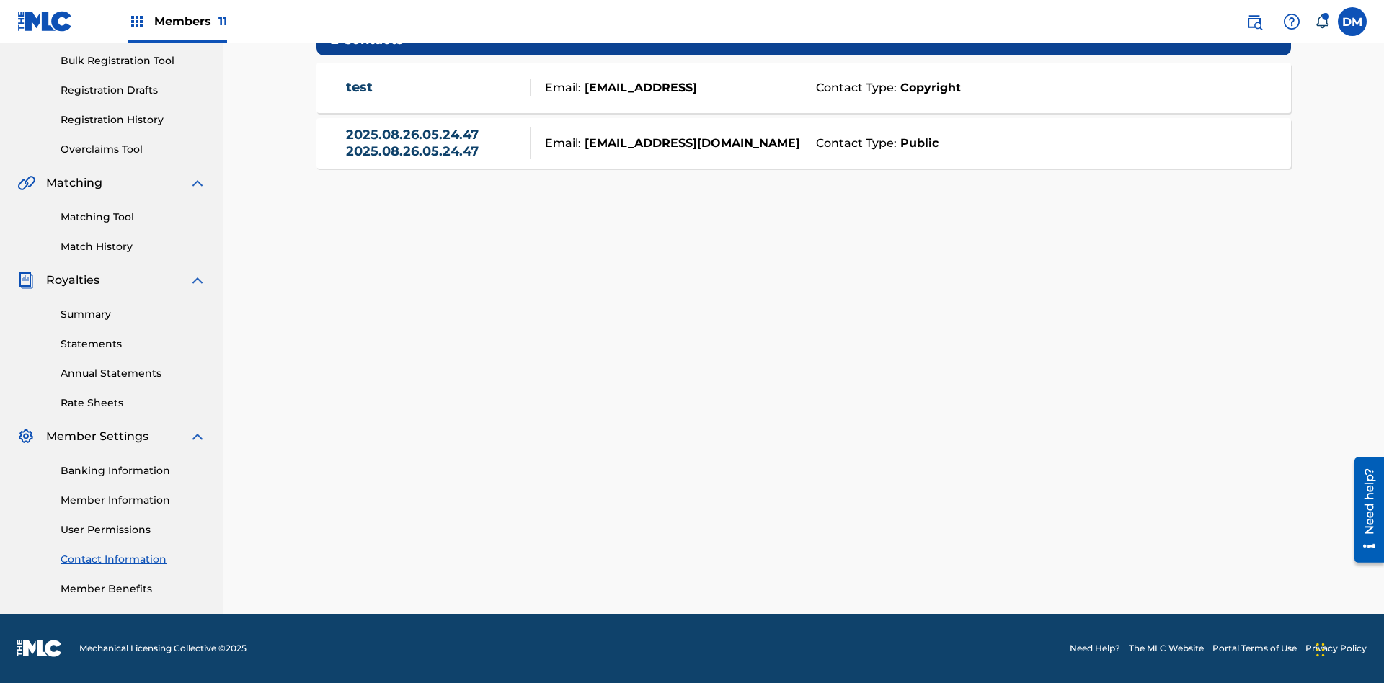
click at [916, 143] on strong "Public" at bounding box center [918, 143] width 42 height 17
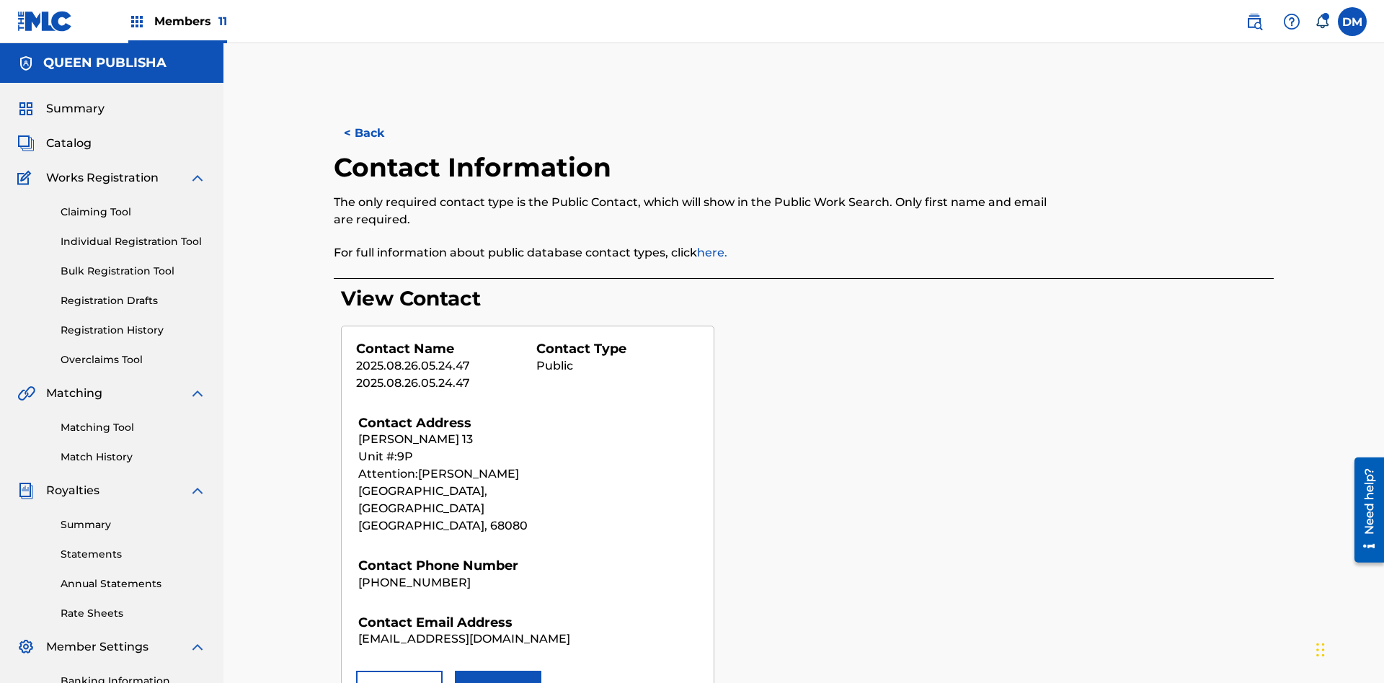
click at [399, 671] on button "Remove" at bounding box center [399, 689] width 87 height 36
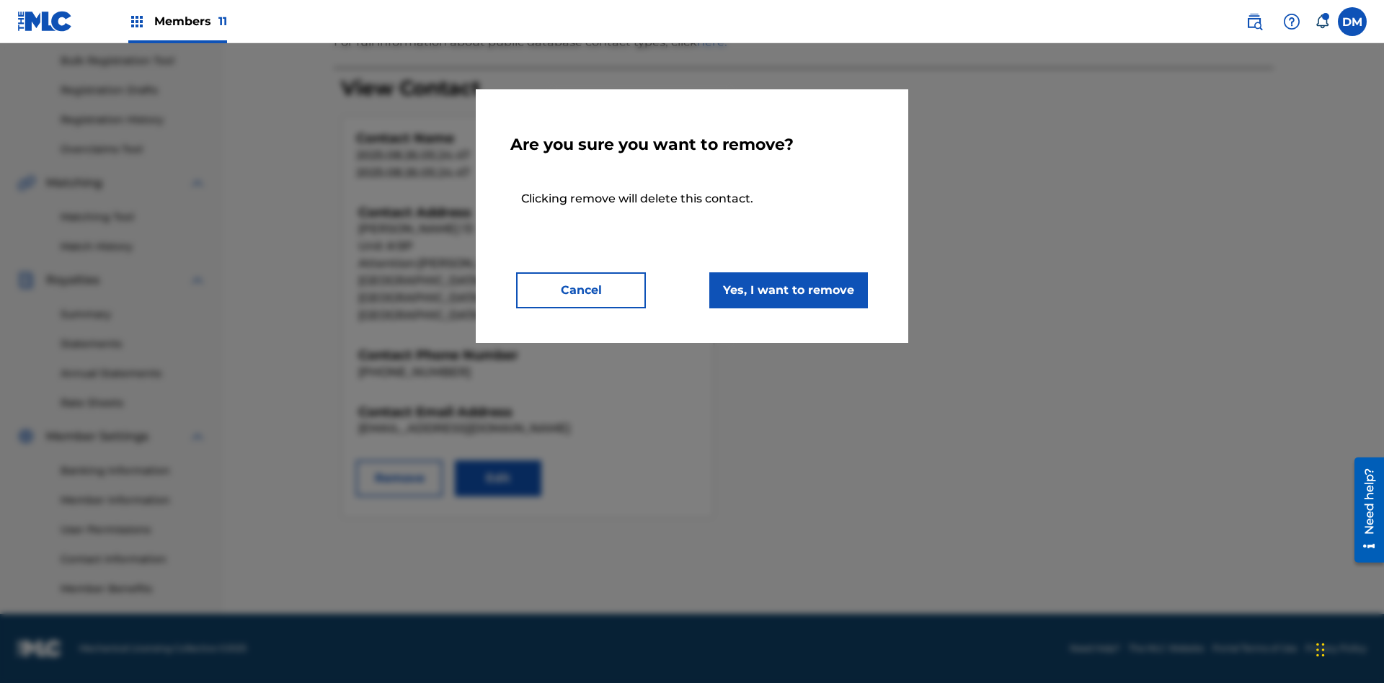
click at [789, 290] on button "Yes, I want to remove" at bounding box center [788, 290] width 159 height 36
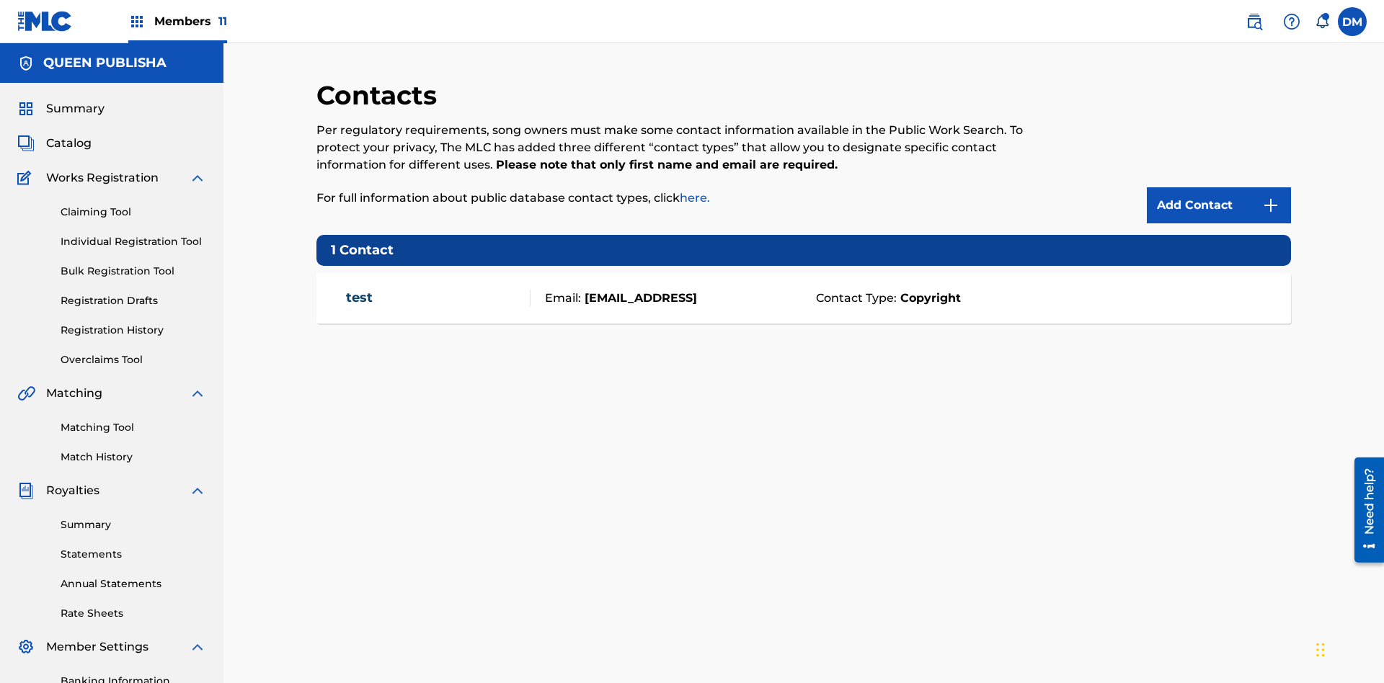
click at [177, 21] on span "Members 11" at bounding box center [190, 21] width 73 height 17
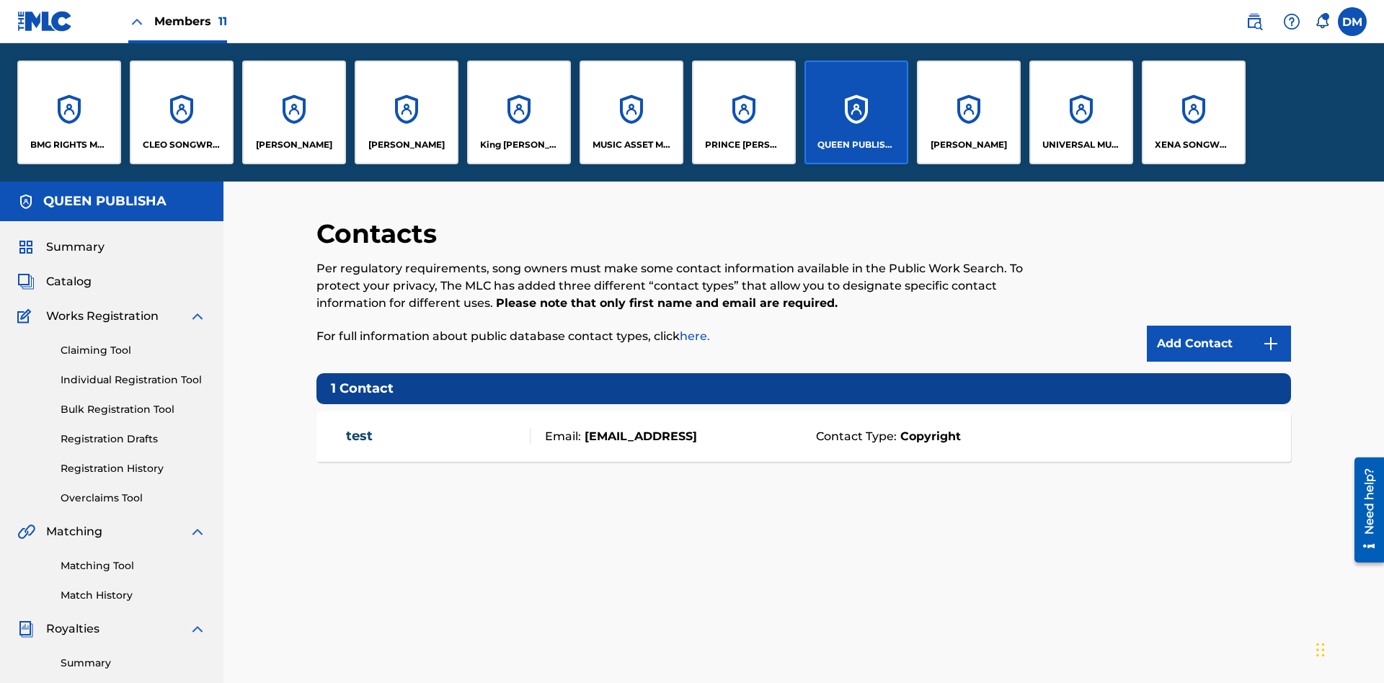
click at [856, 145] on p "QUEEN PUBLISHA" at bounding box center [856, 144] width 79 height 13
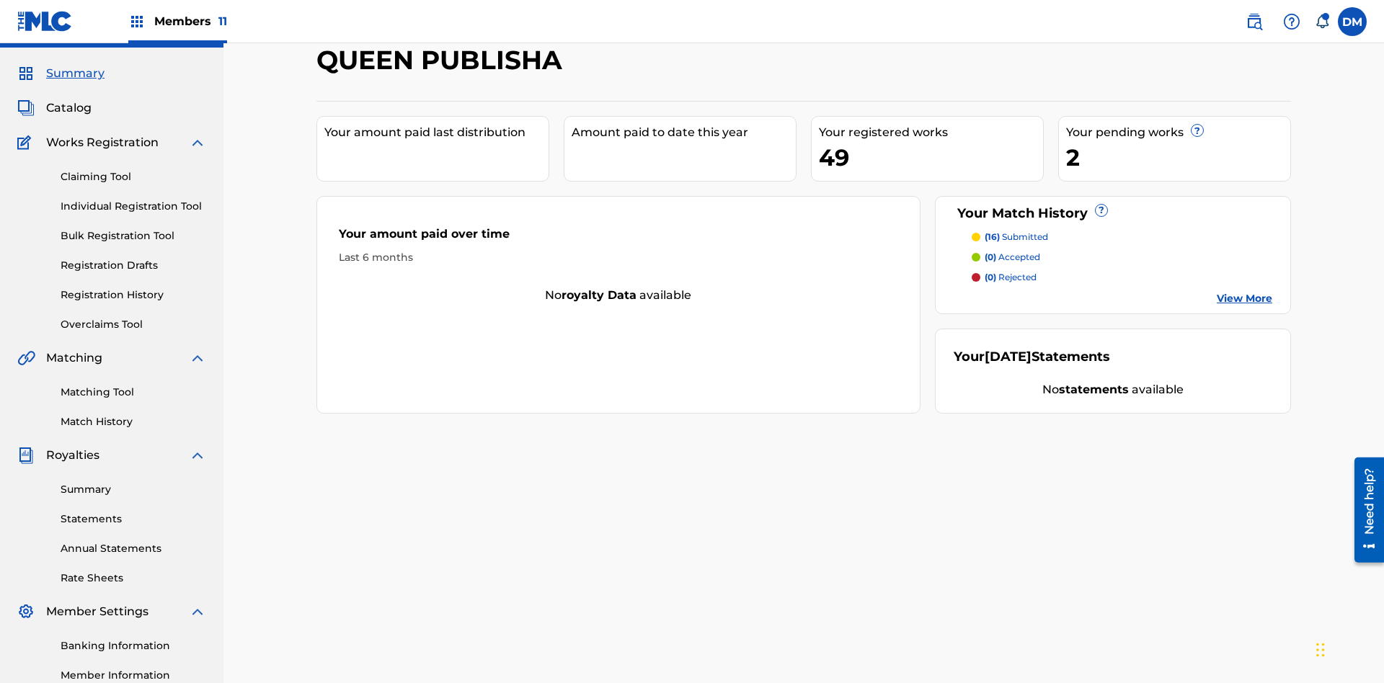
click at [68, 99] on span "Catalog" at bounding box center [68, 107] width 45 height 17
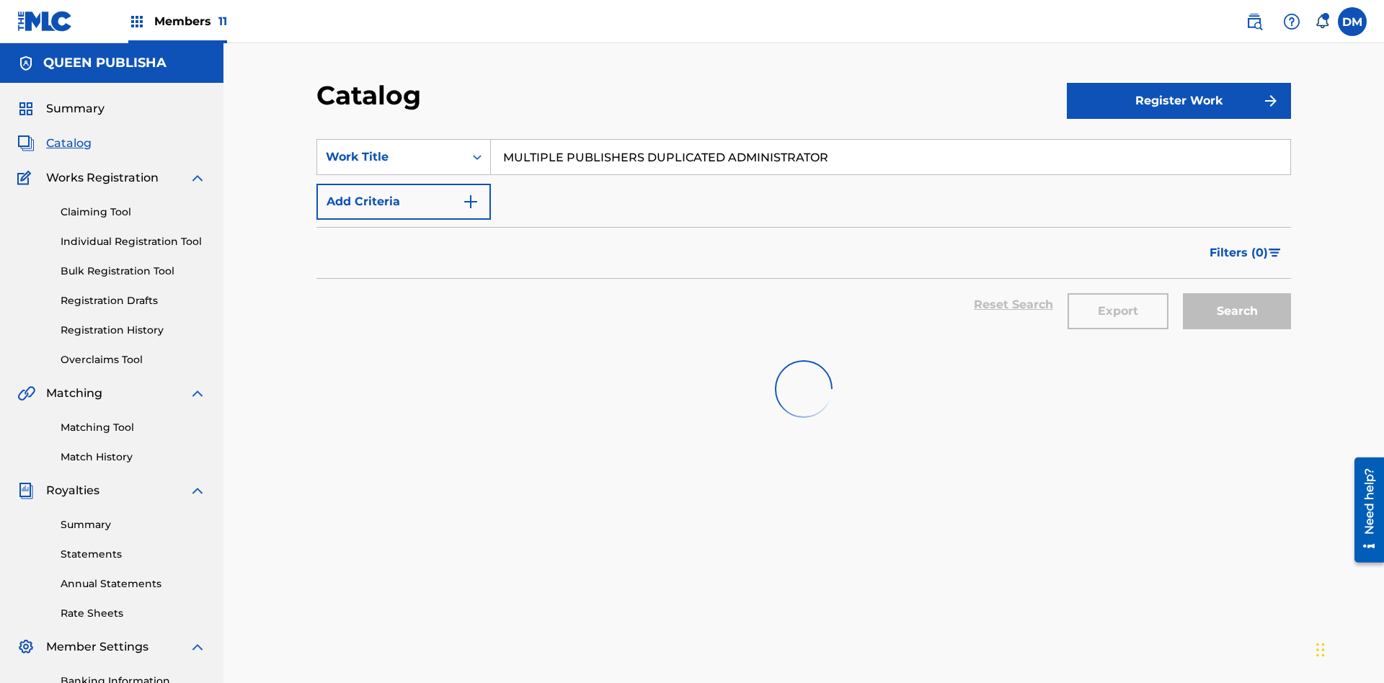
click at [890, 140] on input "MULTIPLE PUBLISHERS DUPLICATED ADMINISTRATOR" at bounding box center [890, 157] width 799 height 35
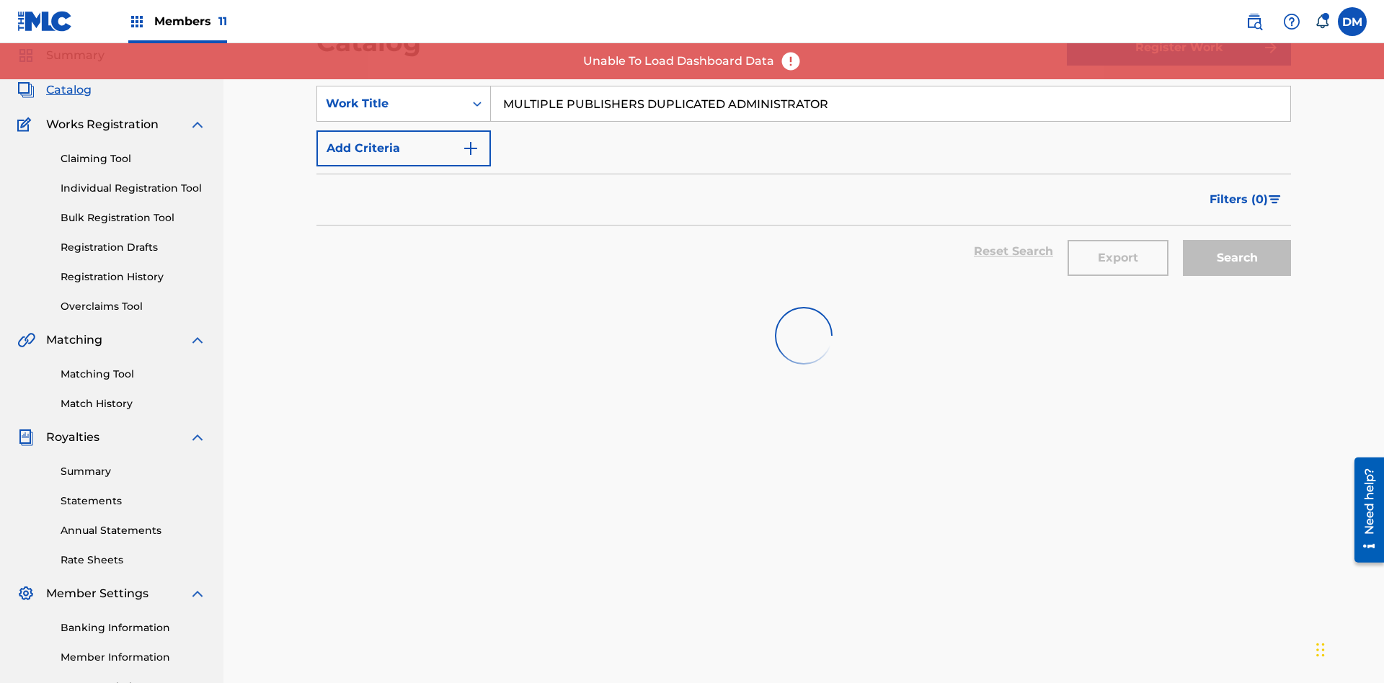
type input "MULTIPLE PUBLISHERS DUPLICATED ADMINISTRATOR"
click at [1237, 258] on button "Search" at bounding box center [1237, 258] width 108 height 36
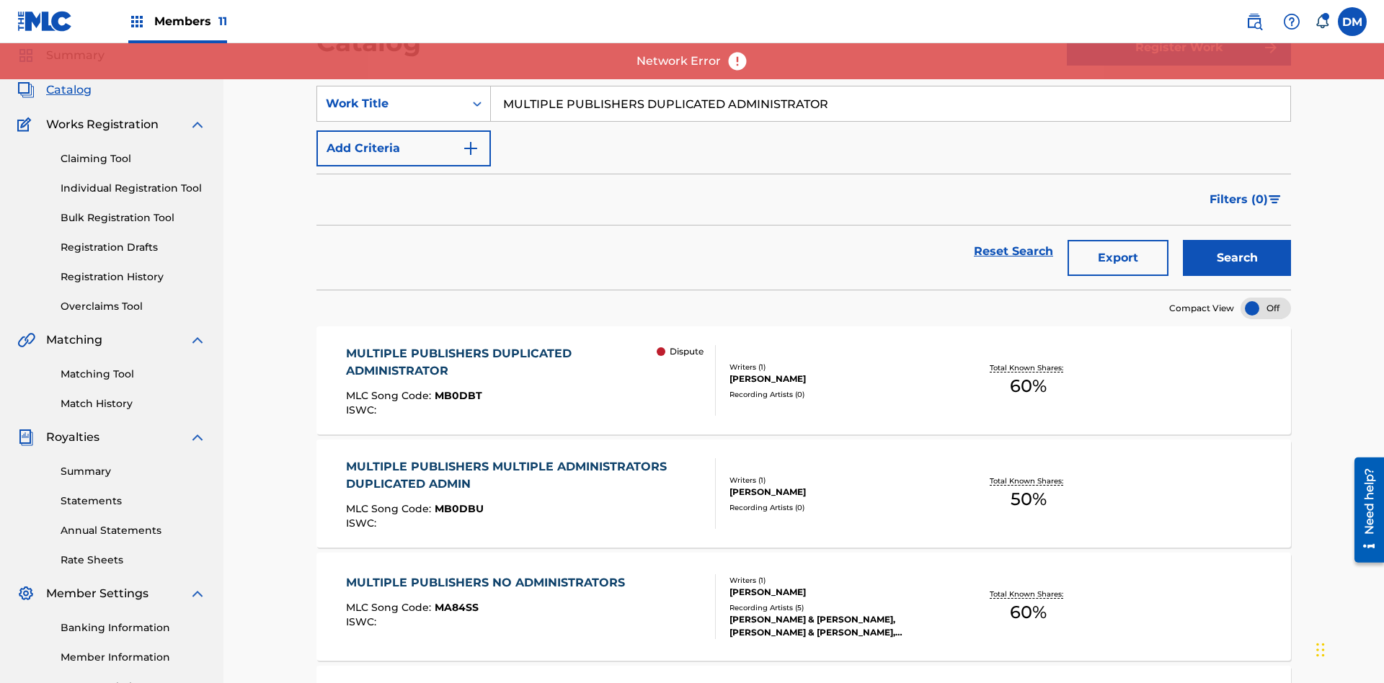
click at [456, 396] on span "MB0DBT" at bounding box center [459, 395] width 48 height 13
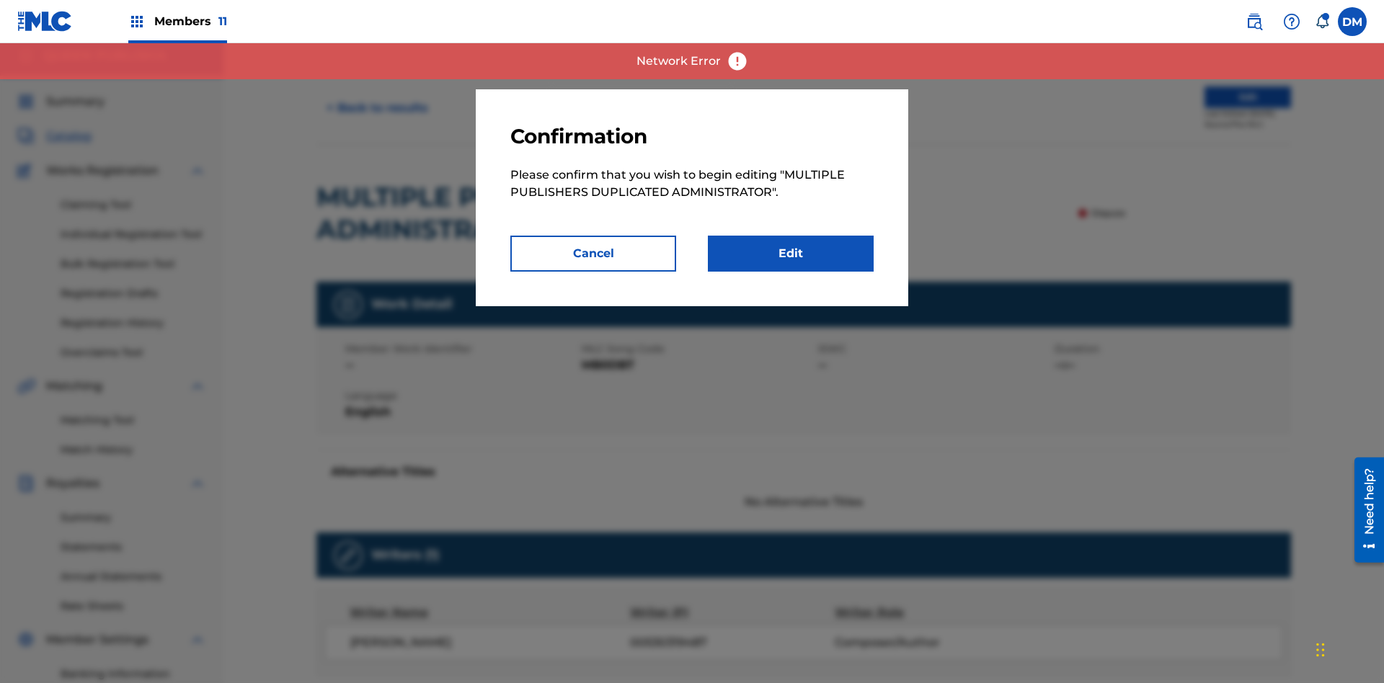
click at [791, 254] on link "Edit" at bounding box center [791, 254] width 166 height 36
